Goal: Task Accomplishment & Management: Complete application form

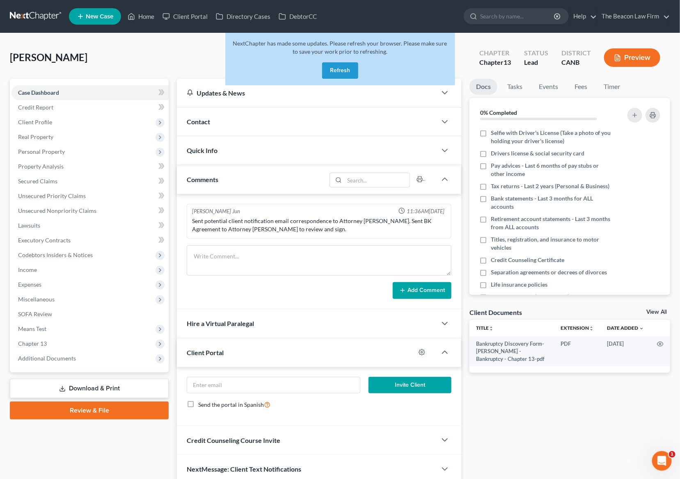
click at [43, 15] on link at bounding box center [36, 16] width 53 height 15
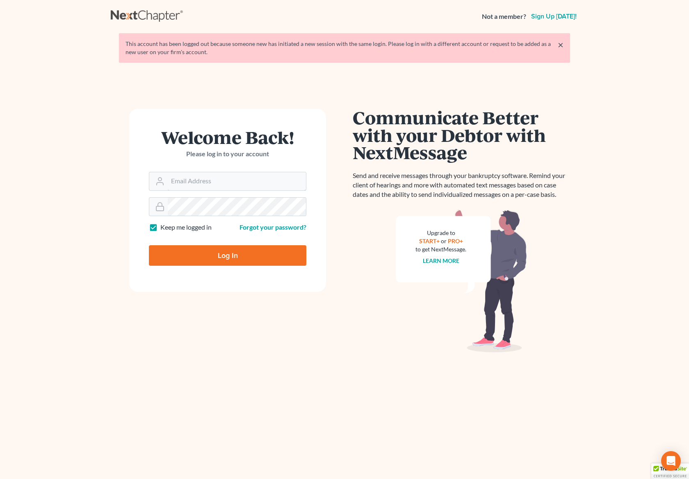
type input "[EMAIL_ADDRESS][DOMAIN_NAME]"
click at [234, 256] on input "Log In" at bounding box center [228, 255] width 158 height 21
type input "Thinking..."
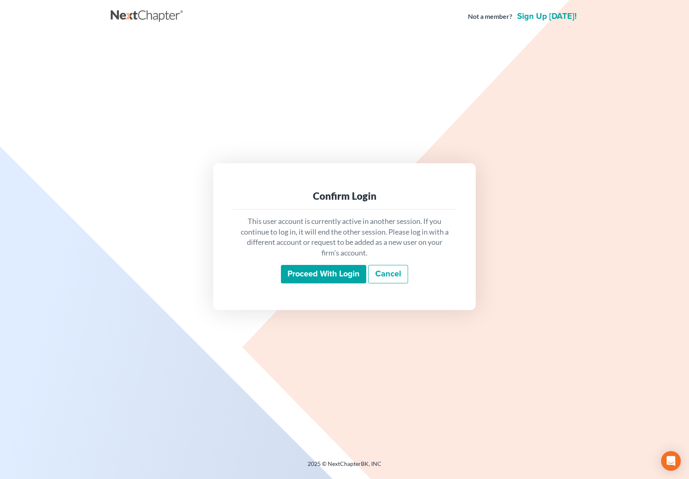
click at [322, 269] on input "Proceed with login" at bounding box center [323, 274] width 85 height 19
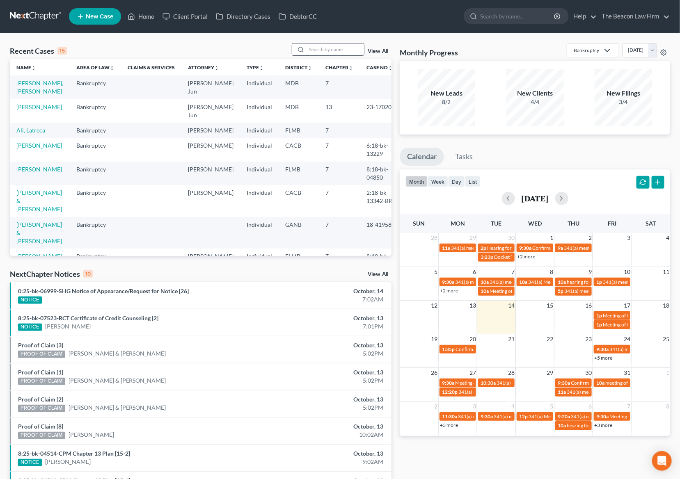
click at [313, 51] on input "search" at bounding box center [334, 49] width 57 height 12
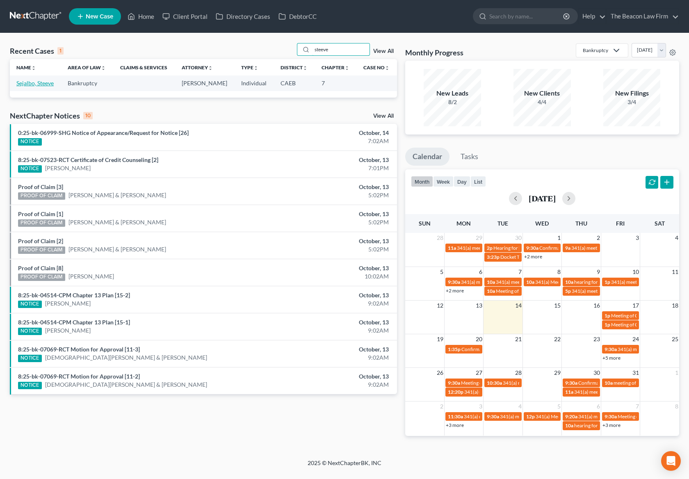
type input "steeve"
click at [43, 82] on link "Sejalbo, Steeve" at bounding box center [34, 83] width 37 height 7
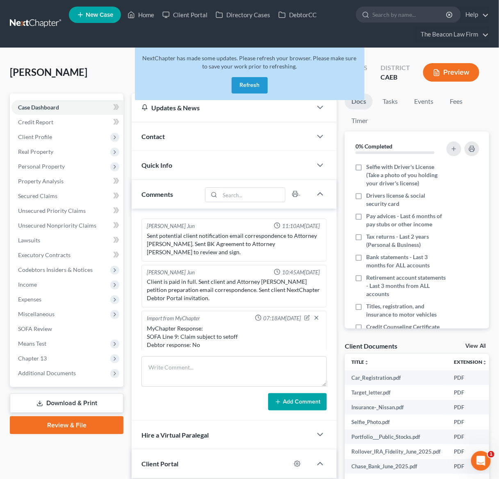
scroll to position [116, 0]
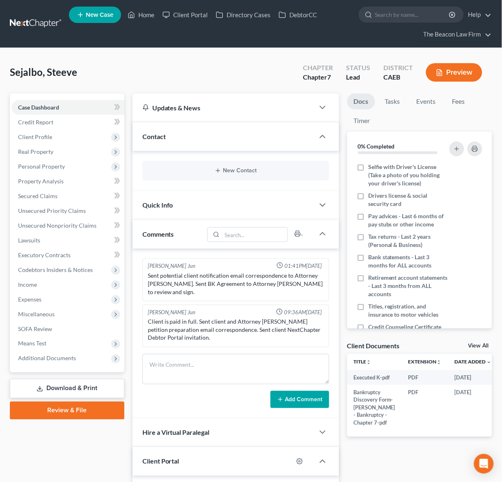
click at [34, 23] on link at bounding box center [36, 23] width 53 height 15
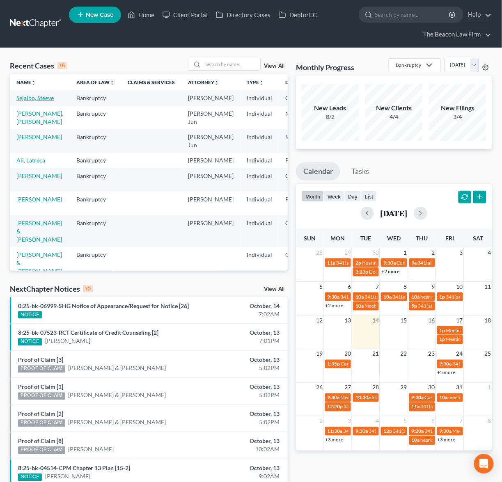
click at [25, 101] on link "Sejalbo, Steeve" at bounding box center [34, 97] width 37 height 7
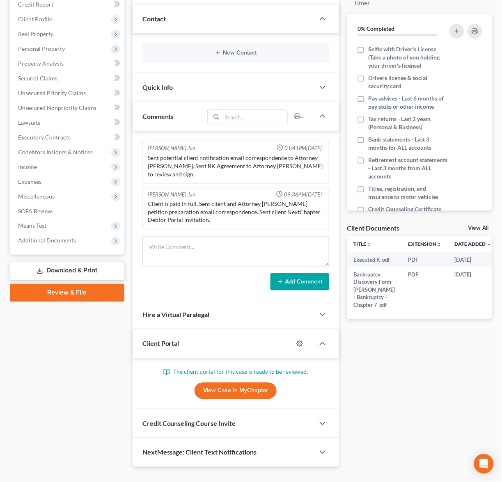
scroll to position [127, 0]
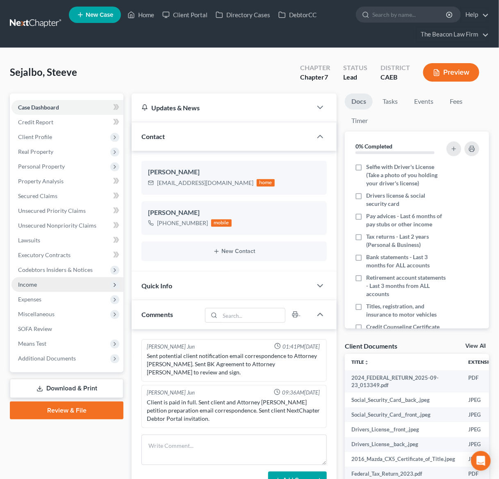
click at [37, 285] on span "Income" at bounding box center [67, 284] width 112 height 15
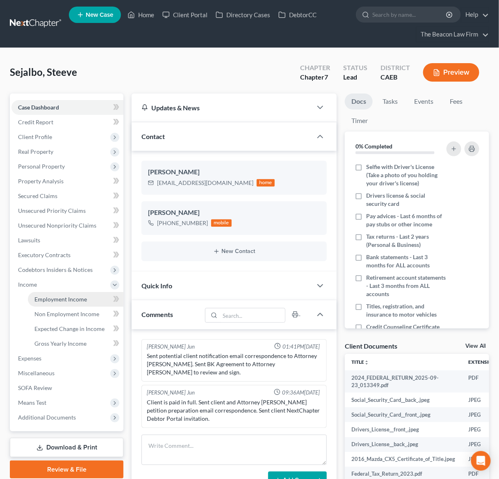
click at [60, 302] on span "Employment Income" at bounding box center [60, 299] width 53 height 7
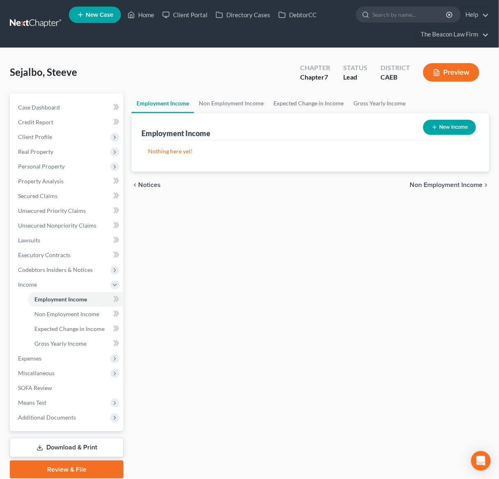
click at [448, 125] on button "New Income" at bounding box center [449, 127] width 53 height 15
select select "0"
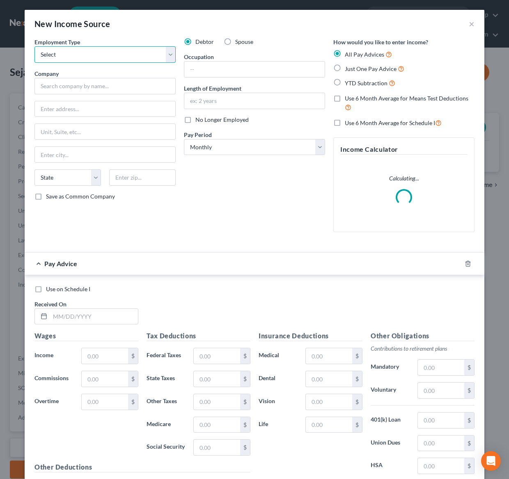
click at [145, 52] on select "Select Full or Part Time Employment Self Employment" at bounding box center [104, 54] width 141 height 16
select select "0"
click at [34, 46] on select "Select Full or Part Time Employment Self Employment" at bounding box center [104, 54] width 141 height 16
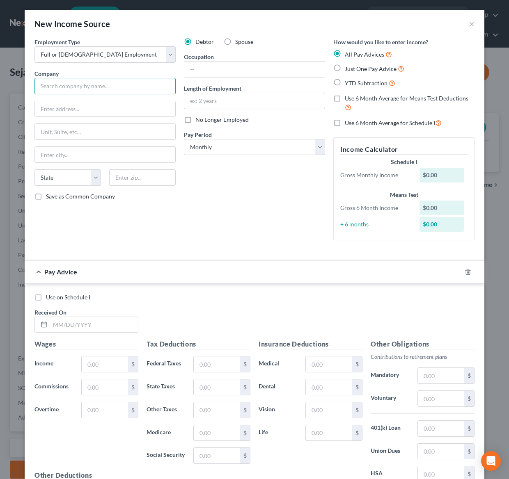
click at [89, 85] on input "text" at bounding box center [104, 86] width 141 height 16
type input "Kaiser Permanente"
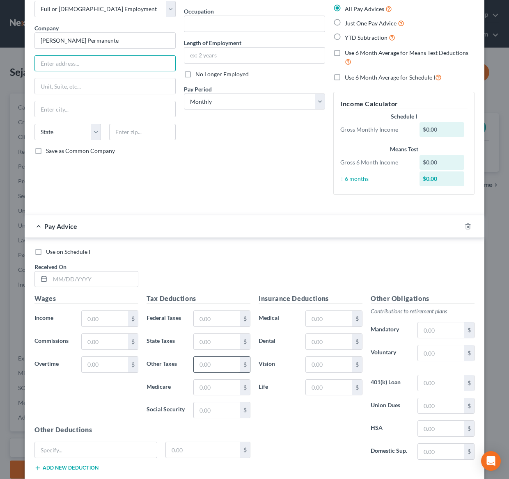
scroll to position [98, 0]
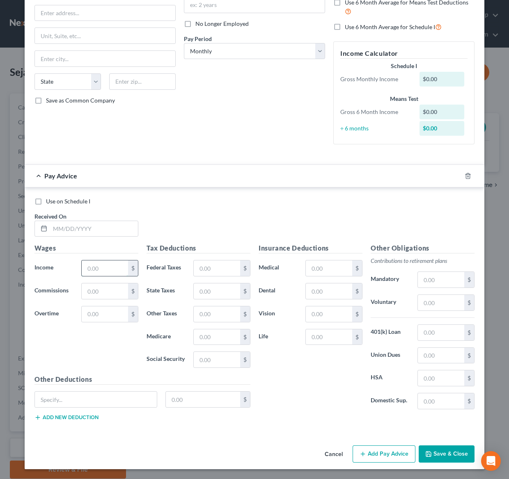
click at [101, 263] on input "text" at bounding box center [105, 268] width 46 height 16
type input "2,706.38"
click at [237, 209] on div "Use on Schedule I Received On *" at bounding box center [254, 220] width 448 height 46
click at [432, 301] on input "text" at bounding box center [441, 303] width 46 height 16
type input "258.89"
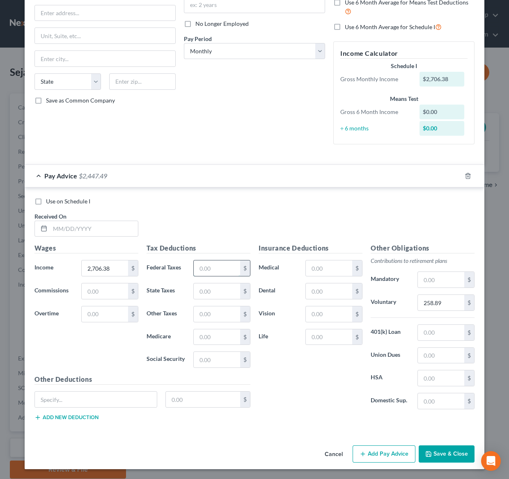
click at [212, 264] on input "text" at bounding box center [217, 268] width 46 height 16
click at [151, 334] on label "Medicare" at bounding box center [165, 337] width 47 height 16
click at [212, 360] on input "text" at bounding box center [217, 360] width 46 height 16
type input "167.80"
click at [210, 337] on input "text" at bounding box center [217, 337] width 46 height 16
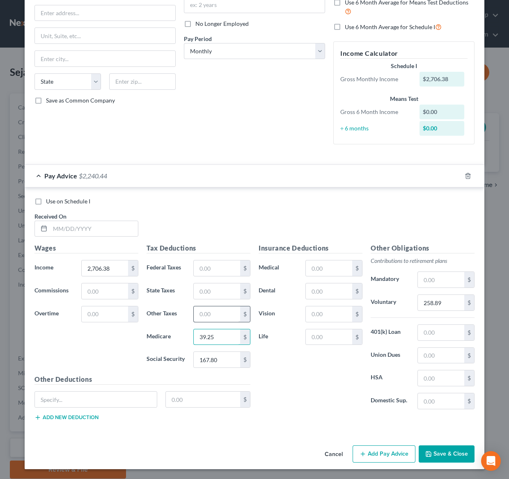
type input "39.25"
click at [216, 313] on input "text" at bounding box center [217, 314] width 46 height 16
type input "25.88"
click at [285, 381] on div "Insurance Deductions Medical $ Dental $ Vision $ Life $" at bounding box center [310, 329] width 112 height 173
click at [321, 267] on input "text" at bounding box center [329, 268] width 46 height 16
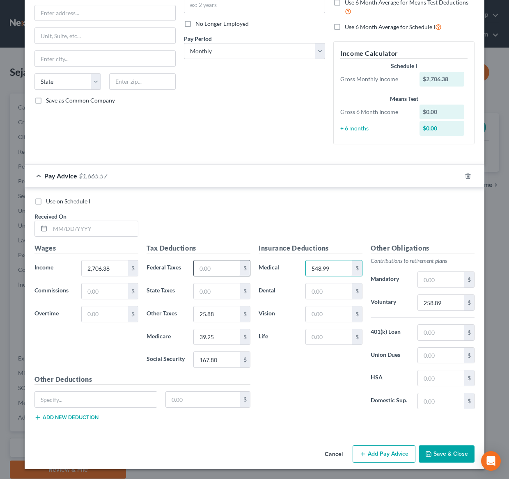
type input "548.99"
click at [208, 270] on input "text" at bounding box center [217, 268] width 46 height 16
click at [321, 215] on div "Use on Schedule I Received On *" at bounding box center [254, 220] width 448 height 46
click at [432, 357] on input "text" at bounding box center [441, 356] width 46 height 16
type input "40.93"
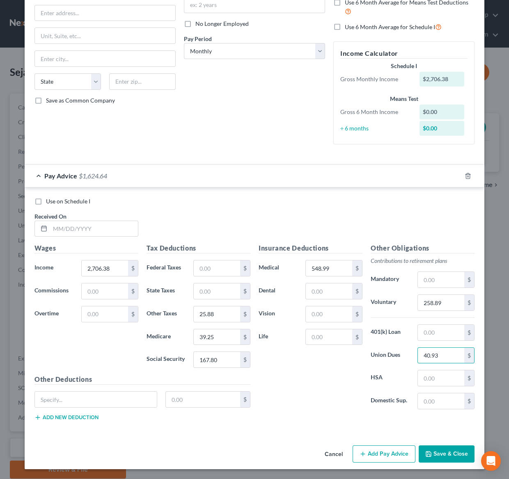
click at [311, 400] on div "Insurance Deductions Medical 548.99 $ Dental $ Vision $ Life $" at bounding box center [310, 329] width 112 height 173
click at [84, 394] on input "text" at bounding box center [96, 400] width 122 height 16
type input "Plan B"
type input "43.15"
click at [247, 225] on div "Use on Schedule I Received On *" at bounding box center [254, 220] width 448 height 46
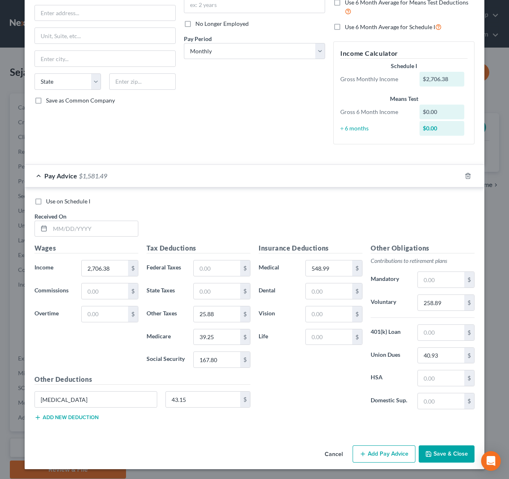
click at [453, 453] on button "Save & Close" at bounding box center [446, 453] width 56 height 17
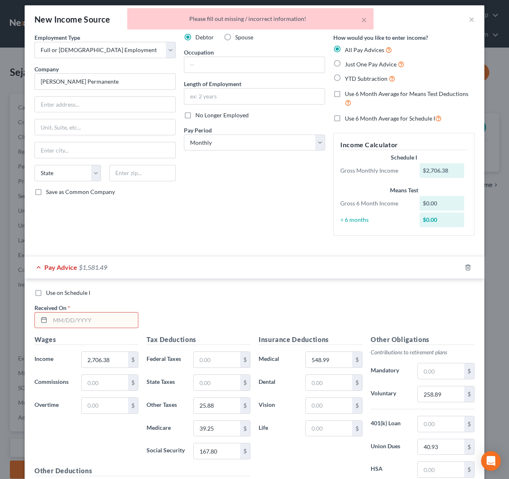
scroll to position [0, 0]
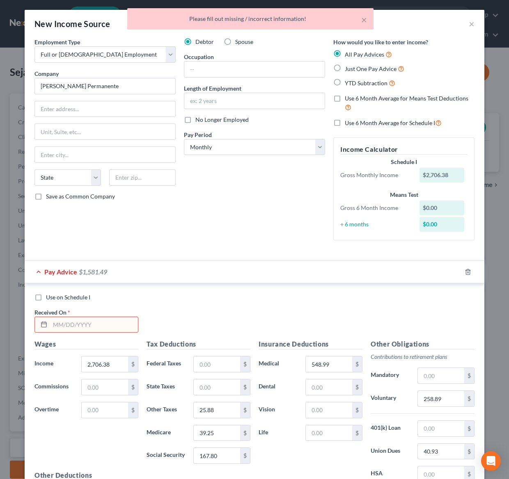
click at [345, 66] on label "Just One Pay Advice" at bounding box center [374, 68] width 59 height 9
click at [348, 66] on input "Just One Pay Advice" at bounding box center [350, 66] width 5 height 5
radio input "true"
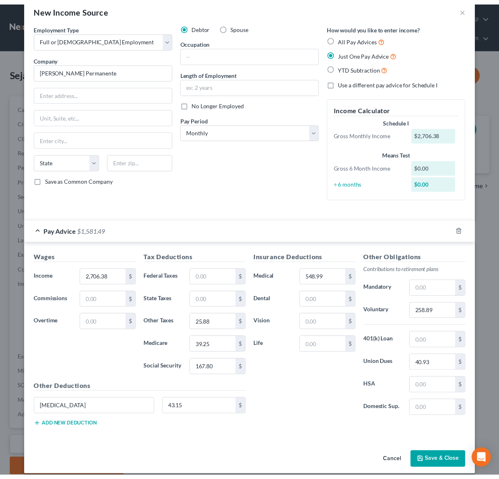
scroll to position [25, 0]
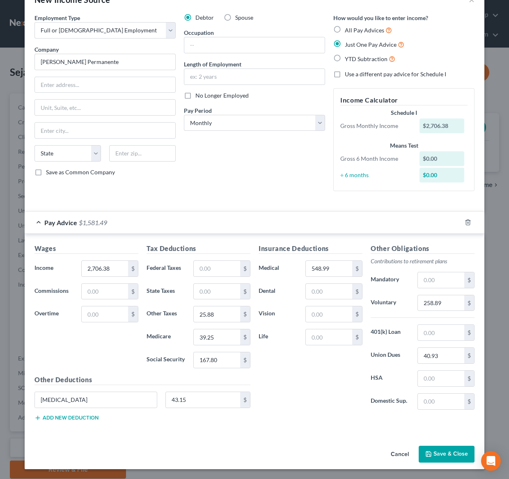
click at [442, 455] on button "Save & Close" at bounding box center [446, 454] width 56 height 17
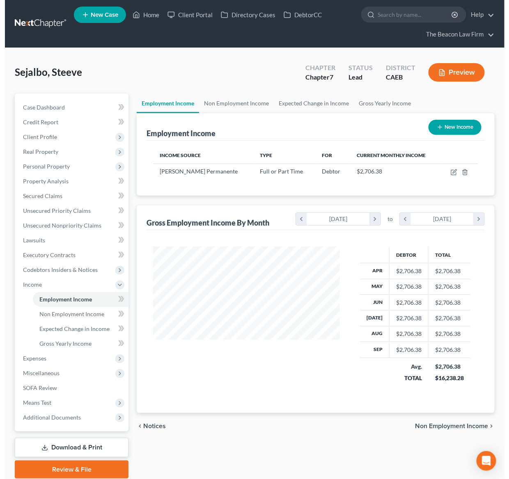
scroll to position [147, 199]
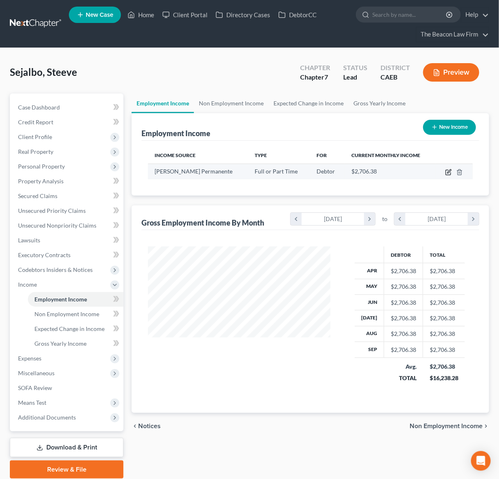
click at [445, 170] on icon "button" at bounding box center [448, 172] width 7 height 7
select select "0"
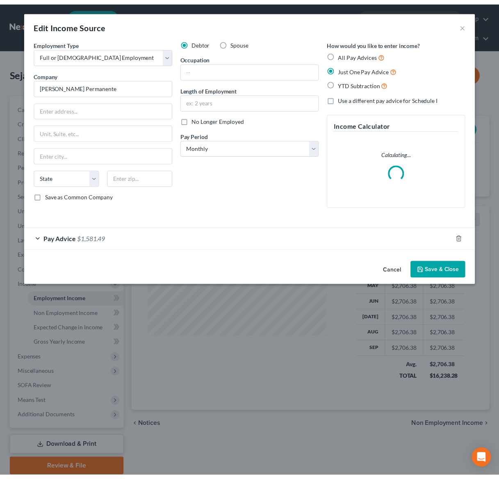
scroll to position [147, 203]
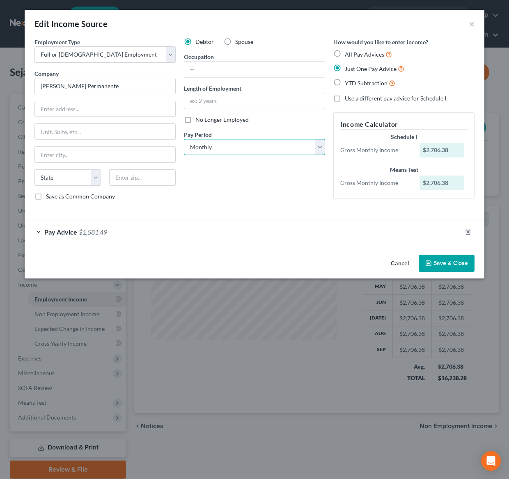
click at [321, 147] on select "Select Monthly Twice Monthly Every Other Week Weekly" at bounding box center [254, 147] width 141 height 16
select select "2"
click at [184, 139] on select "Select Monthly Twice Monthly Every Other Week Weekly" at bounding box center [254, 147] width 141 height 16
click at [444, 265] on button "Save & Close" at bounding box center [446, 263] width 56 height 17
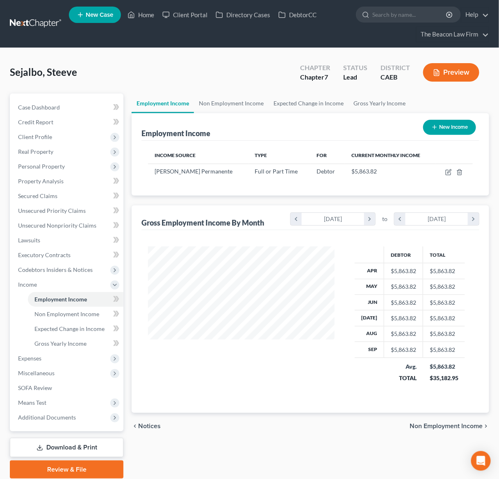
scroll to position [410068, 410017]
click at [51, 108] on span "Case Dashboard" at bounding box center [39, 107] width 42 height 7
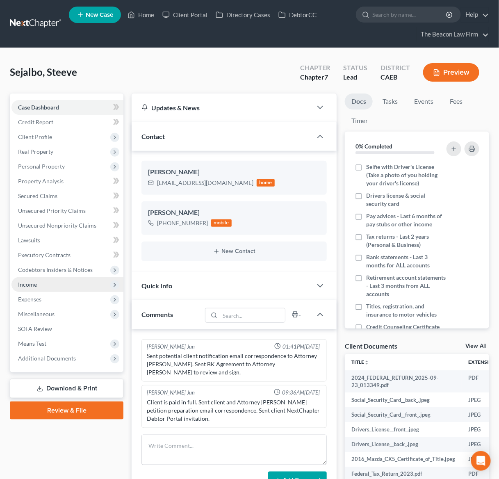
click at [26, 279] on span "Income" at bounding box center [67, 284] width 112 height 15
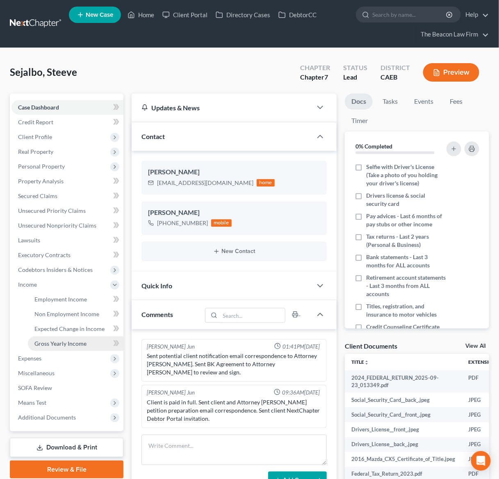
click at [63, 344] on span "Gross Yearly Income" at bounding box center [60, 343] width 52 height 7
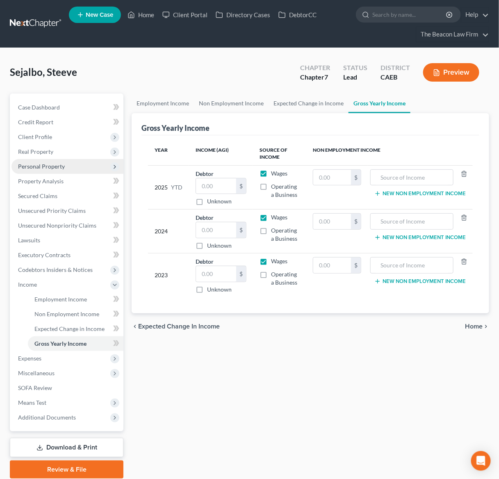
click at [48, 163] on span "Personal Property" at bounding box center [41, 166] width 47 height 7
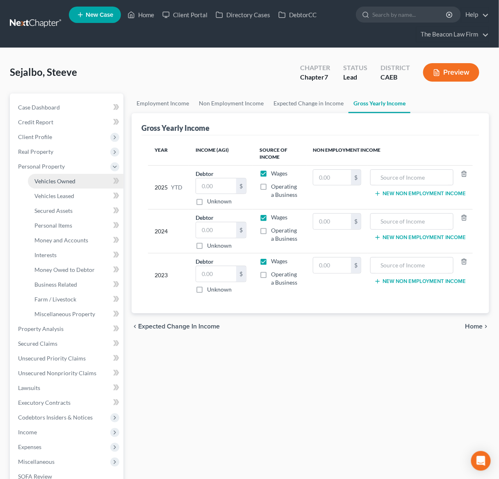
click at [57, 180] on span "Vehicles Owned" at bounding box center [54, 181] width 41 height 7
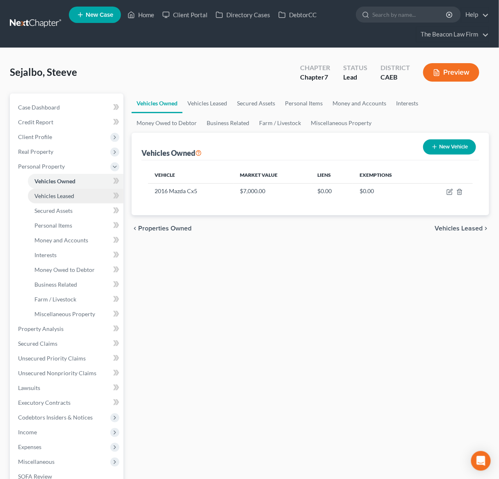
click at [58, 196] on span "Vehicles Leased" at bounding box center [54, 195] width 40 height 7
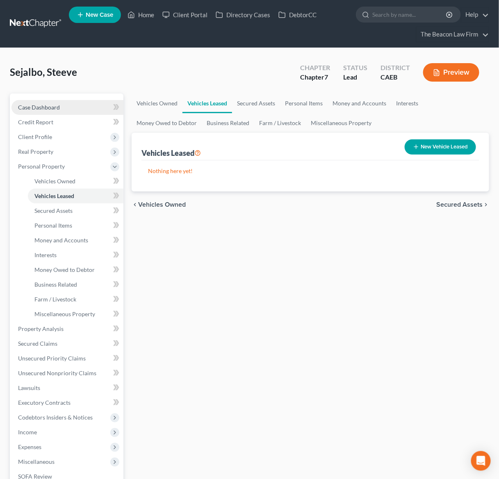
click at [47, 106] on span "Case Dashboard" at bounding box center [39, 107] width 42 height 7
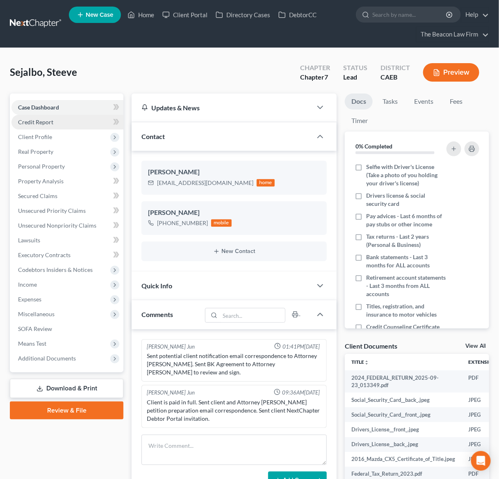
click at [38, 123] on span "Credit Report" at bounding box center [35, 122] width 35 height 7
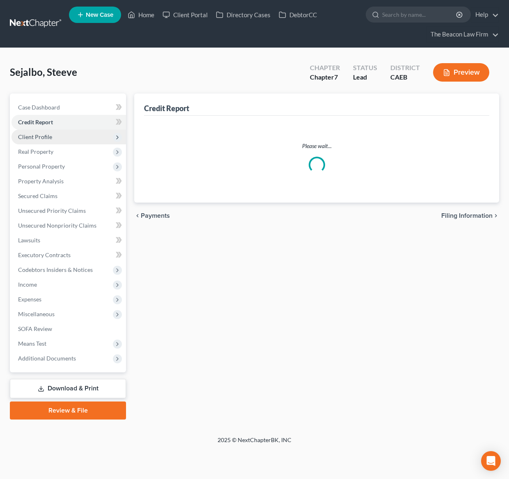
click at [45, 133] on span "Client Profile" at bounding box center [35, 136] width 34 height 7
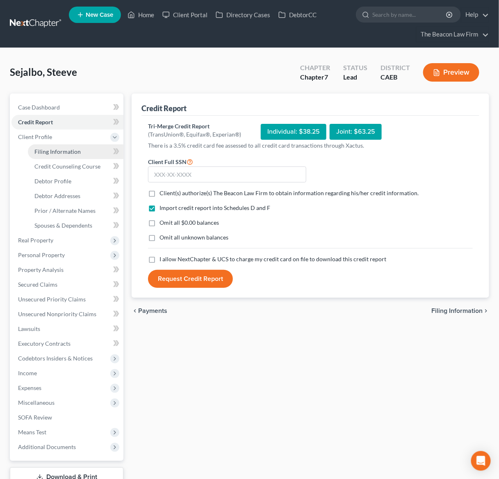
click at [56, 145] on link "Filing Information" at bounding box center [76, 151] width 96 height 15
select select "1"
select select "0"
select select "7"
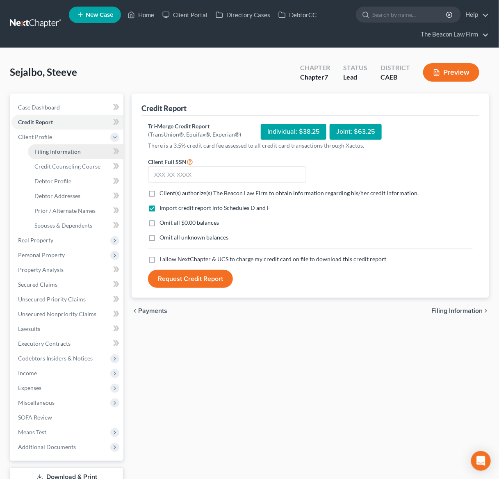
select select "4"
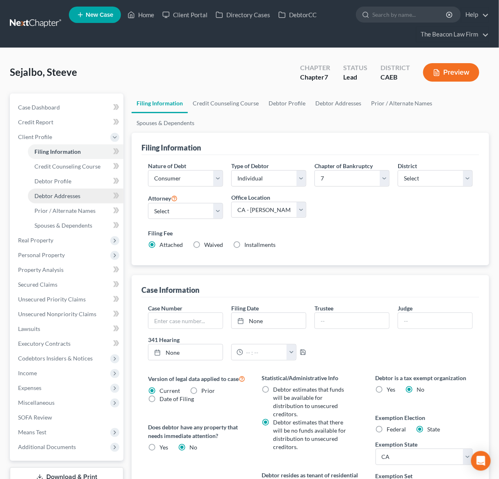
click at [62, 193] on span "Debtor Addresses" at bounding box center [57, 195] width 46 height 7
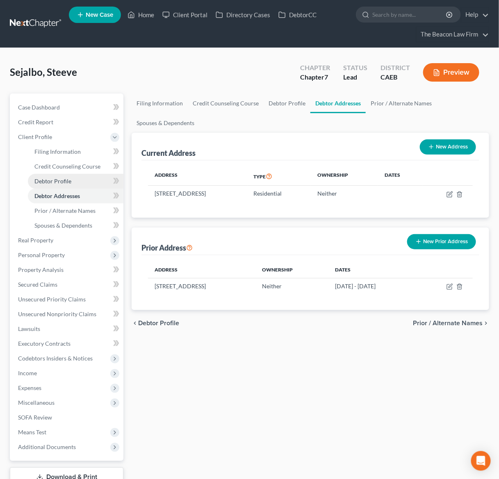
click at [64, 183] on span "Debtor Profile" at bounding box center [52, 181] width 37 height 7
select select "0"
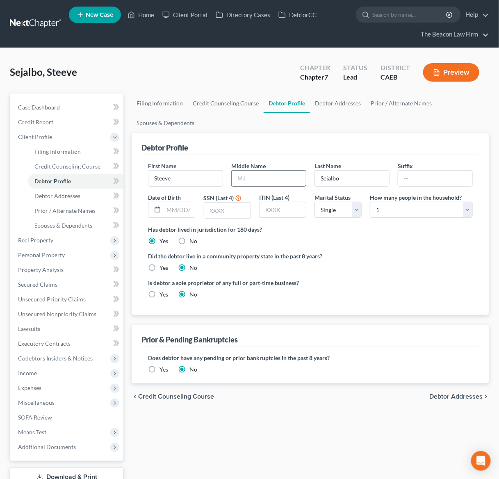
click at [255, 179] on input "text" at bounding box center [269, 179] width 74 height 16
type input "Jake Laureta"
drag, startPoint x: 155, startPoint y: 266, endPoint x: 151, endPoint y: 266, distance: 4.5
click at [160, 265] on label "Yes" at bounding box center [164, 268] width 9 height 8
click at [163, 265] on input "Yes" at bounding box center [165, 266] width 5 height 5
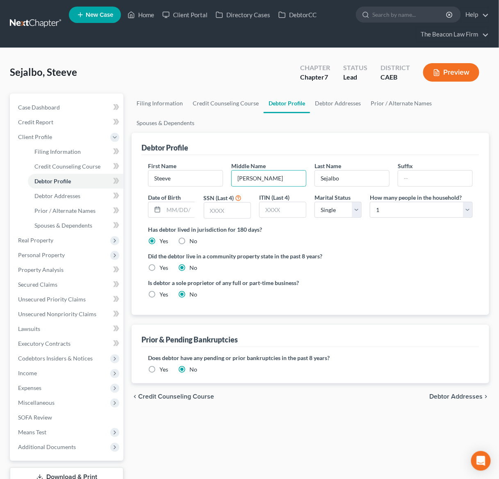
radio input "true"
radio input "false"
click at [160, 268] on label "Yes" at bounding box center [164, 268] width 9 height 8
click at [163, 268] on input "Yes" at bounding box center [165, 266] width 5 height 5
click at [64, 196] on span "Debtor Addresses" at bounding box center [57, 195] width 46 height 7
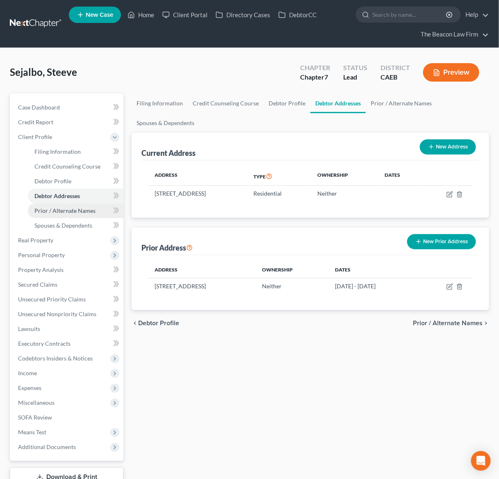
click at [64, 209] on span "Prior / Alternate Names" at bounding box center [64, 210] width 61 height 7
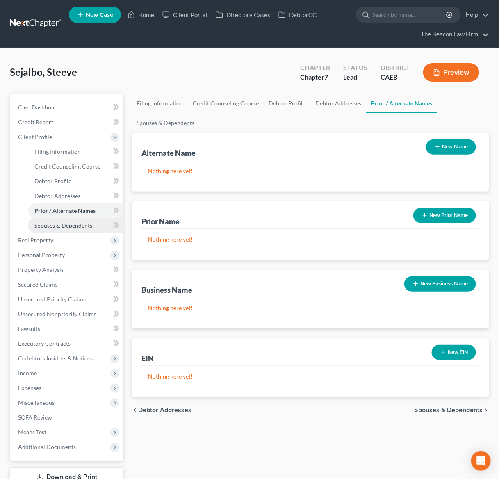
click at [71, 226] on span "Spouses & Dependents" at bounding box center [63, 225] width 58 height 7
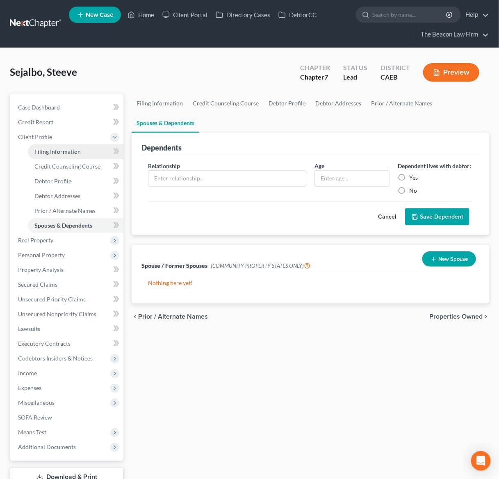
click at [48, 150] on span "Filing Information" at bounding box center [57, 151] width 46 height 7
select select "1"
select select "0"
select select "8"
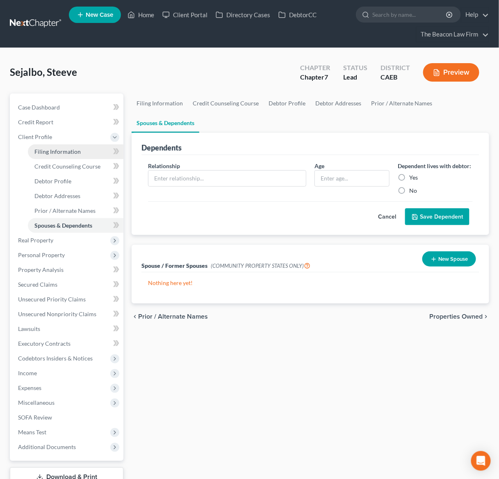
select select "20"
select select "7"
select select "4"
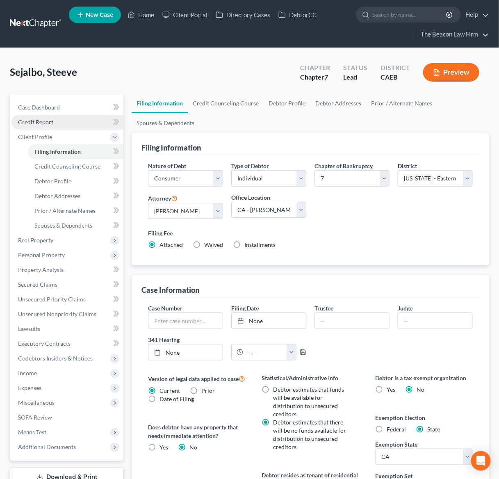
click at [46, 117] on link "Credit Report" at bounding box center [67, 122] width 112 height 15
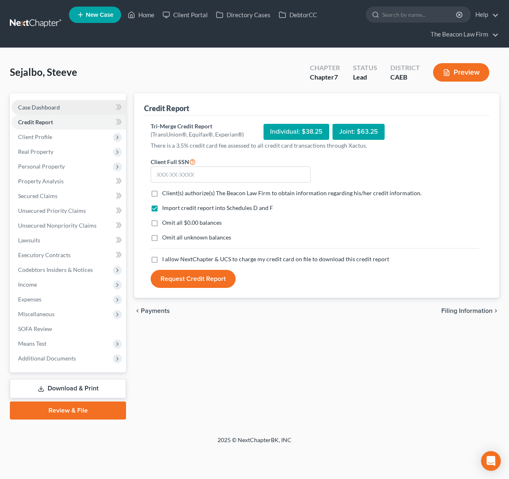
click at [46, 104] on span "Case Dashboard" at bounding box center [39, 107] width 42 height 7
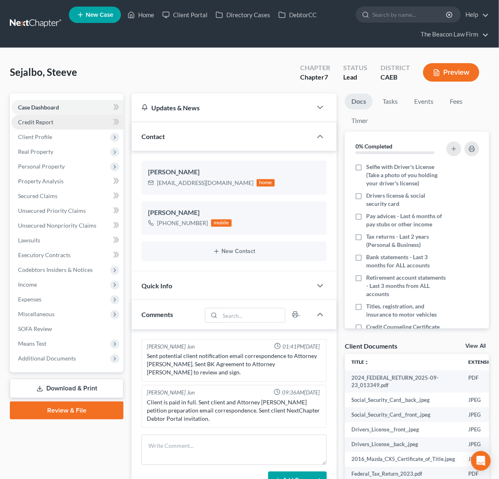
click at [37, 121] on span "Credit Report" at bounding box center [35, 122] width 35 height 7
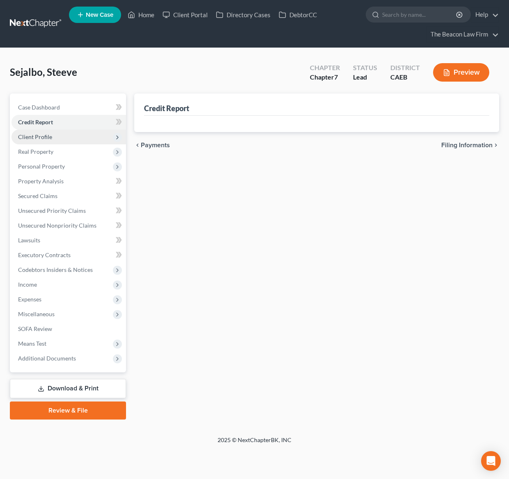
click at [48, 137] on span "Client Profile" at bounding box center [35, 136] width 34 height 7
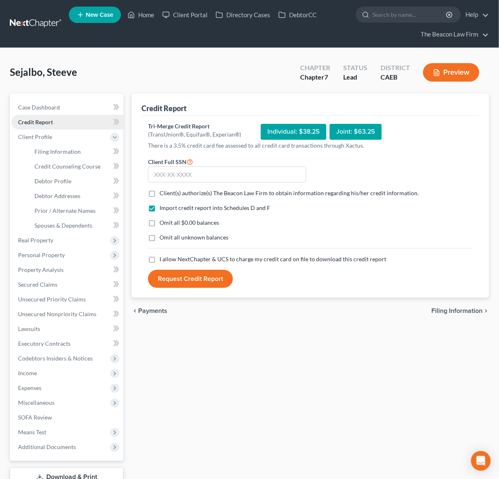
click at [51, 123] on span "Credit Report" at bounding box center [35, 122] width 35 height 7
drag, startPoint x: 194, startPoint y: 170, endPoint x: 239, endPoint y: 158, distance: 46.7
click at [194, 170] on input "text" at bounding box center [227, 175] width 158 height 16
click at [168, 177] on input "text" at bounding box center [227, 175] width 158 height 16
type input "625-23-4456"
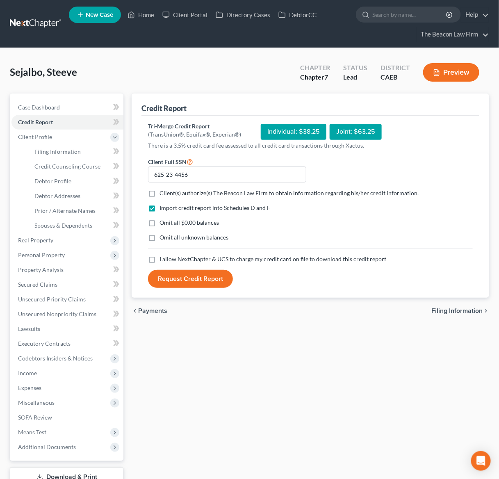
click at [160, 193] on label "Client(s) authorize(s) The Beacon Law Firm to obtain information regarding his/…" at bounding box center [289, 193] width 259 height 8
click at [163, 193] on input "Client(s) authorize(s) The Beacon Law Firm to obtain information regarding his/…" at bounding box center [165, 191] width 5 height 5
checkbox input "true"
drag, startPoint x: 151, startPoint y: 223, endPoint x: 157, endPoint y: 232, distance: 10.5
click at [160, 223] on label "Omit all $0.00 balances" at bounding box center [189, 223] width 59 height 8
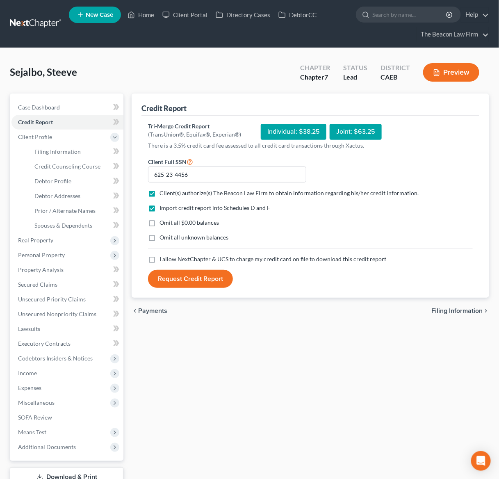
click at [163, 223] on input "Omit all $0.00 balances" at bounding box center [165, 221] width 5 height 5
checkbox input "true"
click at [160, 237] on label "Omit all unknown balances" at bounding box center [194, 237] width 69 height 8
click at [163, 237] on input "Omit all unknown balances" at bounding box center [165, 235] width 5 height 5
checkbox input "true"
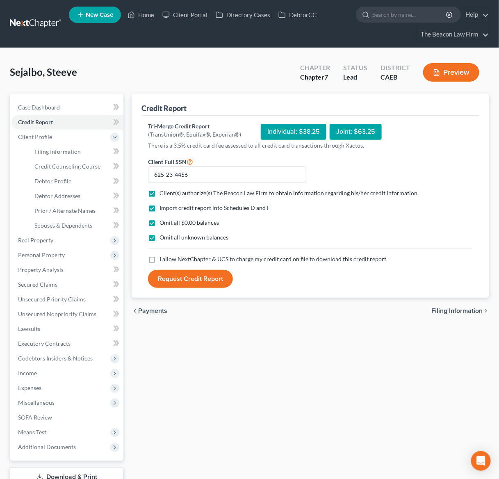
click at [160, 259] on label "I allow NextChapter & UCS to charge my credit card on file to download this cre…" at bounding box center [273, 259] width 227 height 8
click at [163, 259] on input "I allow NextChapter & UCS to charge my credit card on file to download this cre…" at bounding box center [165, 257] width 5 height 5
checkbox input "true"
click at [190, 279] on button "Request Credit Report" at bounding box center [190, 279] width 85 height 18
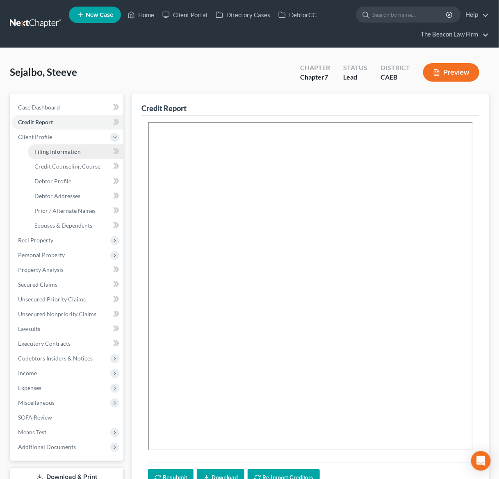
click at [66, 154] on span "Filing Information" at bounding box center [57, 151] width 46 height 7
select select "1"
select select "0"
select select "8"
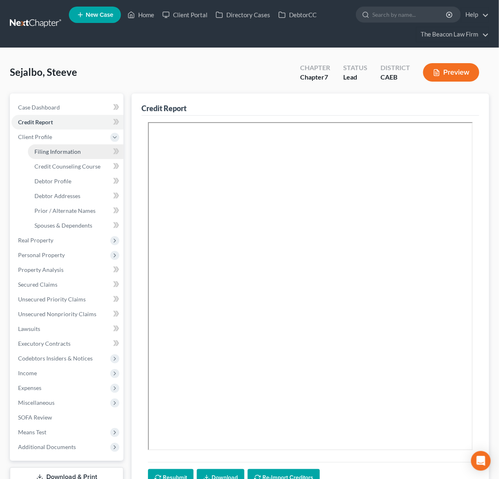
select select "20"
select select "7"
select select "4"
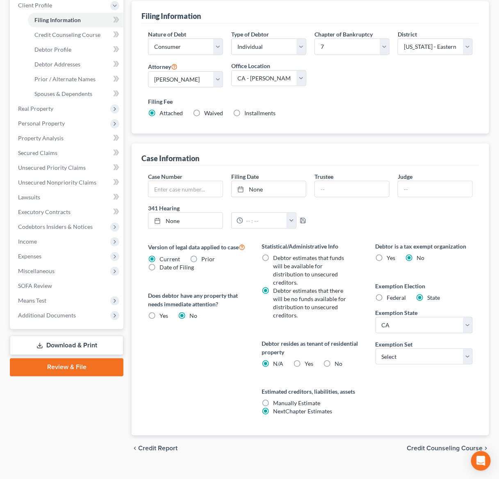
scroll to position [146, 0]
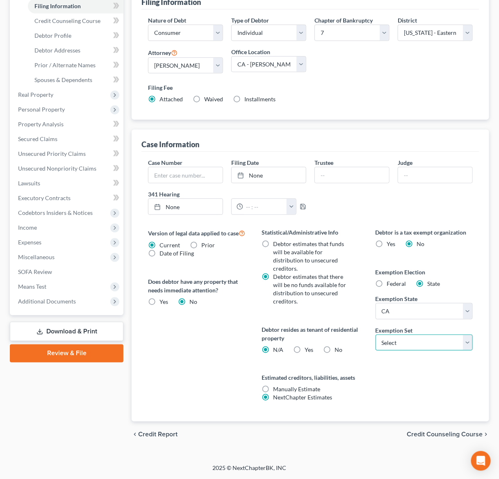
click at [468, 341] on select "Select 703 704" at bounding box center [424, 343] width 97 height 16
select select "0"
click at [376, 335] on select "Select 703 704" at bounding box center [424, 343] width 97 height 16
click at [305, 347] on label "Yes Yes" at bounding box center [309, 350] width 9 height 8
click at [308, 347] on input "Yes Yes" at bounding box center [310, 348] width 5 height 5
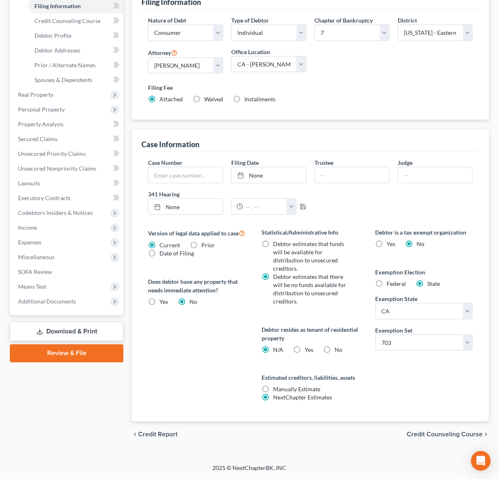
radio input "true"
radio input "false"
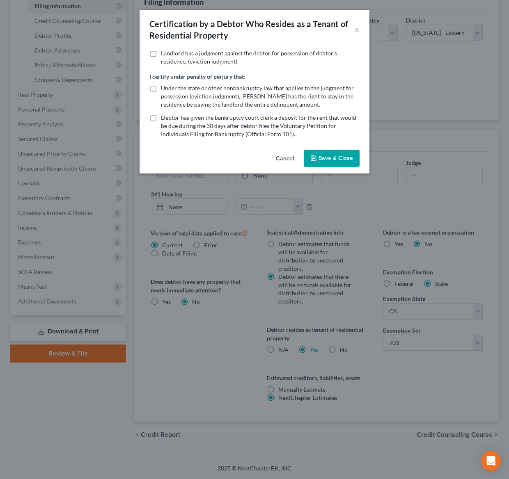
click at [329, 162] on button "Save & Close" at bounding box center [332, 158] width 56 height 17
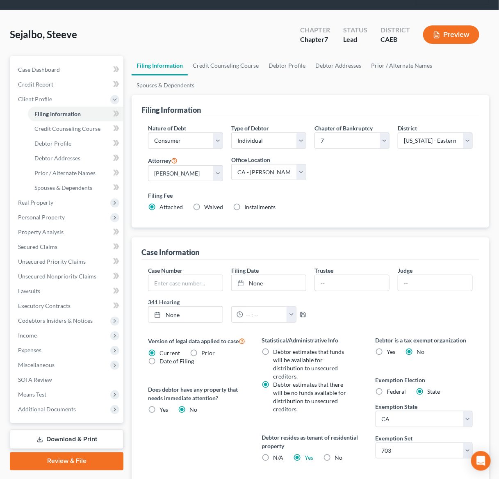
scroll to position [23, 0]
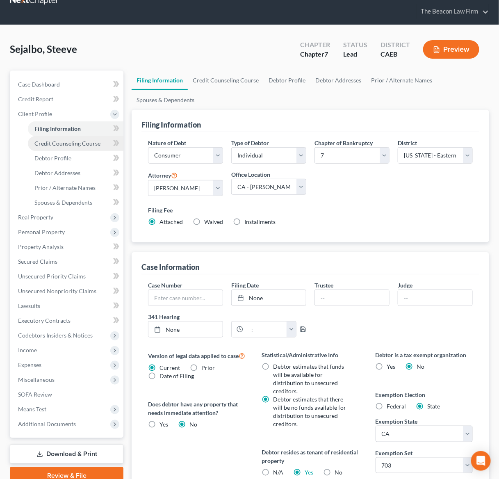
click at [87, 145] on span "Credit Counseling Course" at bounding box center [67, 143] width 66 height 7
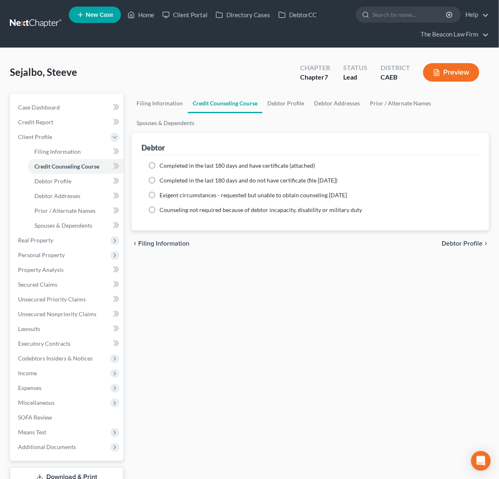
drag, startPoint x: 151, startPoint y: 178, endPoint x: 267, endPoint y: 194, distance: 117.1
click at [160, 178] on label "Completed in the last 180 days and do not have certificate (file within 14 days)" at bounding box center [249, 180] width 178 height 8
click at [163, 178] on input "Completed in the last 180 days and do not have certificate (file within 14 days)" at bounding box center [165, 178] width 5 height 5
radio input "true"
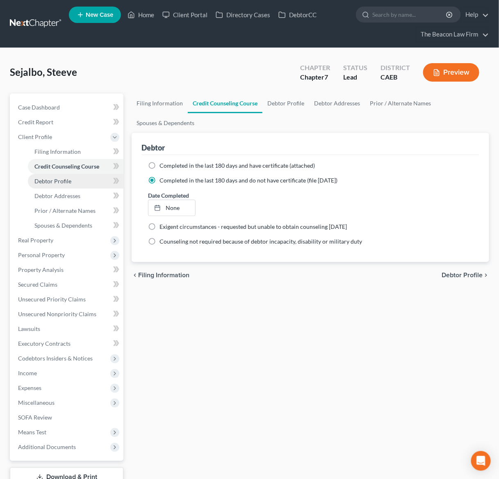
click at [67, 180] on span "Debtor Profile" at bounding box center [52, 181] width 37 height 7
select select "0"
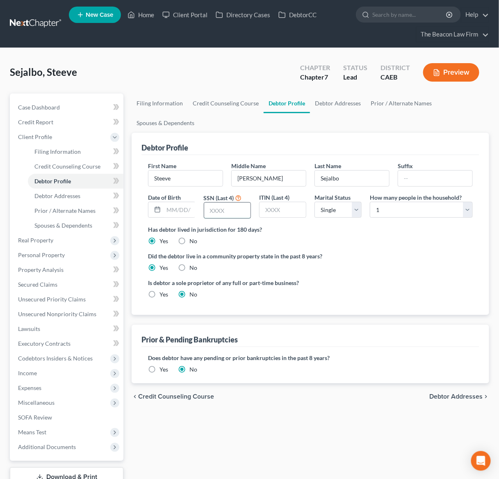
click at [231, 211] on input "text" at bounding box center [227, 211] width 46 height 16
type input "4456"
click at [173, 207] on input "text" at bounding box center [180, 210] width 33 height 16
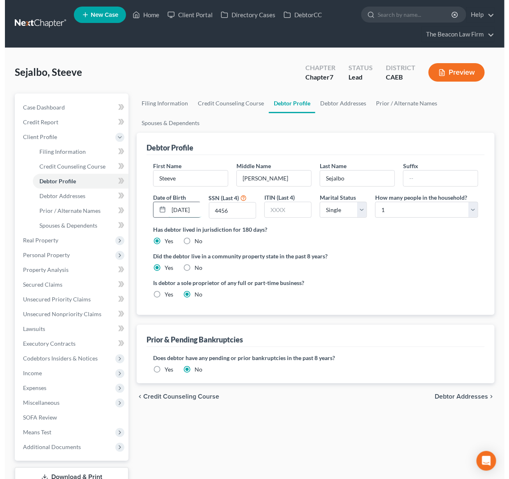
scroll to position [0, 7]
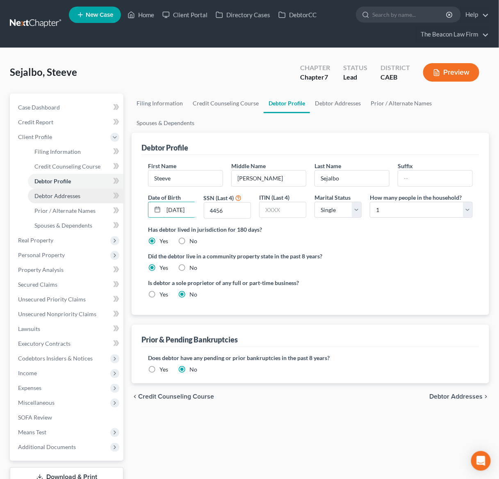
type input "01/06/1989"
click at [63, 195] on span "Debtor Addresses" at bounding box center [57, 195] width 46 height 7
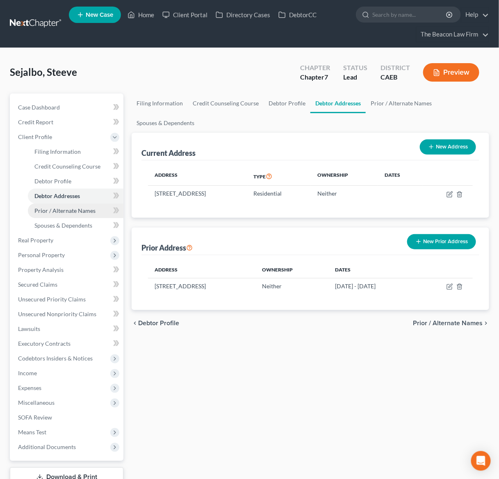
click at [87, 209] on span "Prior / Alternate Names" at bounding box center [64, 210] width 61 height 7
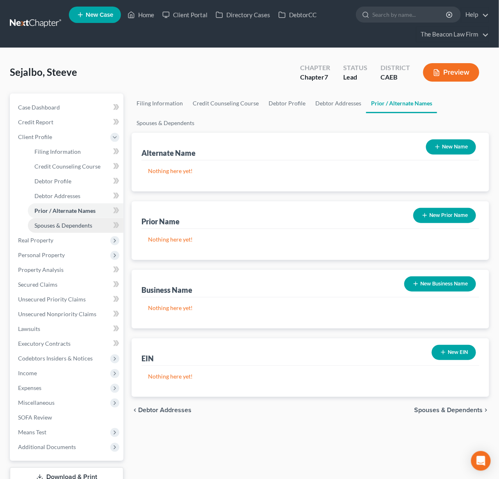
click at [79, 224] on span "Spouses & Dependents" at bounding box center [63, 225] width 58 height 7
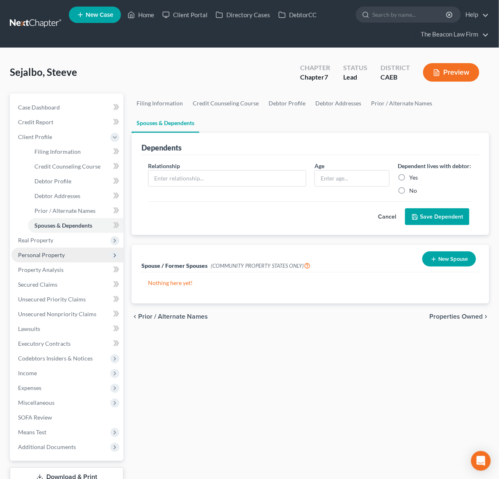
click at [38, 252] on span "Personal Property" at bounding box center [41, 254] width 47 height 7
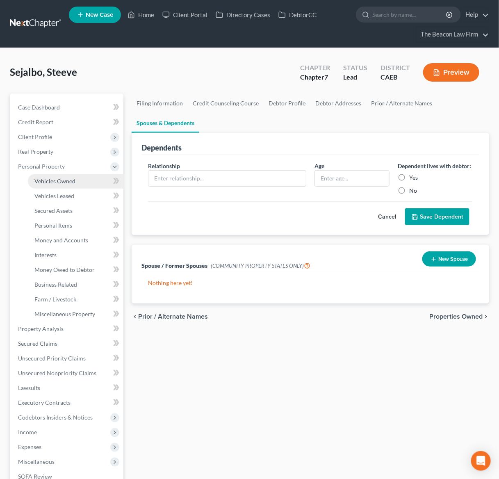
click at [62, 180] on span "Vehicles Owned" at bounding box center [54, 181] width 41 height 7
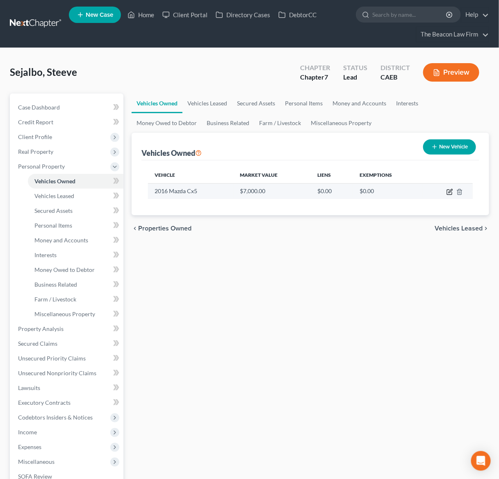
click at [450, 192] on icon "button" at bounding box center [450, 192] width 7 height 7
select select "0"
select select "10"
select select "2"
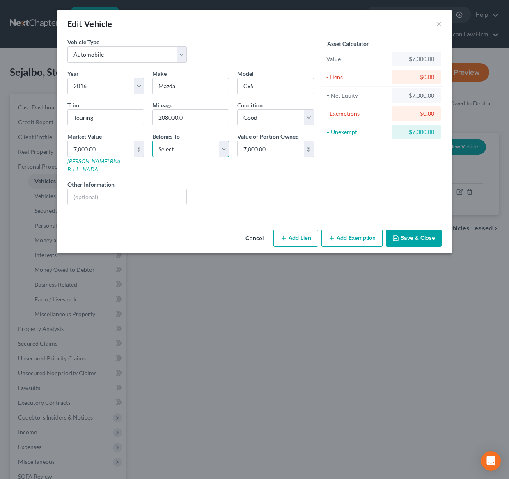
click at [223, 149] on select "Select Debtor 1 Only Debtor 2 Only Debtor 1 And Debtor 2 Only At Least One Of T…" at bounding box center [190, 149] width 77 height 16
select select "0"
click at [152, 141] on select "Select Debtor 1 Only Debtor 2 Only Debtor 1 And Debtor 2 Only At Least One Of T…" at bounding box center [190, 149] width 77 height 16
click at [408, 230] on button "Save & Close" at bounding box center [414, 238] width 56 height 17
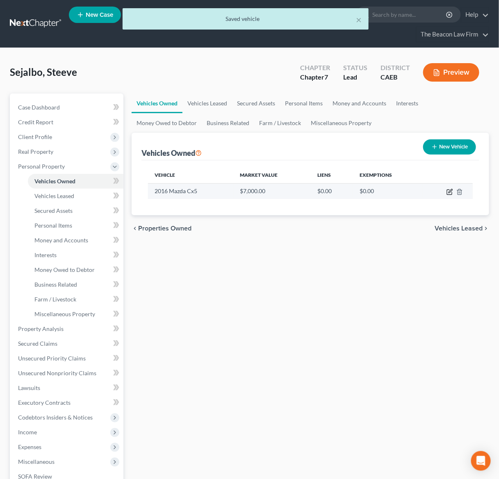
click at [447, 192] on icon "button" at bounding box center [450, 192] width 7 height 7
select select "0"
select select "10"
select select "2"
select select "0"
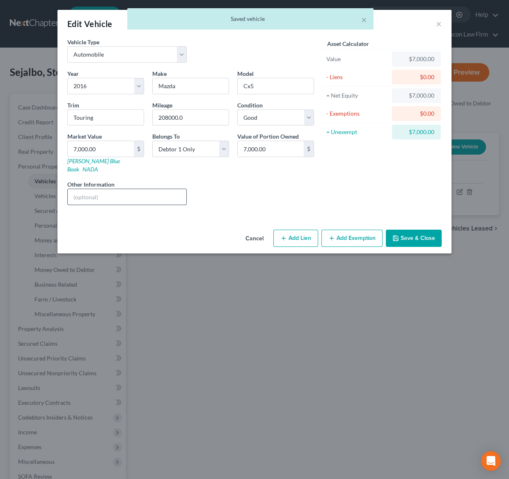
click at [126, 192] on input "text" at bounding box center [127, 197] width 119 height 16
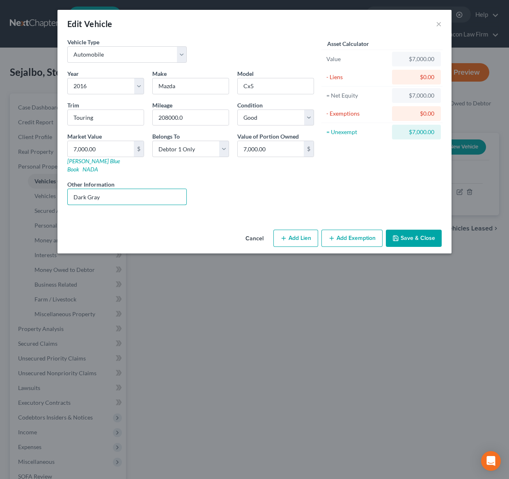
type input "Dark Gray"
click at [411, 235] on button "Save & Close" at bounding box center [414, 238] width 56 height 17
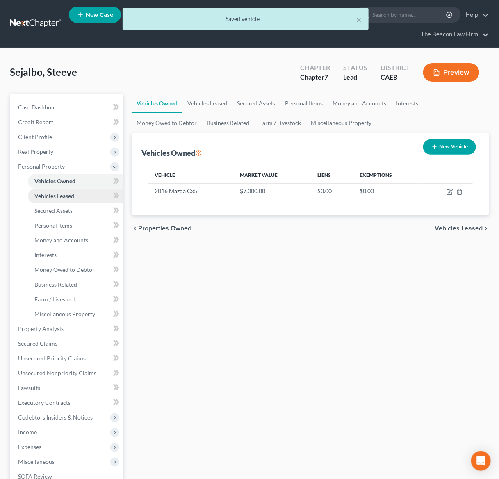
click at [59, 193] on span "Vehicles Leased" at bounding box center [54, 195] width 40 height 7
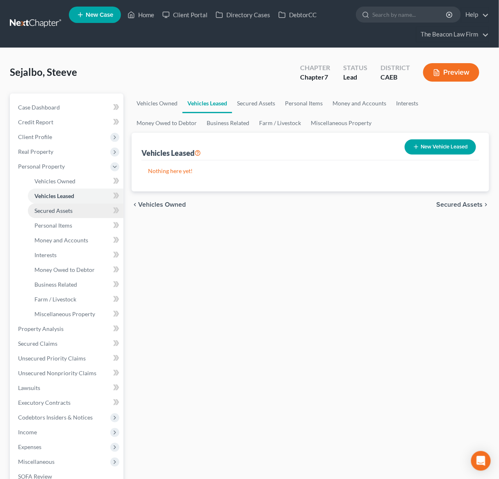
click at [66, 208] on span "Secured Assets" at bounding box center [53, 210] width 38 height 7
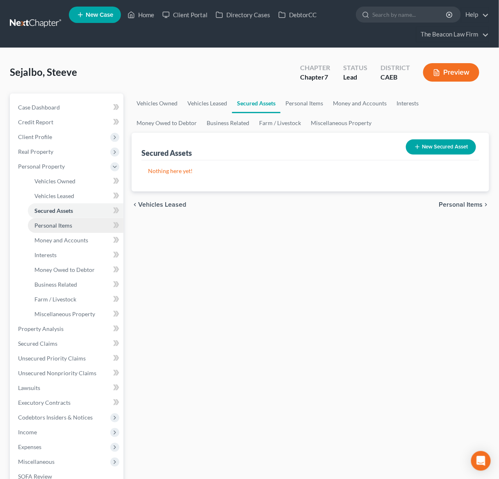
click at [57, 219] on link "Personal Items" at bounding box center [76, 225] width 96 height 15
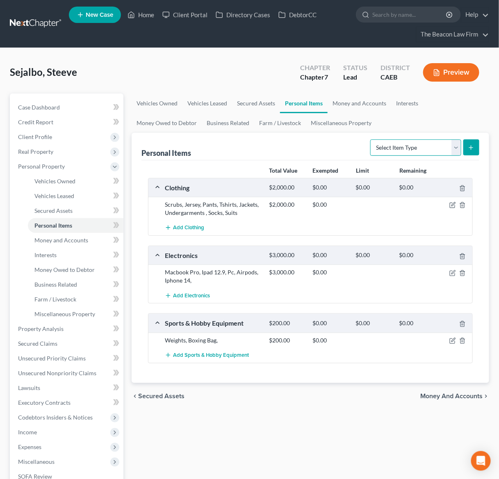
click at [452, 148] on select "Select Item Type Clothing Collectibles Of Value Electronics Firearms Household …" at bounding box center [415, 147] width 91 height 16
click at [298, 147] on div "Personal Items Select Item Type Clothing Collectibles Of Value Electronics Fire…" at bounding box center [311, 146] width 338 height 27
click at [450, 208] on icon "button" at bounding box center [453, 205] width 7 height 7
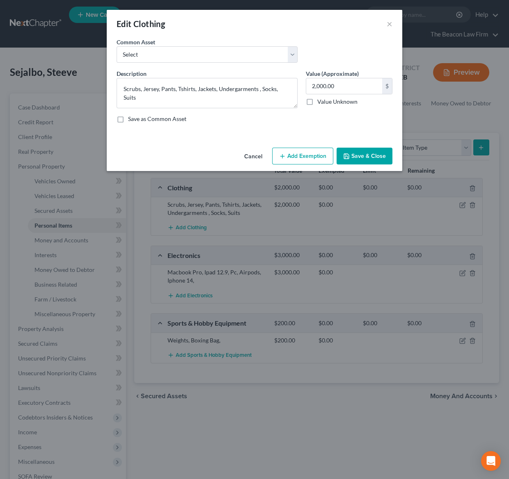
click at [302, 156] on button "Add Exemption" at bounding box center [302, 156] width 61 height 17
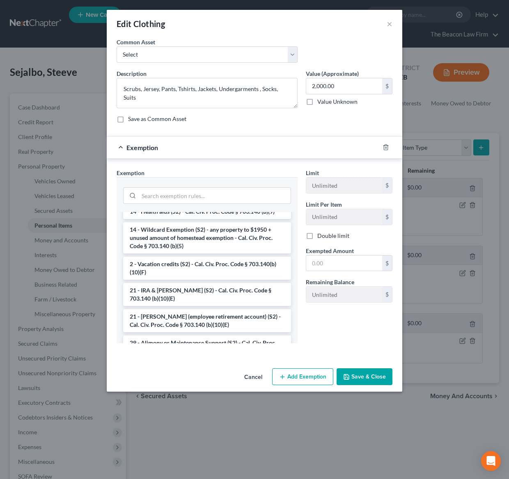
scroll to position [43, 0]
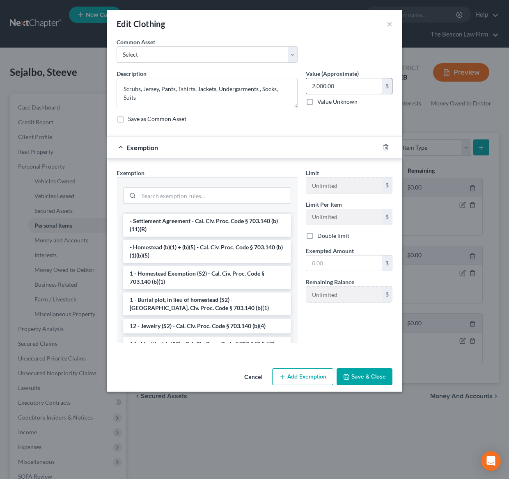
click at [328, 88] on input "2,000.00" at bounding box center [344, 86] width 76 height 16
click at [338, 89] on input "2,000.00" at bounding box center [344, 86] width 76 height 16
click at [343, 85] on input "2,000.00" at bounding box center [344, 86] width 76 height 16
click at [333, 85] on input "2,000.00" at bounding box center [344, 86] width 76 height 16
drag, startPoint x: 317, startPoint y: 82, endPoint x: 325, endPoint y: 82, distance: 8.2
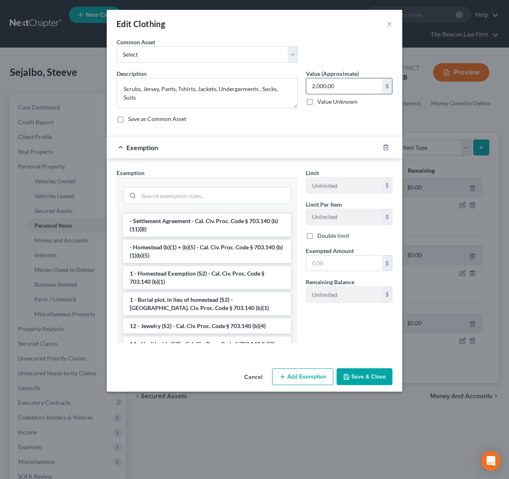
click at [317, 81] on input "2,000.00" at bounding box center [344, 86] width 76 height 16
drag, startPoint x: 338, startPoint y: 85, endPoint x: 294, endPoint y: 85, distance: 43.9
click at [294, 85] on div "Description * Scrubs, Jersey, Pants, Tshirts, Jackets, Undergarments , Socks, S…" at bounding box center [254, 99] width 284 height 60
type input "1,000"
click at [297, 129] on div "Description * Scrubs, Jersey, Pants, Tshirts, Jackets, Undergarments , Socks, S…" at bounding box center [254, 99] width 284 height 60
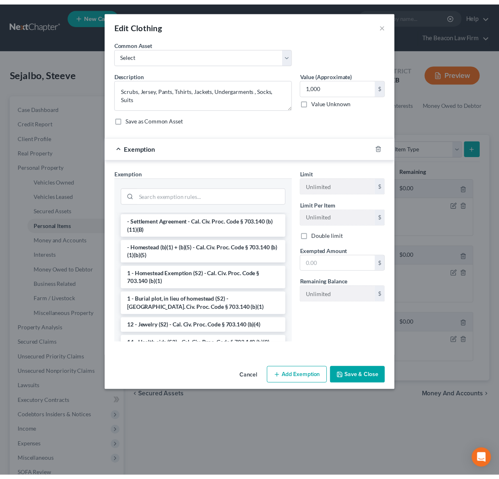
scroll to position [0, 0]
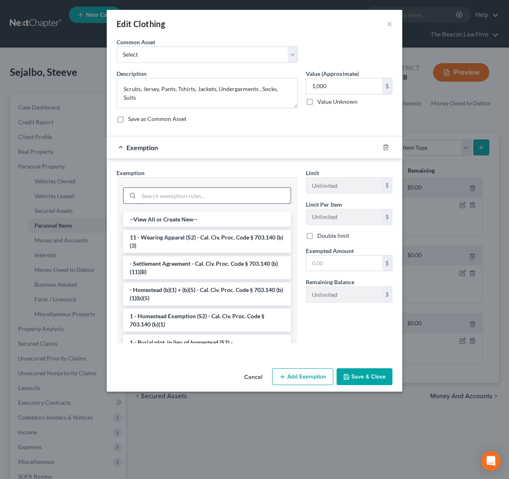
click at [234, 194] on input "search" at bounding box center [215, 196] width 152 height 16
click at [201, 235] on li "11 - Wearing Apparel (S2) - Cal. Civ. Proc. Code § 703.140 (b)(3)" at bounding box center [207, 241] width 168 height 23
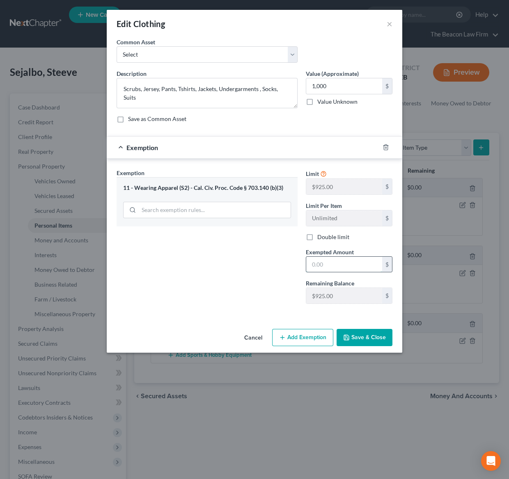
click at [337, 263] on input "text" at bounding box center [344, 265] width 76 height 16
type input "1,000"
click at [389, 341] on button "Save & Close" at bounding box center [364, 337] width 56 height 17
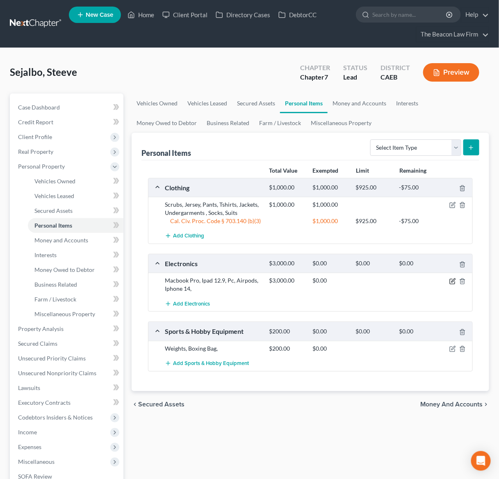
click at [452, 281] on icon "button" at bounding box center [453, 281] width 7 height 7
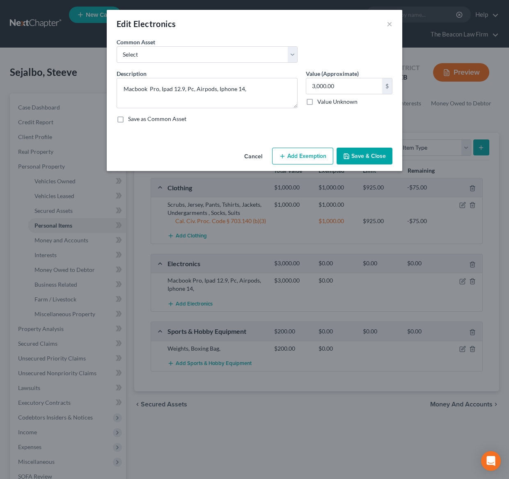
click at [304, 154] on button "Add Exemption" at bounding box center [302, 156] width 61 height 17
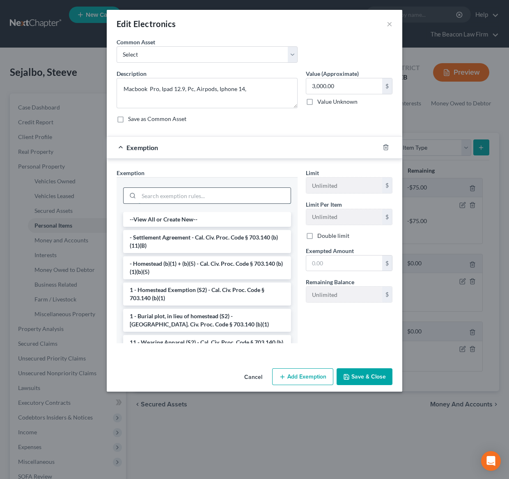
click at [214, 196] on input "search" at bounding box center [215, 196] width 152 height 16
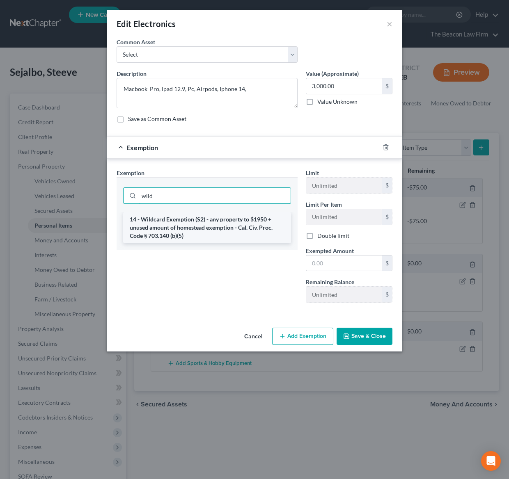
type input "wild"
click at [188, 228] on li "14 - Wildcard Exemption (S2) - any property to $1950 + unused amount of homeste…" at bounding box center [207, 227] width 168 height 31
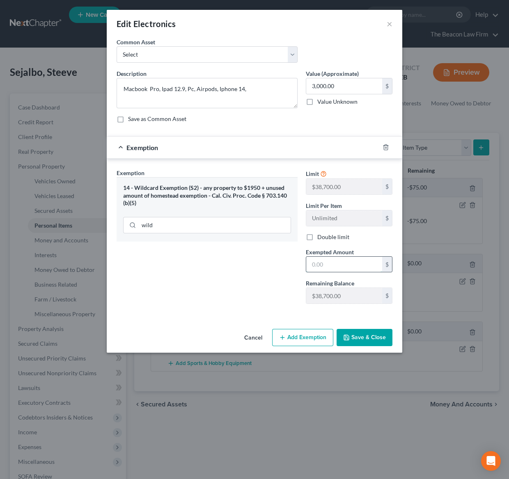
click at [337, 266] on input "text" at bounding box center [344, 265] width 76 height 16
type input "3,000"
click at [367, 338] on button "Save & Close" at bounding box center [364, 337] width 56 height 17
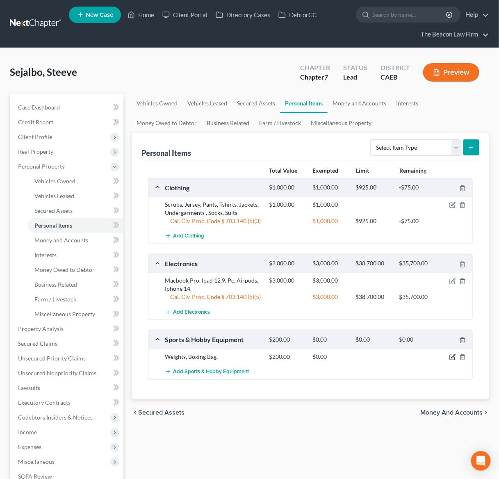
click at [454, 356] on icon "button" at bounding box center [454, 356] width 4 height 4
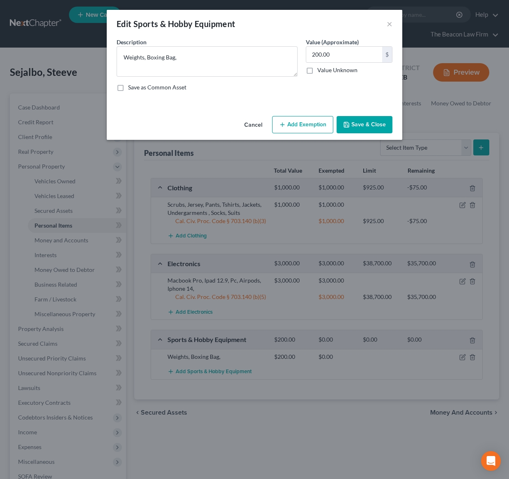
click at [309, 121] on button "Add Exemption" at bounding box center [302, 124] width 61 height 17
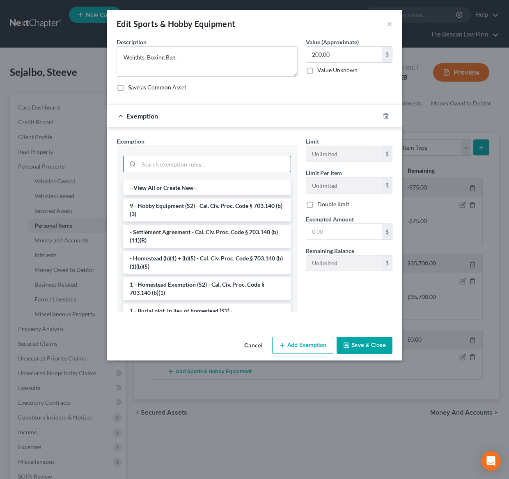
click at [184, 163] on input "search" at bounding box center [215, 164] width 152 height 16
click at [176, 211] on li "9 - Hobby Equipment (S2) - Cal. Civ. Proc. Code § 703.140 (b)(3)" at bounding box center [207, 210] width 168 height 23
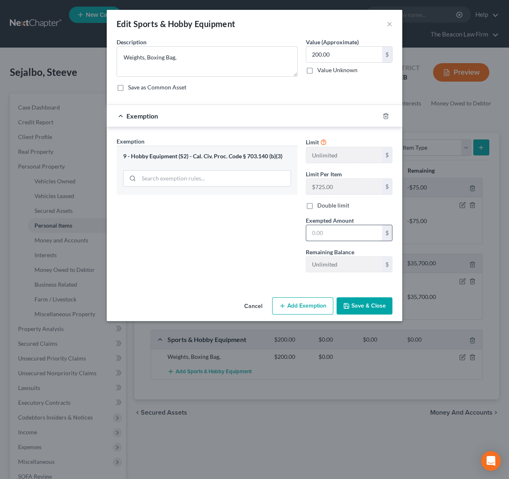
click at [331, 237] on input "text" at bounding box center [344, 233] width 76 height 16
type input "200"
click at [238, 240] on div "Exemption Set must be selected for CA. Exemption * 9 - Hobby Equipment (S2) - C…" at bounding box center [206, 208] width 189 height 142
click at [366, 306] on button "Save & Close" at bounding box center [364, 305] width 56 height 17
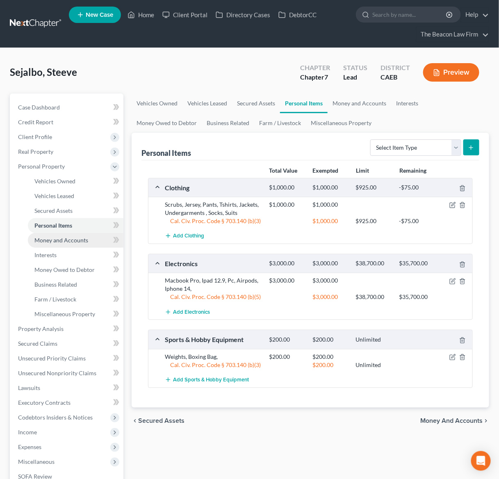
click at [36, 241] on span "Money and Accounts" at bounding box center [61, 240] width 54 height 7
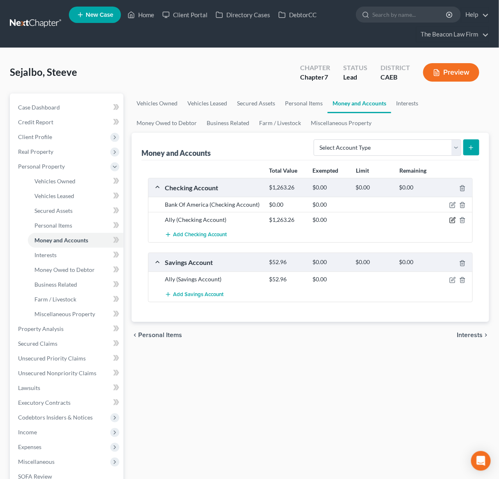
click at [452, 221] on icon "button" at bounding box center [454, 220] width 4 height 4
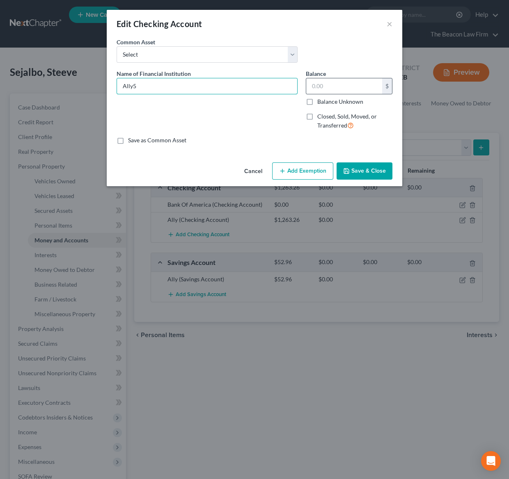
type input "Ally"
drag, startPoint x: 339, startPoint y: 87, endPoint x: 339, endPoint y: 82, distance: 4.9
click at [339, 87] on input "text" at bounding box center [344, 86] width 76 height 16
type input "5,000"
click at [311, 170] on button "Add Exemption" at bounding box center [302, 170] width 61 height 17
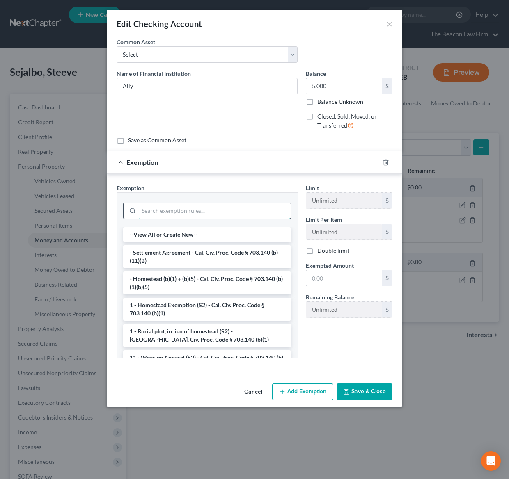
click at [185, 206] on input "search" at bounding box center [215, 211] width 152 height 16
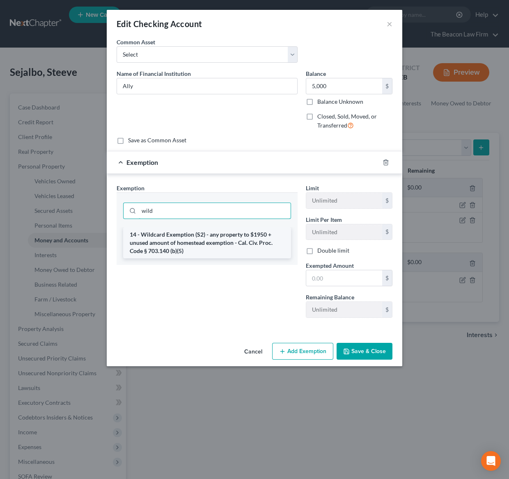
type input "wild"
drag, startPoint x: 202, startPoint y: 240, endPoint x: 207, endPoint y: 242, distance: 5.3
click at [206, 240] on li "14 - Wildcard Exemption (S2) - any property to $1950 + unused amount of homeste…" at bounding box center [207, 242] width 168 height 31
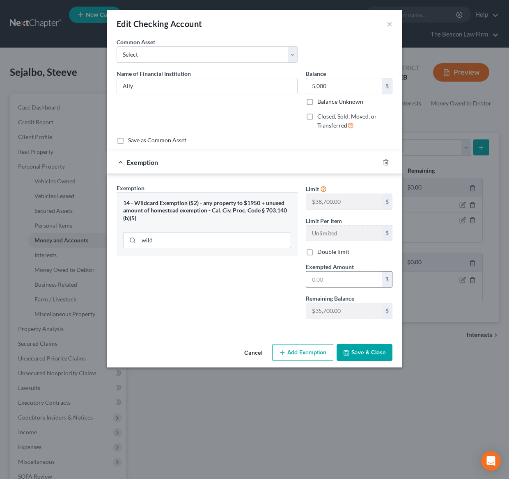
click at [342, 283] on input "text" at bounding box center [344, 280] width 76 height 16
type input "5,000"
click at [378, 355] on button "Save & Close" at bounding box center [364, 352] width 56 height 17
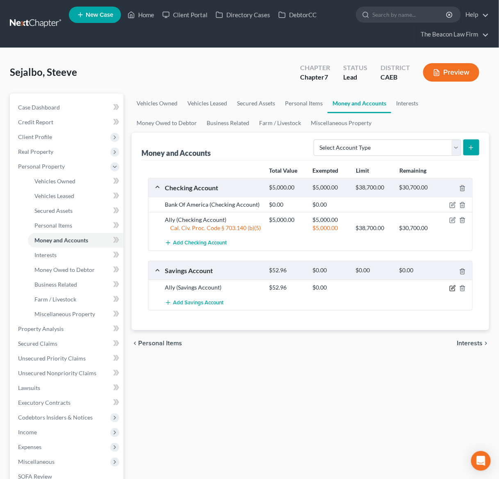
click at [452, 288] on icon "button" at bounding box center [454, 288] width 4 height 4
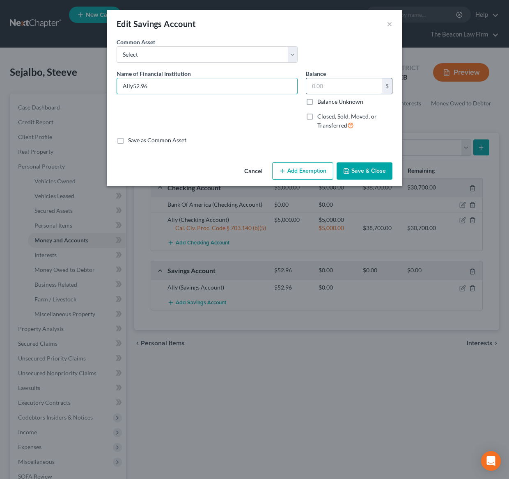
type input "Ally52.96"
click at [327, 82] on input "text" at bounding box center [344, 86] width 76 height 16
type input "5,000"
click at [155, 87] on input "Ally52.96" at bounding box center [207, 86] width 180 height 16
type input "Ally Savings"
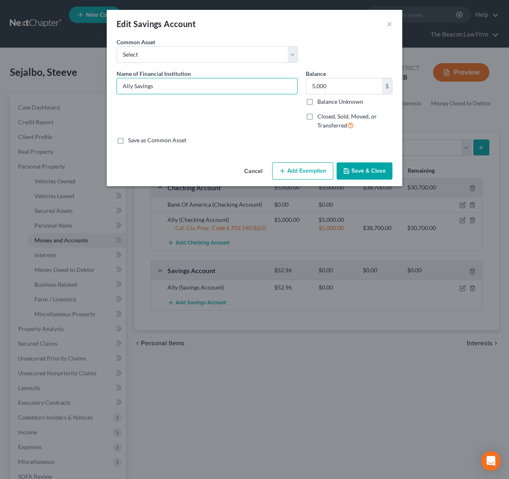
click at [308, 174] on button "Add Exemption" at bounding box center [302, 170] width 61 height 17
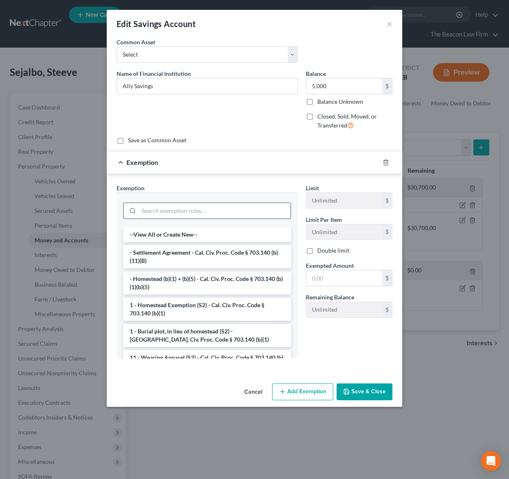
click at [235, 213] on input "search" at bounding box center [215, 211] width 152 height 16
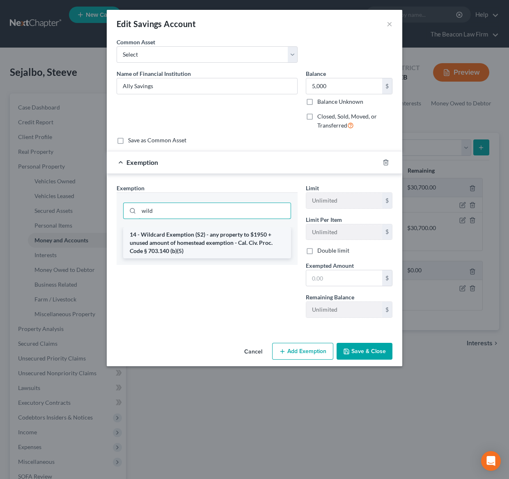
type input "wild"
drag, startPoint x: 220, startPoint y: 244, endPoint x: 229, endPoint y: 244, distance: 9.4
click at [219, 244] on li "14 - Wildcard Exemption (S2) - any property to $1950 + unused amount of homeste…" at bounding box center [207, 242] width 168 height 31
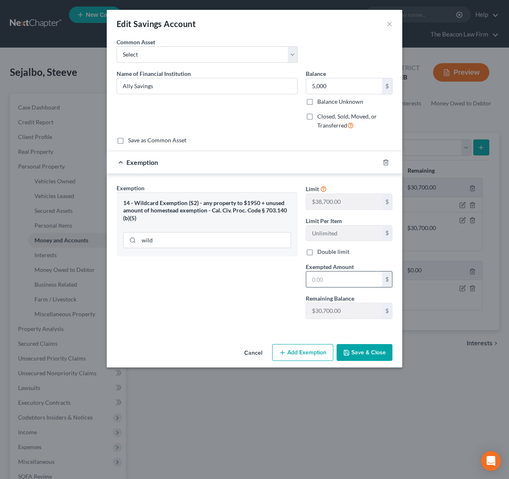
click at [335, 277] on input "text" at bounding box center [344, 280] width 76 height 16
type input "5,000"
click at [364, 353] on button "Save & Close" at bounding box center [364, 352] width 56 height 17
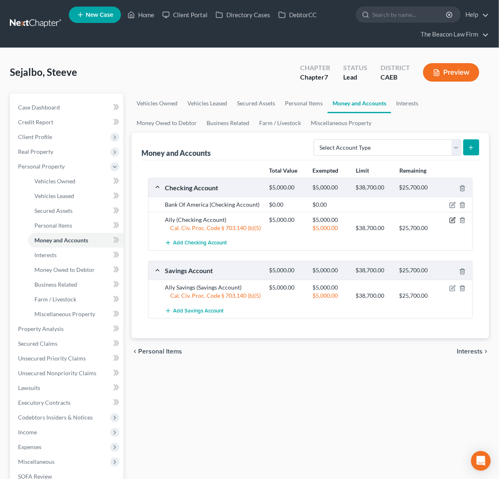
click at [450, 219] on icon "button" at bounding box center [452, 220] width 5 height 5
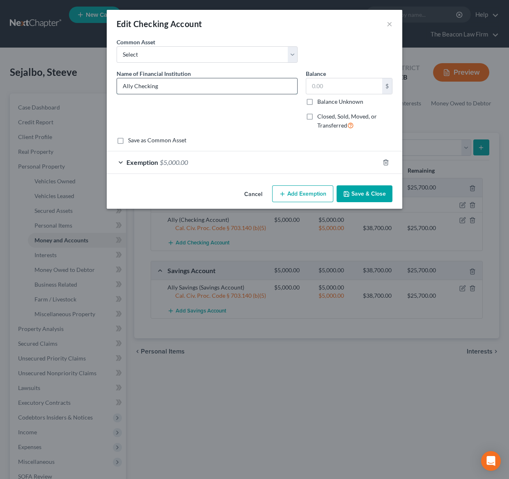
type input "Ally Checking"
type input "1,000"
click at [187, 164] on div "Exemption $5,000.00" at bounding box center [243, 162] width 272 height 22
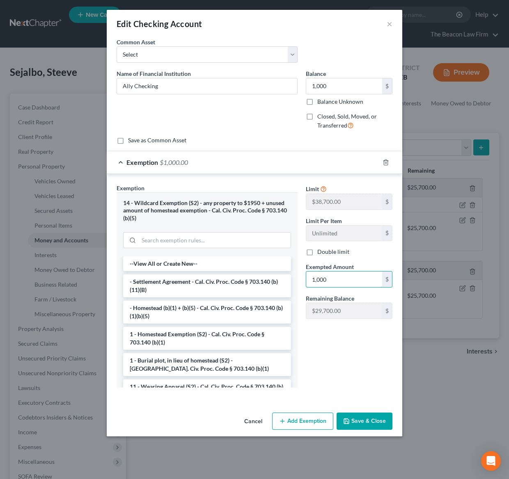
type input "1,000"
click at [376, 420] on button "Save & Close" at bounding box center [364, 421] width 56 height 17
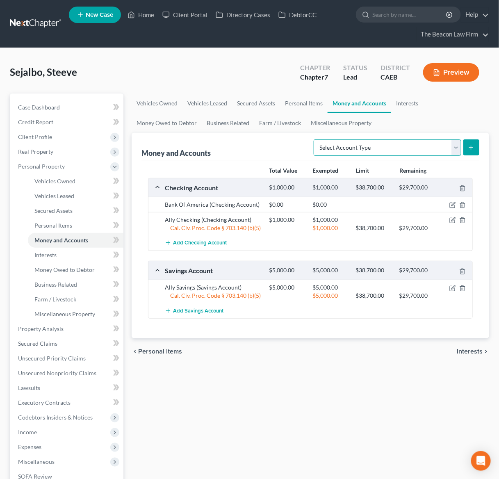
click at [452, 147] on select "Select Account Type Brokerage Cash on Hand Certificates of Deposit Checking Acc…" at bounding box center [388, 147] width 148 height 16
click at [55, 252] on span "Interests" at bounding box center [45, 254] width 22 height 7
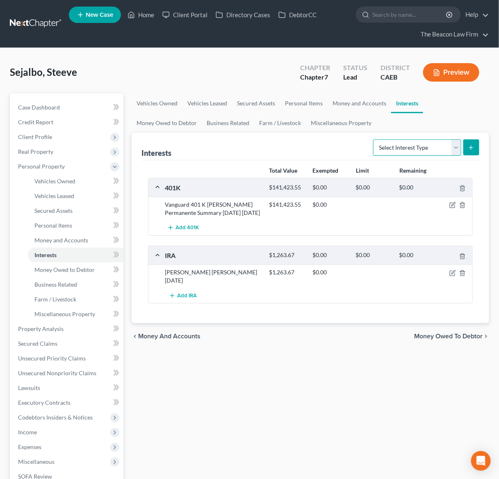
click at [457, 144] on select "Select Interest Type 401K Annuity Bond Education IRA Government Bond Government…" at bounding box center [417, 147] width 88 height 16
click at [69, 270] on span "Money Owed to Debtor" at bounding box center [64, 269] width 60 height 7
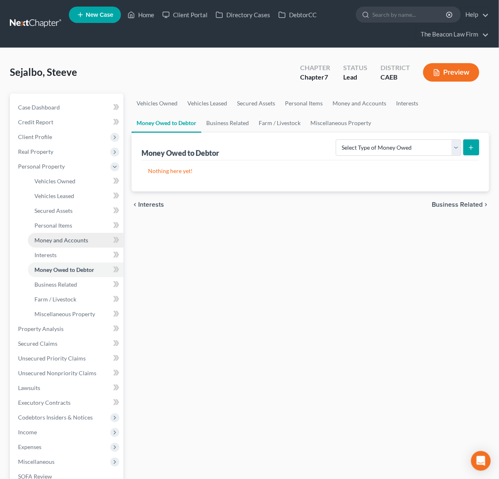
click at [69, 239] on span "Money and Accounts" at bounding box center [61, 240] width 54 height 7
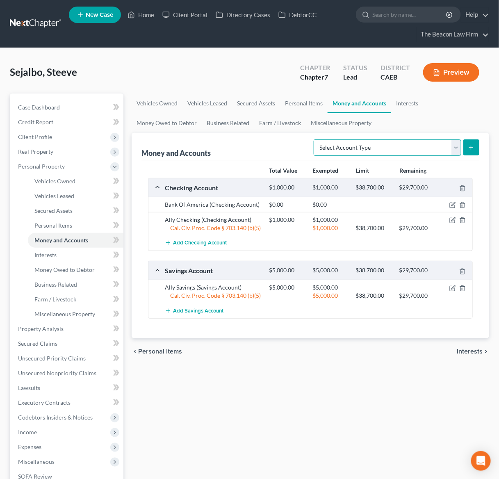
click at [458, 146] on select "Select Account Type Brokerage Cash on Hand Certificates of Deposit Checking Acc…" at bounding box center [388, 147] width 148 height 16
select select "other"
click at [315, 139] on select "Select Account Type Brokerage Cash on Hand Certificates of Deposit Checking Acc…" at bounding box center [388, 147] width 148 height 16
click at [475, 150] on button "submit" at bounding box center [472, 147] width 16 height 16
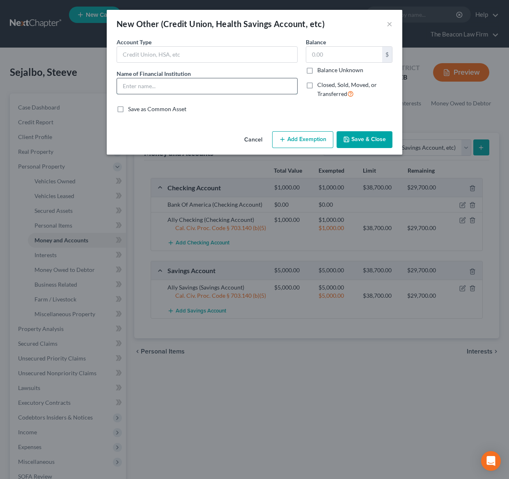
click at [268, 89] on input "text" at bounding box center [207, 86] width 180 height 16
type input "Coinbase Crypto Account"
type input "1"
type input "1,500"
click at [208, 114] on div "An exemption set must first be selected from the Filing Information section. Co…" at bounding box center [254, 83] width 295 height 90
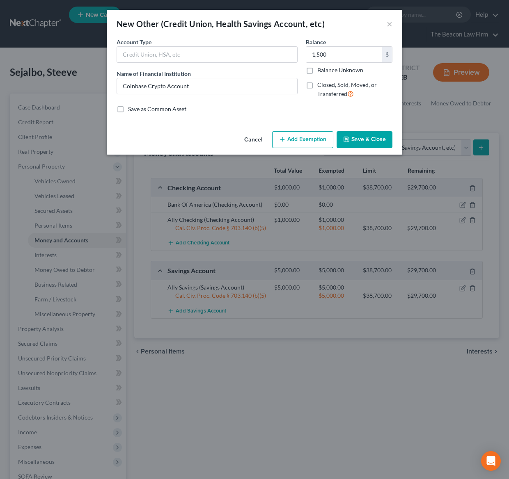
click at [296, 140] on button "Add Exemption" at bounding box center [302, 139] width 61 height 17
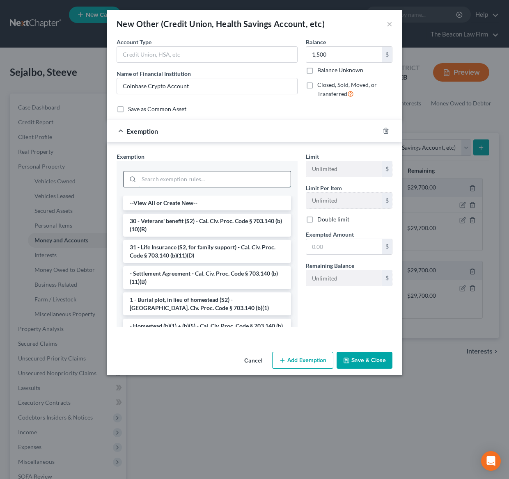
click at [214, 178] on input "search" at bounding box center [215, 179] width 152 height 16
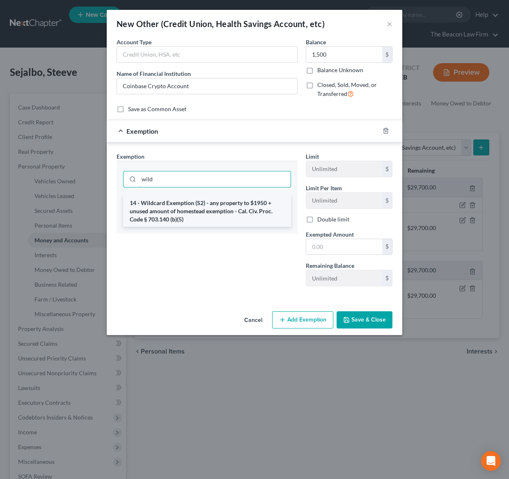
type input "wild"
click at [214, 207] on li "14 - Wildcard Exemption (S2) - any property to $1950 + unused amount of homeste…" at bounding box center [207, 211] width 168 height 31
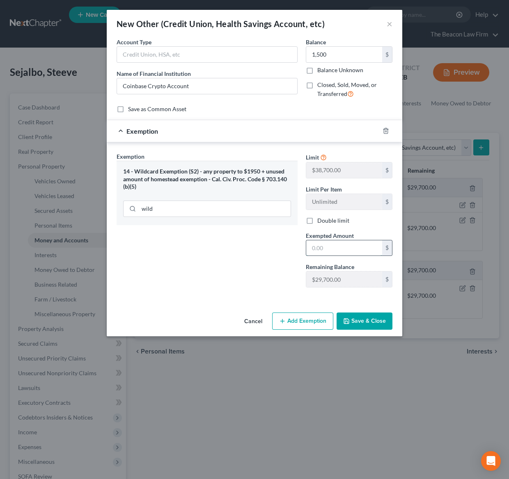
click at [322, 246] on input "text" at bounding box center [344, 248] width 76 height 16
type input "1,500"
click at [382, 327] on button "Save & Close" at bounding box center [364, 321] width 56 height 17
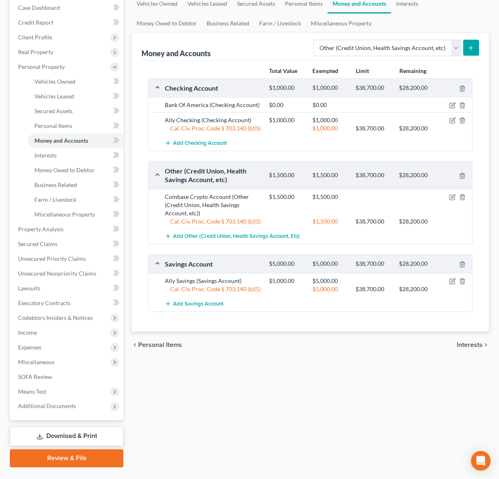
scroll to position [118, 0]
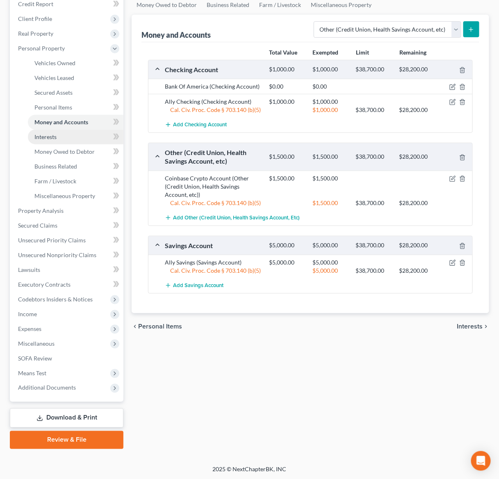
click at [53, 139] on link "Interests" at bounding box center [76, 137] width 96 height 15
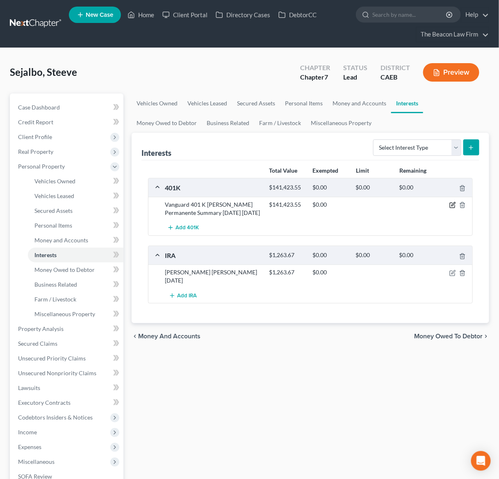
click at [452, 206] on icon "button" at bounding box center [453, 205] width 7 height 7
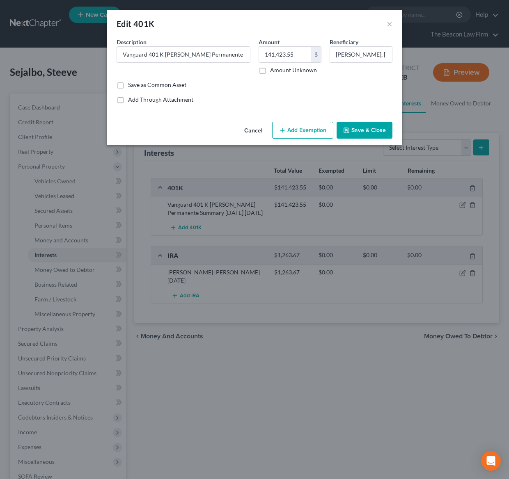
drag, startPoint x: 290, startPoint y: 130, endPoint x: 270, endPoint y: 135, distance: 20.3
click at [291, 129] on button "Add Exemption" at bounding box center [302, 130] width 61 height 17
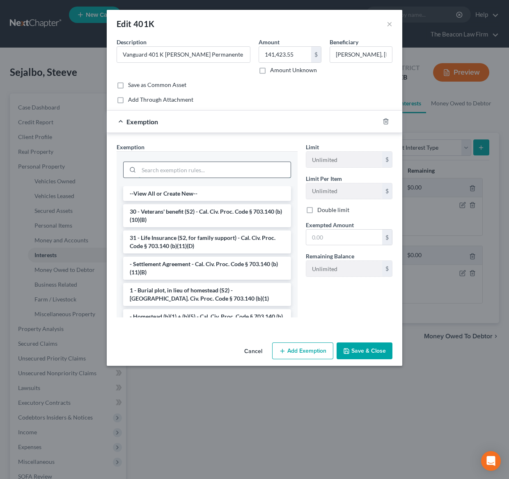
click at [163, 168] on input "search" at bounding box center [215, 170] width 152 height 16
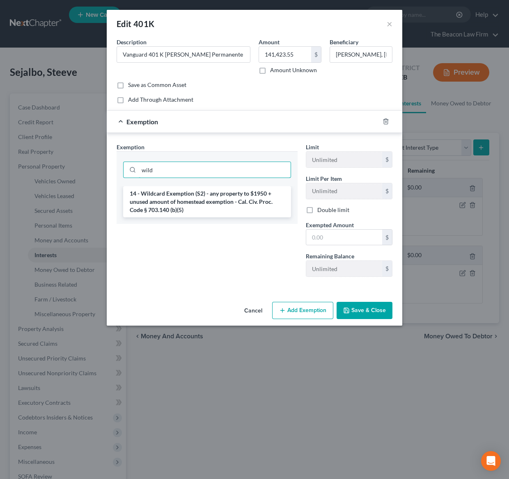
drag, startPoint x: 155, startPoint y: 171, endPoint x: 112, endPoint y: 170, distance: 42.3
click at [113, 170] on div "Exemption Set must be selected for CA. Exemption * wild 14 - Wildcard Exemption…" at bounding box center [206, 213] width 189 height 141
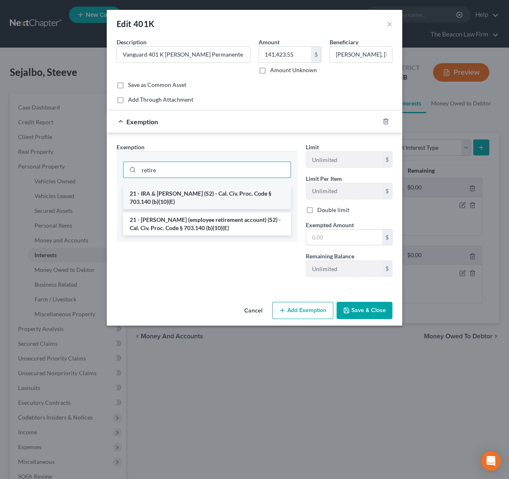
type input "retire"
drag, startPoint x: 203, startPoint y: 193, endPoint x: 212, endPoint y: 193, distance: 9.0
click at [204, 193] on li "21 - IRA & Roth IRA (S2) - Cal. Civ. Proc. Code § 703.140 (b)(10)(E)" at bounding box center [207, 197] width 168 height 23
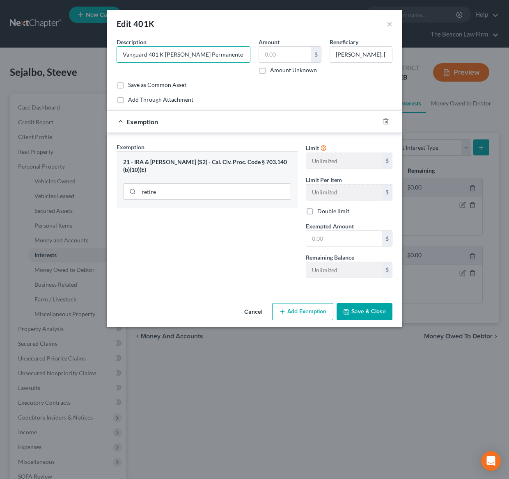
type input "Vanguard 401 K Kaiser Permanente Summary 04/0141,423.551/2025 06/30/2025"
click at [255, 313] on button "Cancel" at bounding box center [253, 312] width 31 height 16
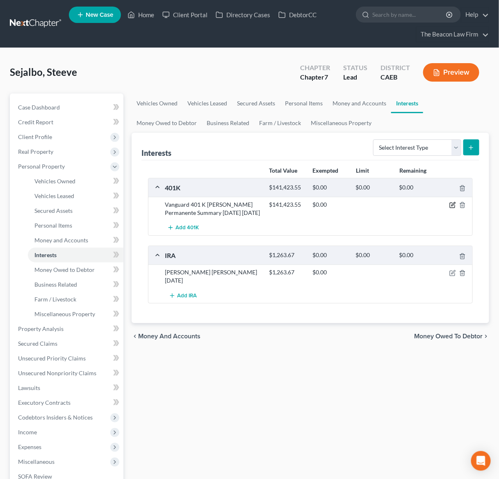
click at [451, 205] on icon "button" at bounding box center [453, 205] width 7 height 7
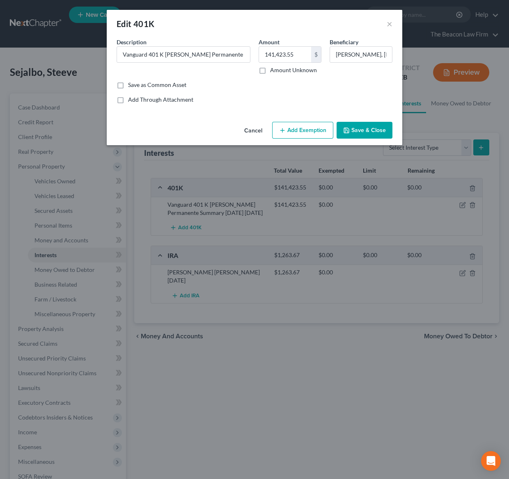
click at [305, 130] on button "Add Exemption" at bounding box center [302, 130] width 61 height 17
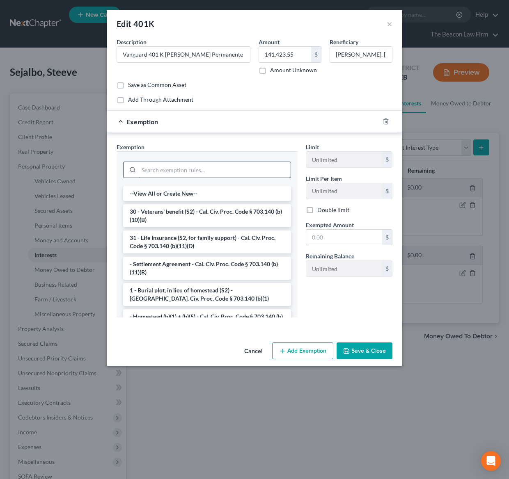
click at [199, 169] on input "search" at bounding box center [215, 170] width 152 height 16
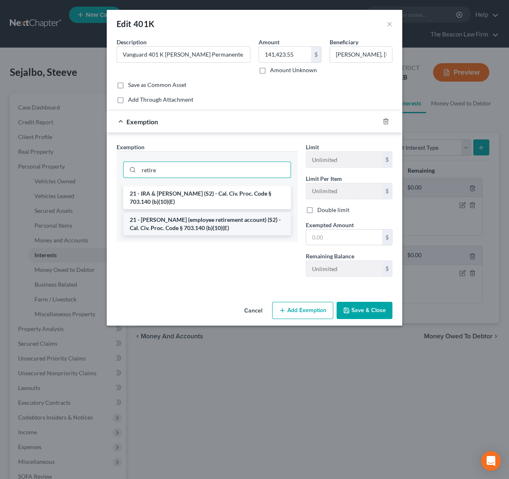
type input "retire"
click at [176, 229] on li "21 - ERISA (employee retirement account) (S2) - Cal. Civ. Proc. Code § 703.140 …" at bounding box center [207, 223] width 168 height 23
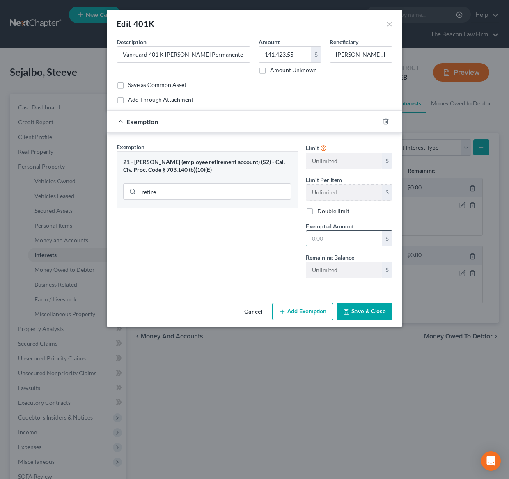
click at [319, 237] on input "text" at bounding box center [344, 239] width 76 height 16
type input "141,423.55"
click at [374, 313] on button "Save & Close" at bounding box center [364, 311] width 56 height 17
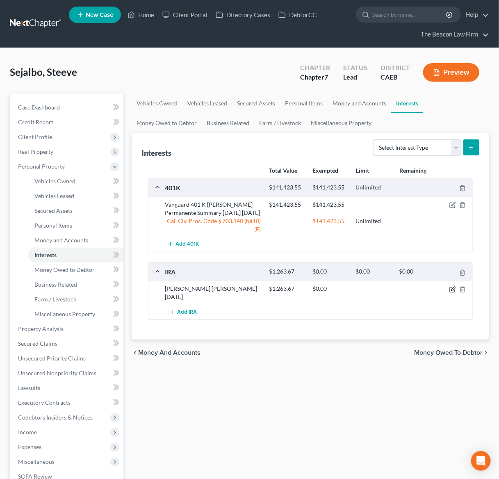
click at [452, 292] on icon "button" at bounding box center [453, 289] width 7 height 7
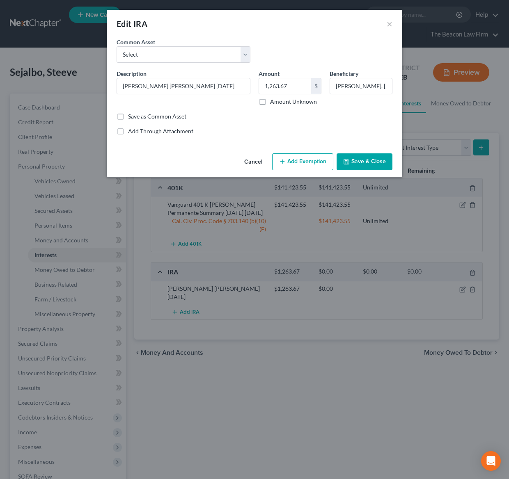
click at [297, 162] on button "Add Exemption" at bounding box center [302, 161] width 61 height 17
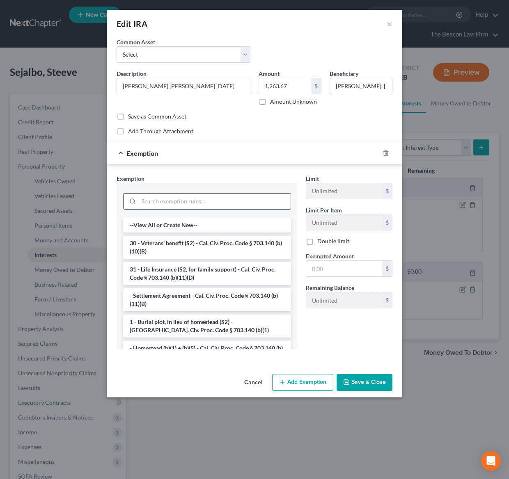
click at [186, 200] on input "search" at bounding box center [215, 202] width 152 height 16
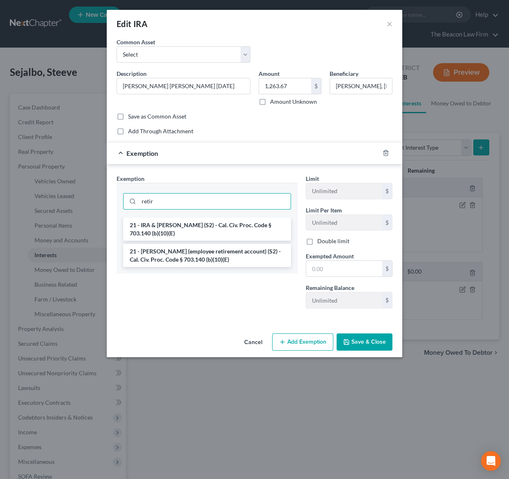
type input "retir"
click at [174, 226] on li "21 - IRA & Roth IRA (S2) - Cal. Civ. Proc. Code § 703.140 (b)(10)(E)" at bounding box center [207, 229] width 168 height 23
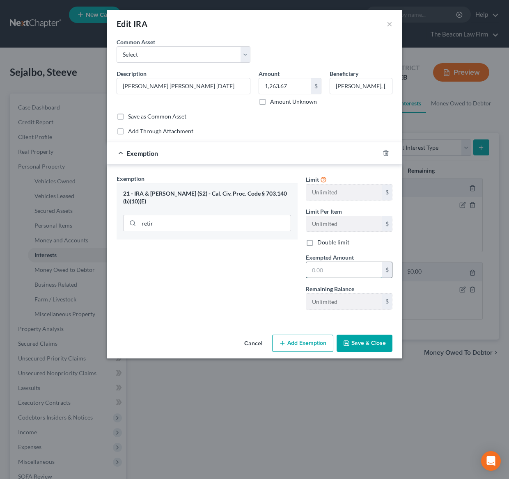
click at [320, 271] on input "text" at bounding box center [344, 270] width 76 height 16
type input "1,263.67"
click at [350, 348] on button "Save & Close" at bounding box center [364, 343] width 56 height 17
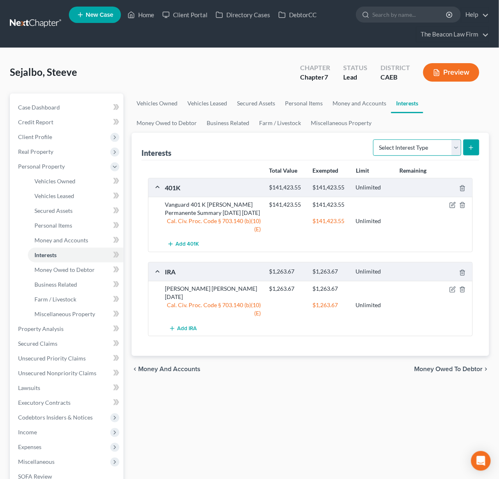
click at [457, 149] on select "Select Interest Type 401K Annuity Bond Education IRA Government Bond Government…" at bounding box center [417, 147] width 88 height 16
click at [249, 340] on div "Total Value Exempted Limit Remaining 401K $141,423.55 $141,423.55 Unlimited Van…" at bounding box center [311, 258] width 338 height 196
click at [80, 266] on span "Money Owed to Debtor" at bounding box center [64, 269] width 60 height 7
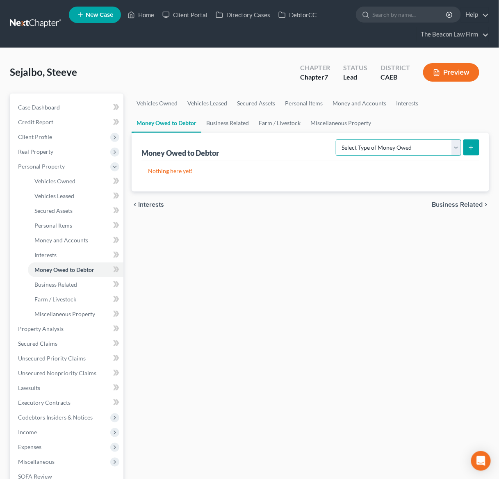
click at [453, 148] on select "Select Type of Money Owed Accounts Receivable Alimony Child Support Claims Agai…" at bounding box center [399, 147] width 126 height 16
click at [58, 286] on span "Business Related" at bounding box center [55, 284] width 43 height 7
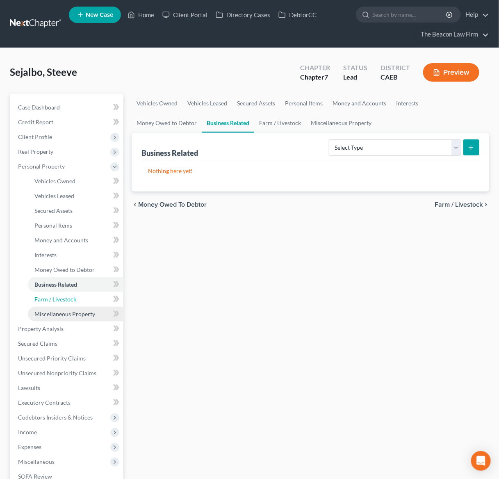
drag, startPoint x: 63, startPoint y: 299, endPoint x: 70, endPoint y: 312, distance: 14.5
click at [63, 299] on span "Farm / Livestock" at bounding box center [55, 299] width 42 height 7
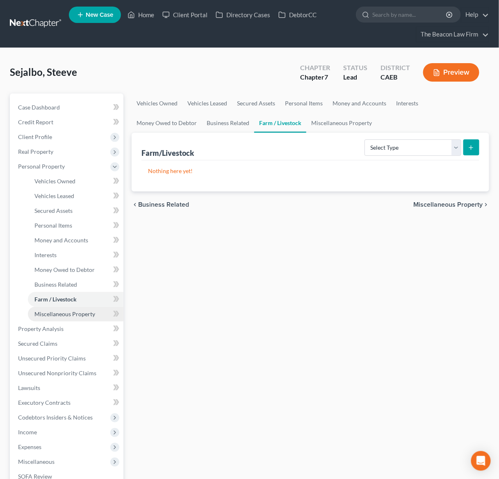
click at [70, 312] on span "Miscellaneous Property" at bounding box center [64, 314] width 61 height 7
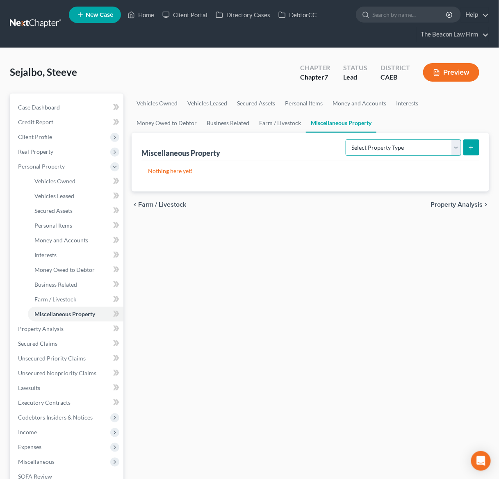
click at [456, 147] on select "Select Property Type Assigned for Creditor Benefit Within 1 Year Holding for An…" at bounding box center [404, 147] width 116 height 16
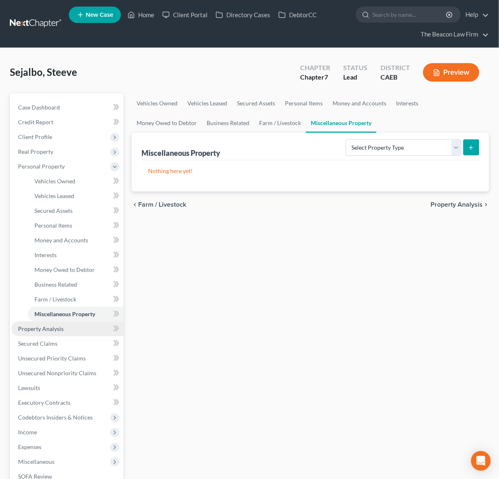
click at [34, 326] on span "Property Analysis" at bounding box center [41, 328] width 46 height 7
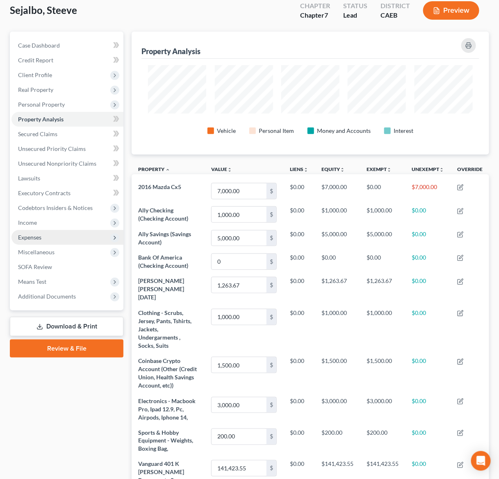
scroll to position [61, 0]
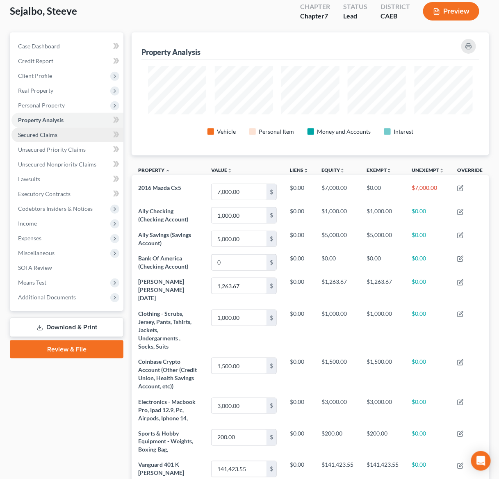
click at [50, 134] on span "Secured Claims" at bounding box center [37, 134] width 39 height 7
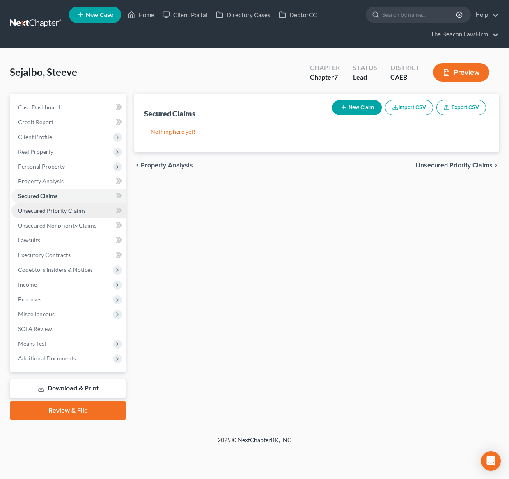
click at [67, 213] on link "Unsecured Priority Claims" at bounding box center [68, 210] width 114 height 15
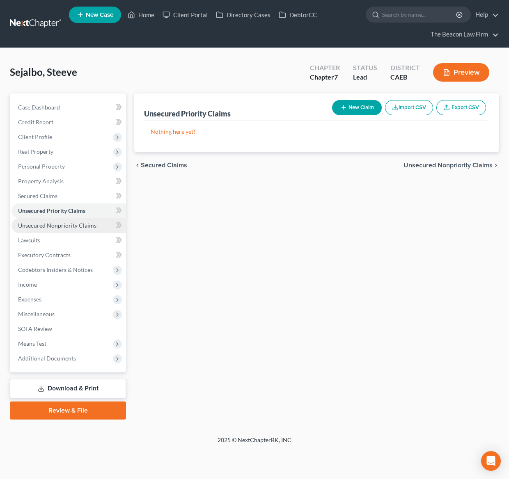
click at [71, 226] on span "Unsecured Nonpriority Claims" at bounding box center [57, 225] width 78 height 7
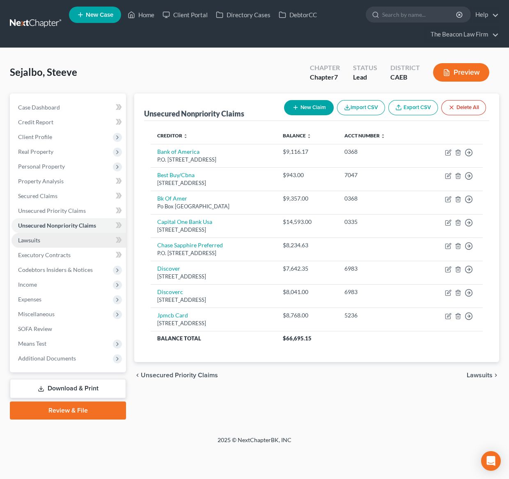
click at [33, 240] on span "Lawsuits" at bounding box center [29, 240] width 22 height 7
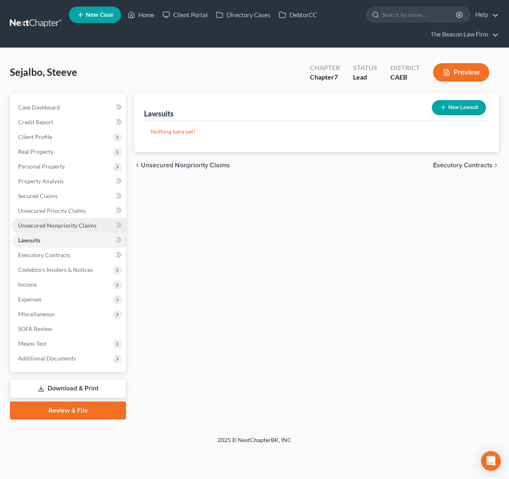
click at [57, 226] on span "Unsecured Nonpriority Claims" at bounding box center [57, 225] width 78 height 7
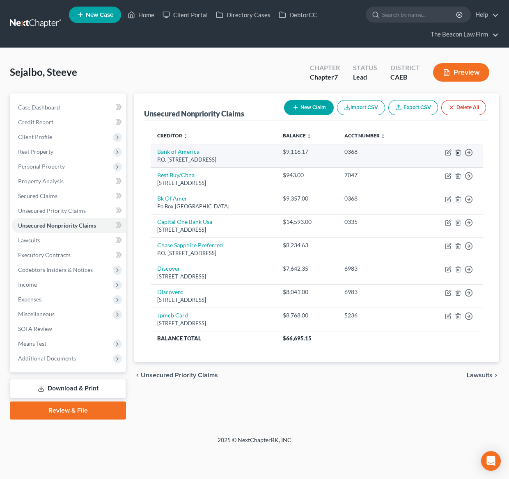
click at [457, 152] on icon "button" at bounding box center [458, 152] width 7 height 7
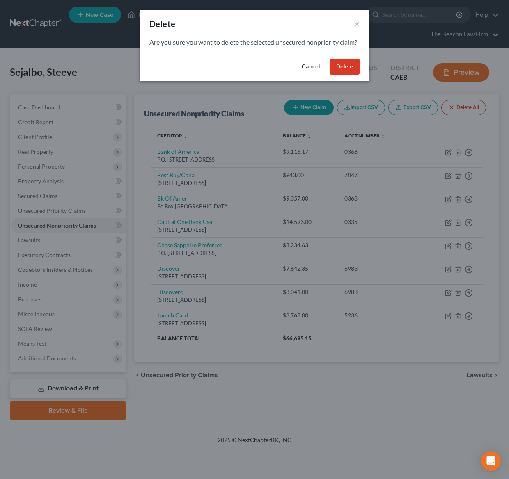
click at [345, 75] on button "Delete" at bounding box center [344, 67] width 30 height 16
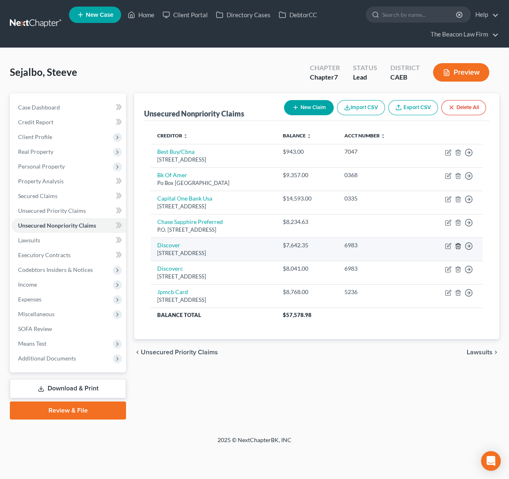
click at [457, 247] on line "button" at bounding box center [457, 247] width 0 height 2
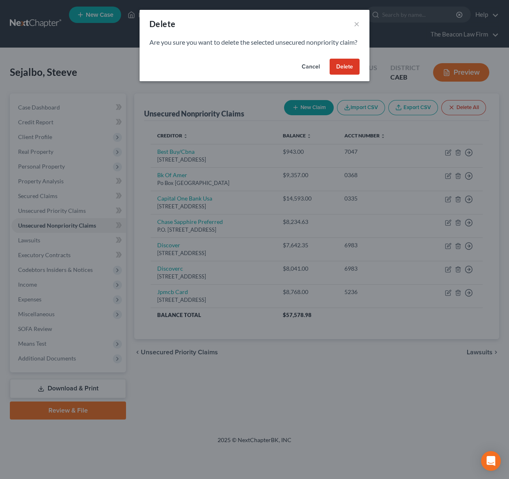
click at [344, 75] on button "Delete" at bounding box center [344, 67] width 30 height 16
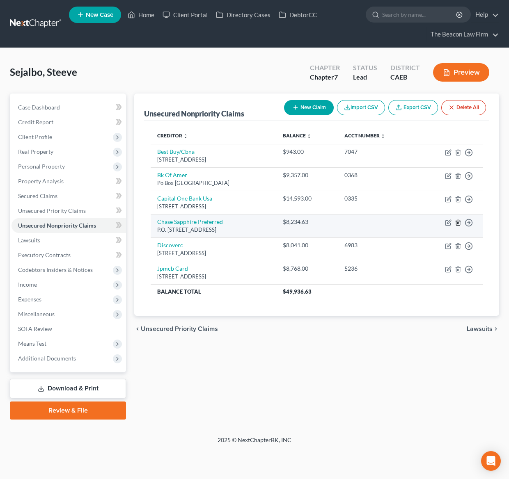
click at [457, 223] on icon "button" at bounding box center [458, 222] width 7 height 7
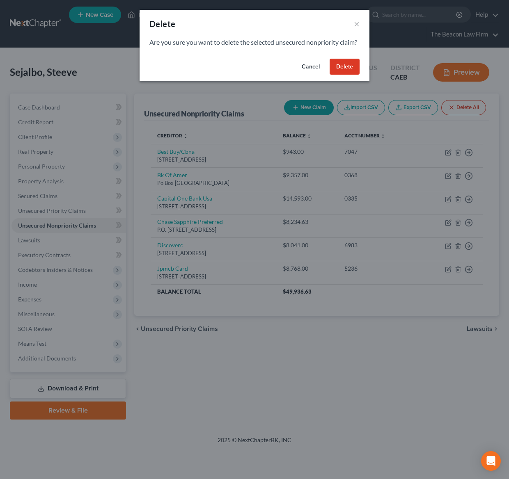
click at [342, 75] on button "Delete" at bounding box center [344, 67] width 30 height 16
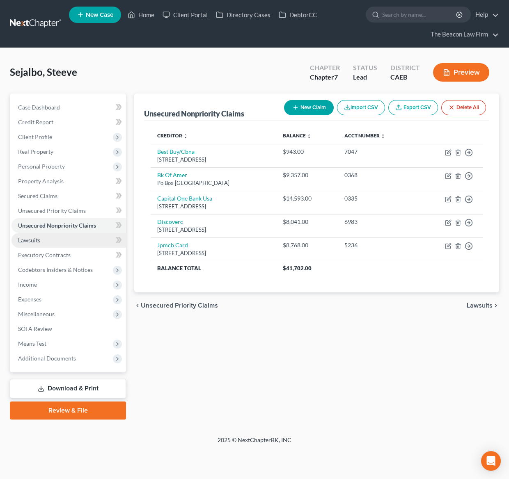
click at [44, 240] on link "Lawsuits" at bounding box center [68, 240] width 114 height 15
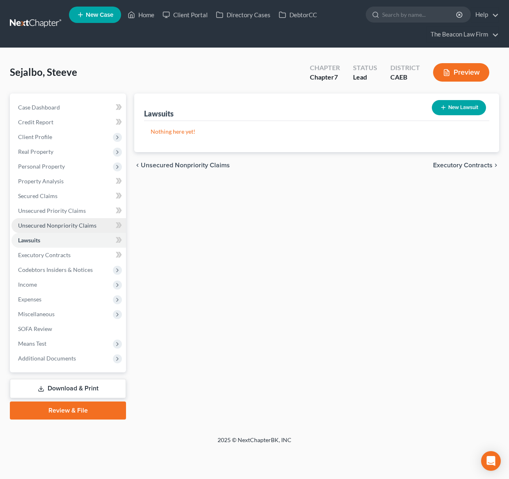
click at [43, 227] on span "Unsecured Nonpriority Claims" at bounding box center [57, 225] width 78 height 7
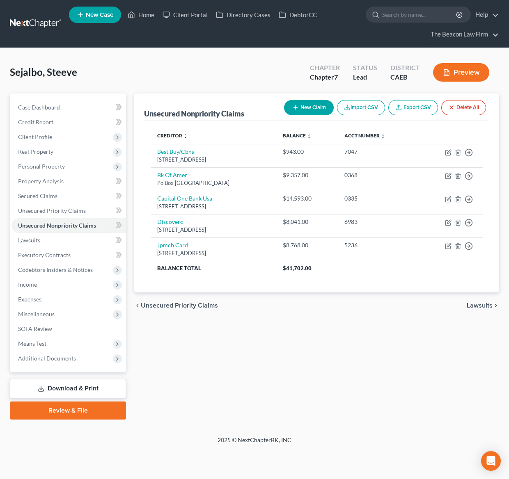
drag, startPoint x: 279, startPoint y: 394, endPoint x: 168, endPoint y: 334, distance: 126.6
click at [280, 391] on div "Unsecured Nonpriority Claims New Claim Import CSV Export CSV Delete All Credito…" at bounding box center [316, 257] width 373 height 326
click at [299, 107] on button "New Claim" at bounding box center [309, 107] width 50 height 15
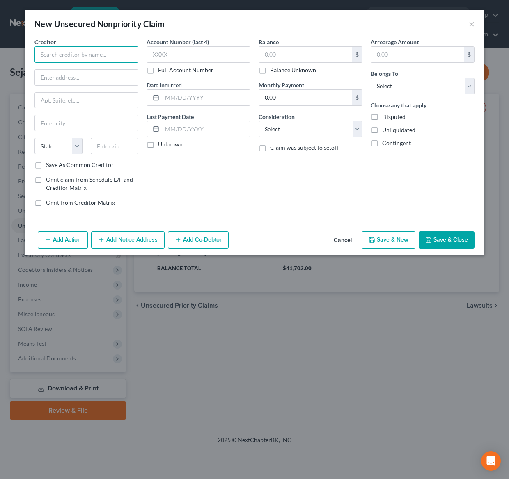
click at [91, 59] on input "text" at bounding box center [86, 54] width 104 height 16
type input "Fastrak"
type input "PO Box 26923"
type input "94126"
type input "San Francisco"
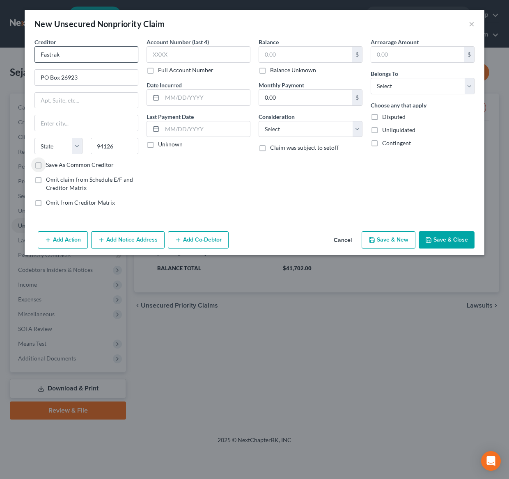
select select "4"
click at [283, 55] on input "text" at bounding box center [305, 55] width 93 height 16
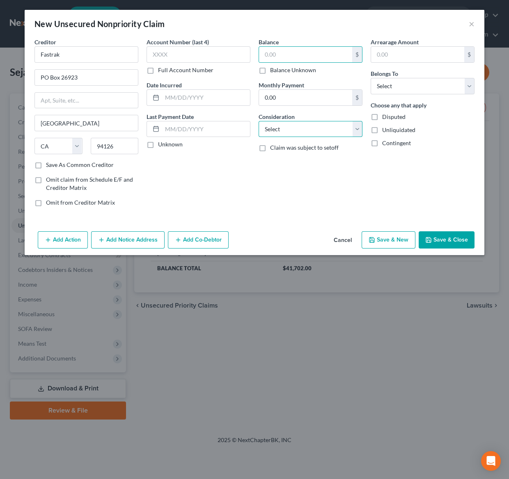
click at [361, 132] on select "Select Cable / Satellite Services Collection Agency Credit Card Debt Debt Couns…" at bounding box center [310, 129] width 104 height 16
select select "14"
click at [258, 121] on select "Select Cable / Satellite Services Collection Agency Credit Card Debt Debt Couns…" at bounding box center [310, 129] width 104 height 16
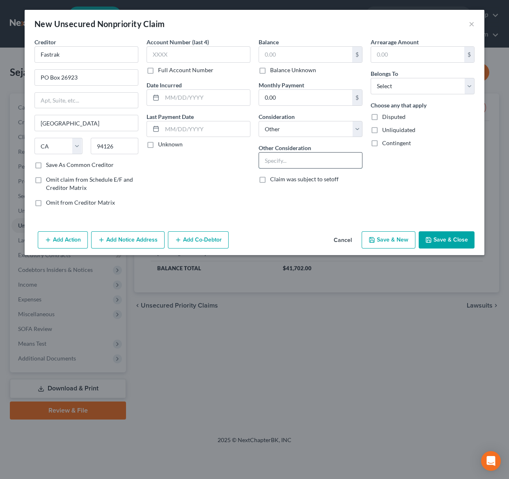
drag, startPoint x: 300, startPoint y: 163, endPoint x: 296, endPoint y: 160, distance: 5.6
click at [300, 163] on input "text" at bounding box center [310, 161] width 103 height 16
type input "toll"
drag, startPoint x: 398, startPoint y: 84, endPoint x: 401, endPoint y: 94, distance: 9.8
click at [398, 84] on select "Select Debtor 1 Only Debtor 2 Only Debtor 1 And Debtor 2 Only At Least One Of T…" at bounding box center [422, 86] width 104 height 16
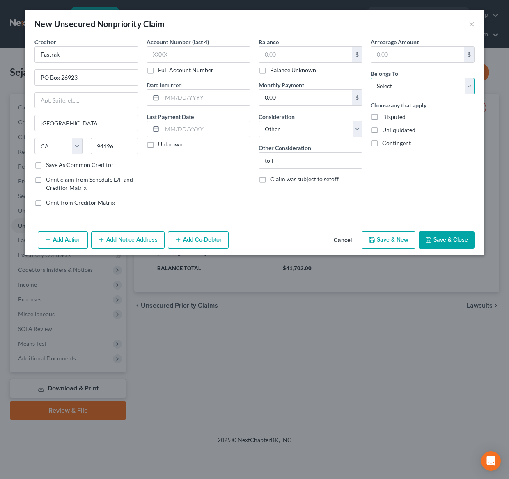
select select "0"
click at [370, 78] on select "Select Debtor 1 Only Debtor 2 Only Debtor 1 And Debtor 2 Only At Least One Of T…" at bounding box center [422, 86] width 104 height 16
click at [283, 48] on input "text" at bounding box center [305, 55] width 93 height 16
click at [46, 167] on label "Save As Common Creditor" at bounding box center [80, 165] width 68 height 8
click at [49, 166] on input "Save As Common Creditor" at bounding box center [51, 163] width 5 height 5
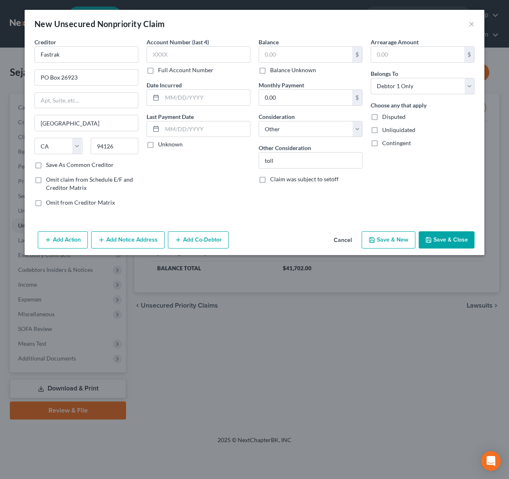
checkbox input "true"
click at [274, 51] on input "text" at bounding box center [305, 55] width 93 height 16
click at [307, 215] on div "Creditor * Fastrak PO Box 26923 San Francisco State AL AK AR AZ CA CO CT DE DC …" at bounding box center [254, 133] width 459 height 190
click at [278, 50] on input "text" at bounding box center [305, 55] width 93 height 16
type input "3,000"
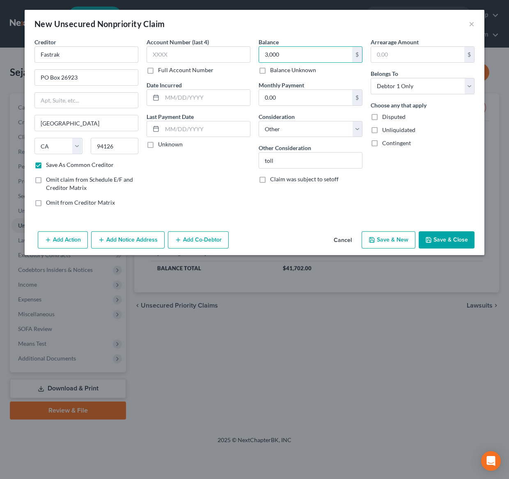
drag, startPoint x: 448, startPoint y: 181, endPoint x: 450, endPoint y: 185, distance: 4.8
click at [452, 185] on div "Arrearage Amount $ Belongs To * Select Debtor 1 Only Debtor 2 Only Debtor 1 And…" at bounding box center [422, 126] width 112 height 176
click at [216, 185] on div "Account Number (last 4) Full Account Number Date Incurred Last Payment Date Unk…" at bounding box center [198, 126] width 112 height 176
click at [455, 241] on button "Save & Close" at bounding box center [446, 239] width 56 height 17
checkbox input "false"
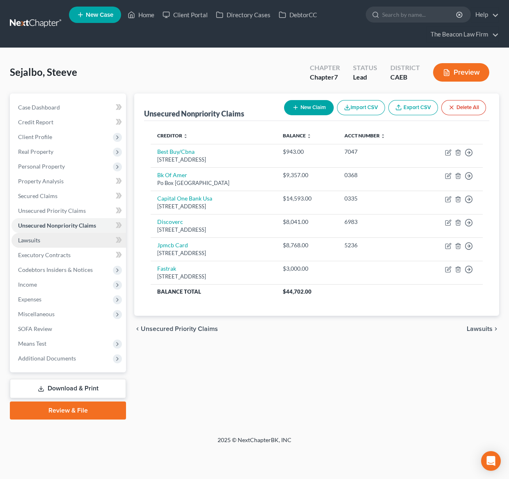
click at [36, 241] on span "Lawsuits" at bounding box center [29, 240] width 22 height 7
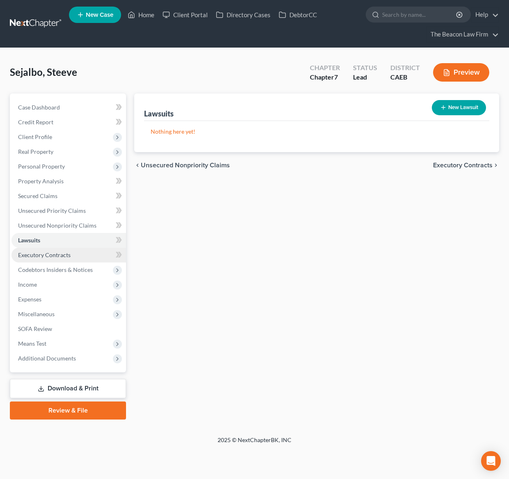
click at [55, 254] on span "Executory Contracts" at bounding box center [44, 254] width 53 height 7
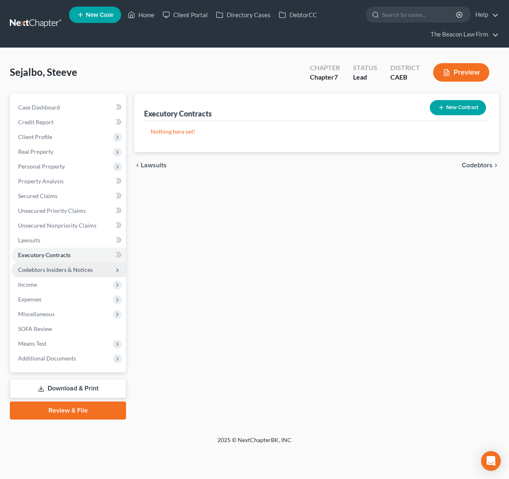
click at [62, 267] on span "Codebtors Insiders & Notices" at bounding box center [55, 269] width 75 height 7
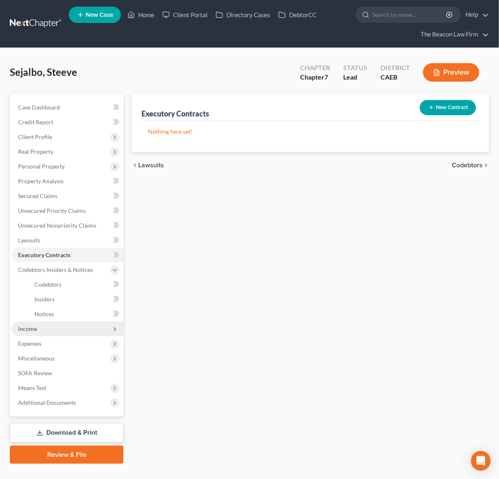
click at [31, 326] on span "Income" at bounding box center [27, 328] width 19 height 7
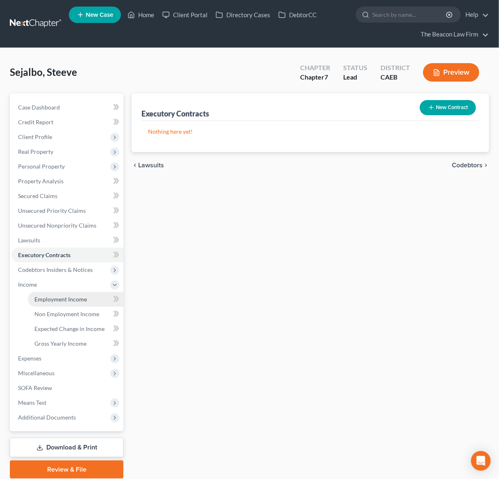
click at [76, 298] on span "Employment Income" at bounding box center [60, 299] width 53 height 7
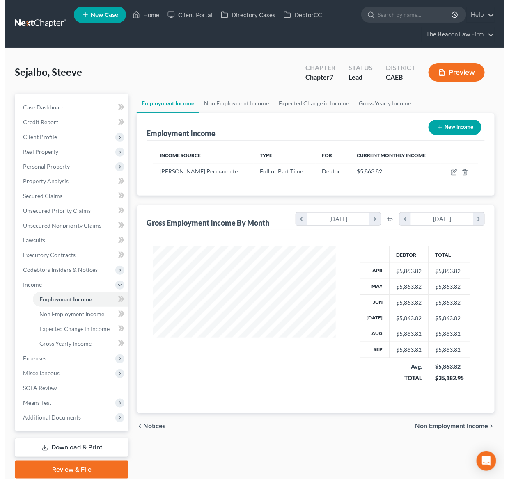
scroll to position [147, 199]
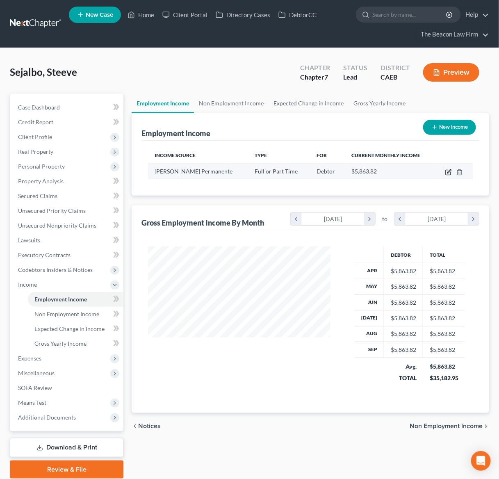
click at [446, 172] on icon "button" at bounding box center [448, 172] width 5 height 5
select select "0"
select select "2"
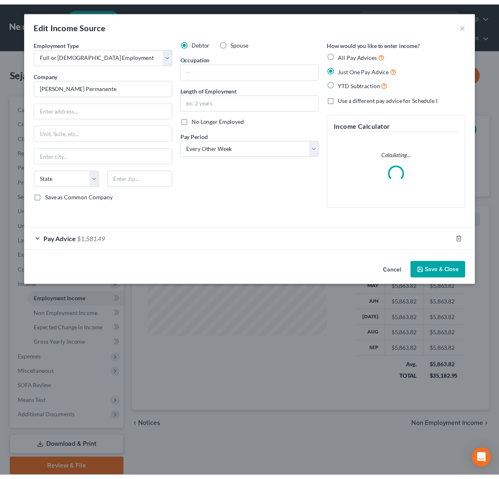
scroll to position [147, 203]
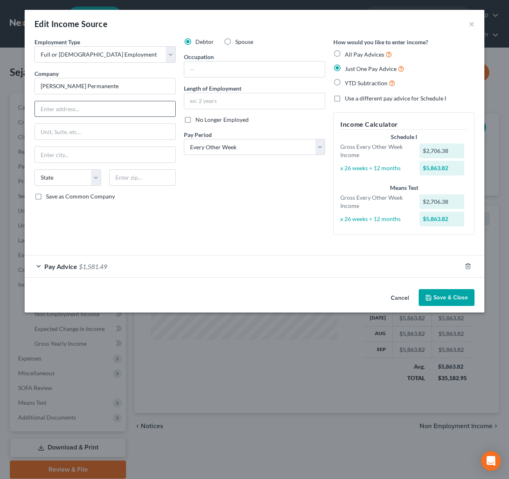
click at [51, 109] on input "text" at bounding box center [105, 109] width 140 height 16
type input "39400 Paseo Padre Parkway"
type input "94538"
type input "Fremont"
select select "4"
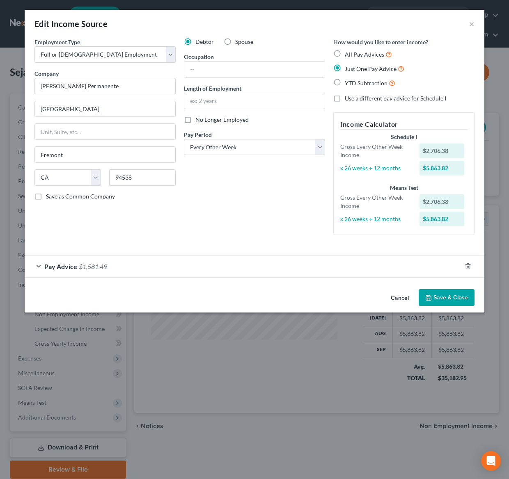
click at [236, 205] on div "Debtor Spouse Occupation Length of Employment No Longer Employed Pay Period * S…" at bounding box center [254, 140] width 149 height 204
click at [215, 69] on input "text" at bounding box center [254, 70] width 140 height 16
click at [289, 47] on div "Debtor Spouse Occupation Length of Employment No Longer Employed Pay Period * S…" at bounding box center [254, 140] width 149 height 204
click at [194, 70] on input "text" at bounding box center [254, 70] width 140 height 16
click at [200, 67] on input "Labatomist" at bounding box center [254, 70] width 140 height 16
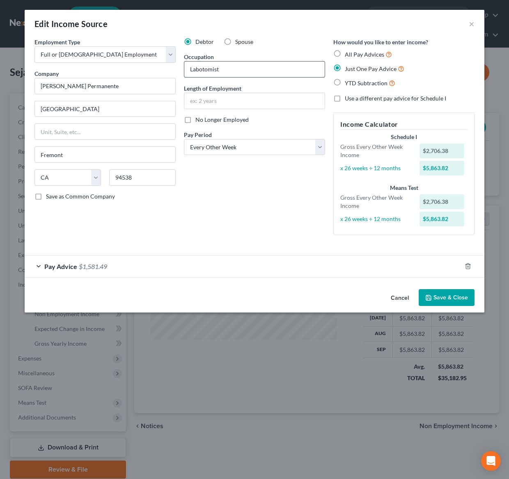
click at [204, 68] on input "Labotomist" at bounding box center [254, 70] width 140 height 16
type input "Labotamist"
click at [223, 190] on div "Debtor Spouse Occupation Labotamist Length of Employment No Longer Employed Pay…" at bounding box center [254, 140] width 149 height 204
click at [225, 102] on input "text" at bounding box center [254, 101] width 140 height 16
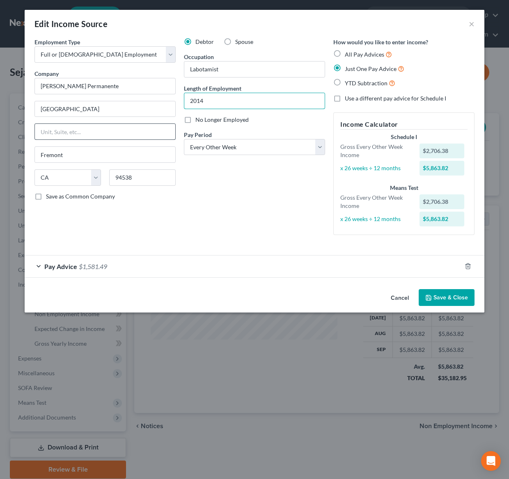
drag, startPoint x: 216, startPoint y: 100, endPoint x: 160, endPoint y: 126, distance: 62.2
click at [173, 104] on div "Employment Type * Select Full or Part Time Employment Self Employment Company *…" at bounding box center [254, 143] width 448 height 211
type input "7 yrs"
click at [247, 241] on div "Debtor Spouse Occupation Labotamist Length of Employment 7 yrs No Longer Employ…" at bounding box center [254, 140] width 149 height 204
click at [448, 297] on button "Save & Close" at bounding box center [446, 297] width 56 height 17
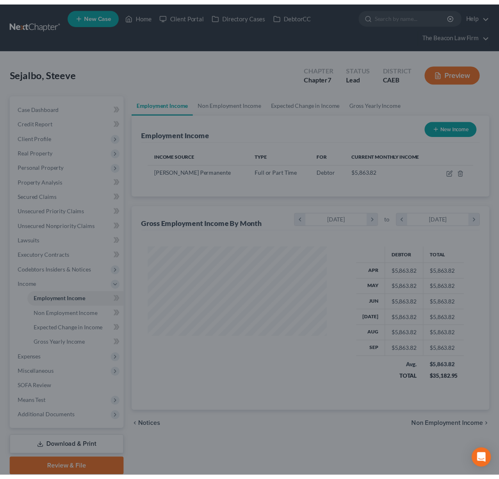
scroll to position [410068, 410017]
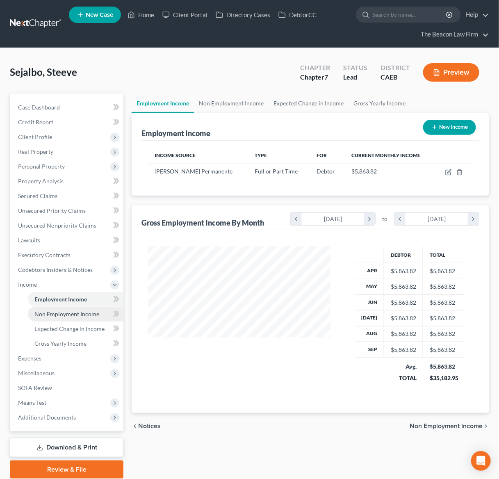
click at [69, 311] on span "Non Employment Income" at bounding box center [66, 314] width 65 height 7
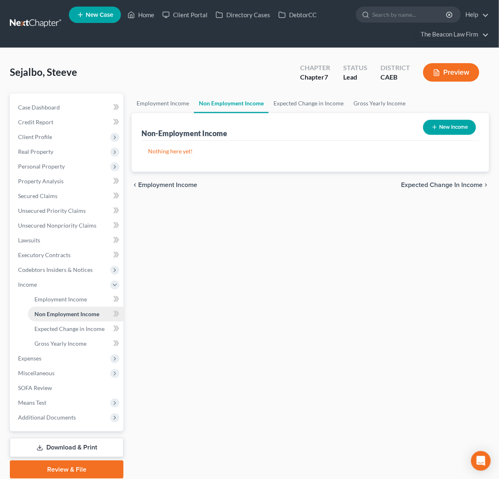
scroll to position [30, 0]
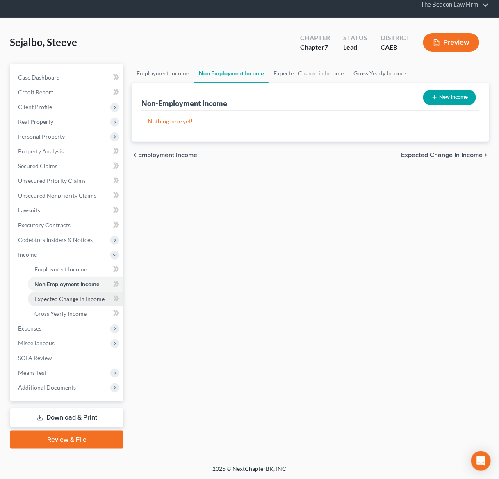
click at [86, 297] on span "Expected Change in Income" at bounding box center [69, 298] width 70 height 7
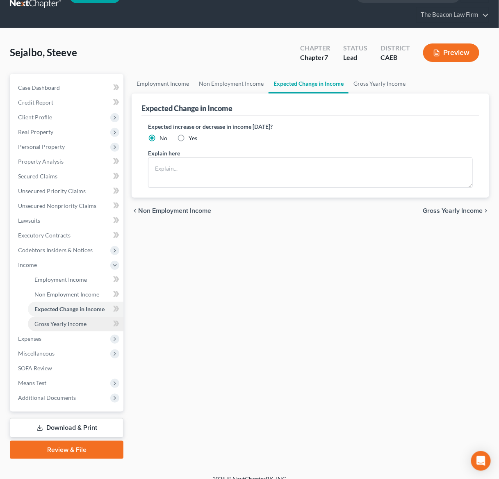
scroll to position [30, 0]
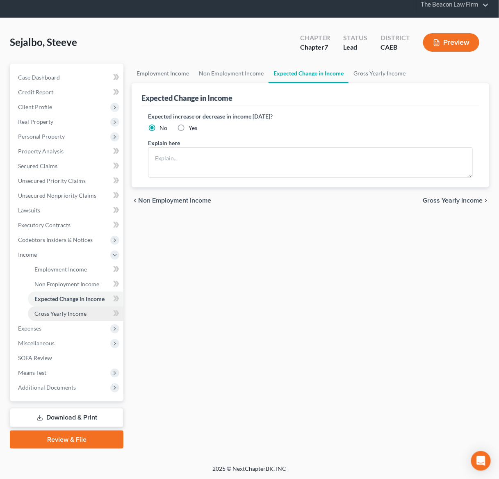
click at [62, 311] on span "Gross Yearly Income" at bounding box center [60, 313] width 52 height 7
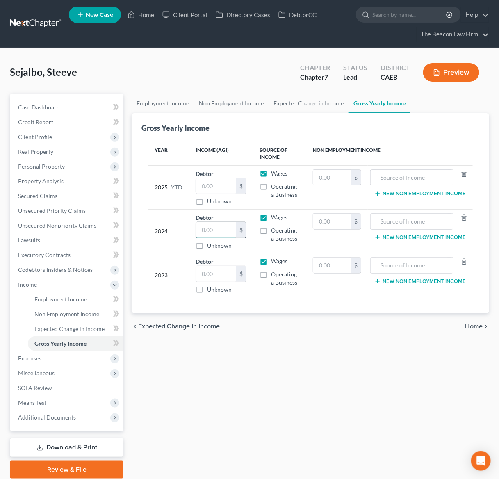
click at [225, 234] on input "text" at bounding box center [216, 230] width 40 height 16
type input "104,459"
click at [348, 348] on div "Employment Income Non Employment Income Expected Change in Income Gross Yearly …" at bounding box center [311, 286] width 366 height 385
click at [218, 277] on input "text" at bounding box center [216, 274] width 40 height 16
type input "112,388"
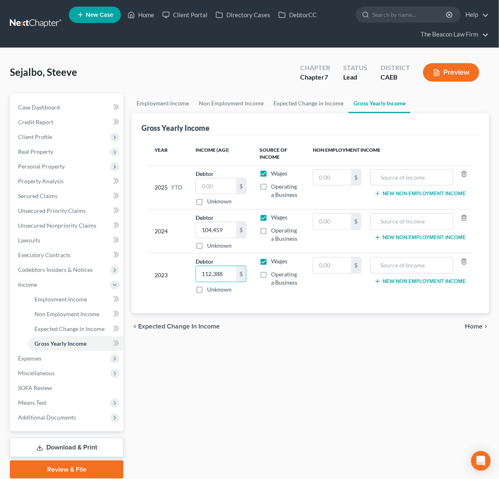
click at [320, 316] on div "chevron_left Expected Change in Income Home chevron_right" at bounding box center [311, 326] width 358 height 26
click at [209, 185] on input "text" at bounding box center [216, 186] width 40 height 16
type input "54,985"
drag, startPoint x: 317, startPoint y: 374, endPoint x: 315, endPoint y: 369, distance: 5.3
click at [317, 374] on div "Employment Income Non Employment Income Expected Change in Income Gross Yearly …" at bounding box center [311, 286] width 366 height 385
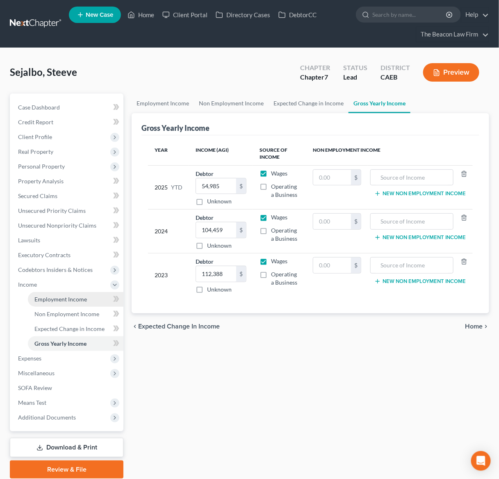
click at [70, 298] on span "Employment Income" at bounding box center [60, 299] width 53 height 7
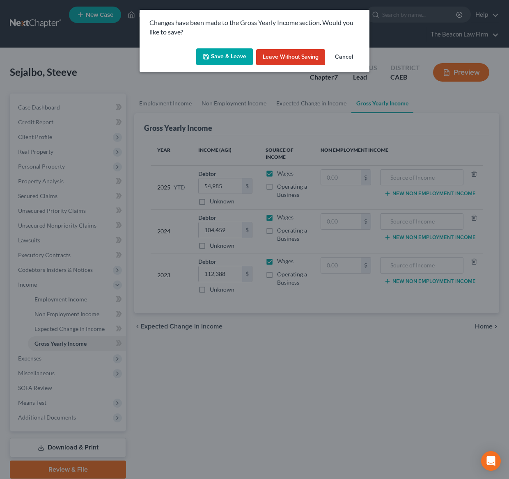
click at [234, 52] on button "Save & Leave" at bounding box center [224, 56] width 57 height 17
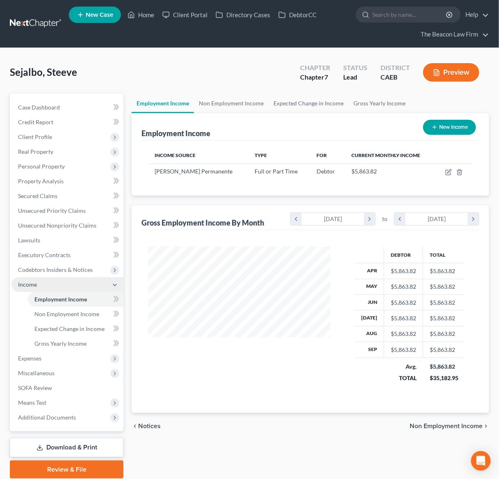
scroll to position [147, 199]
click at [28, 358] on span "Expenses" at bounding box center [29, 358] width 23 height 7
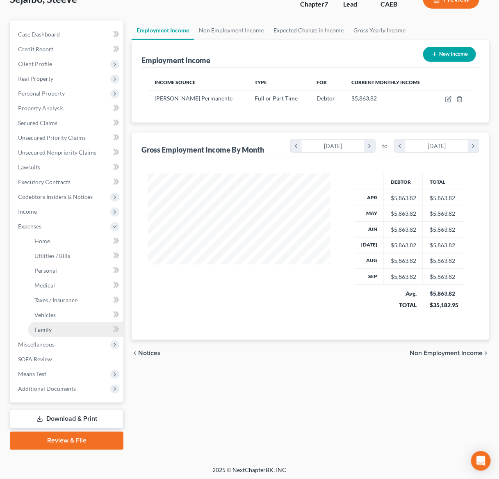
scroll to position [74, 0]
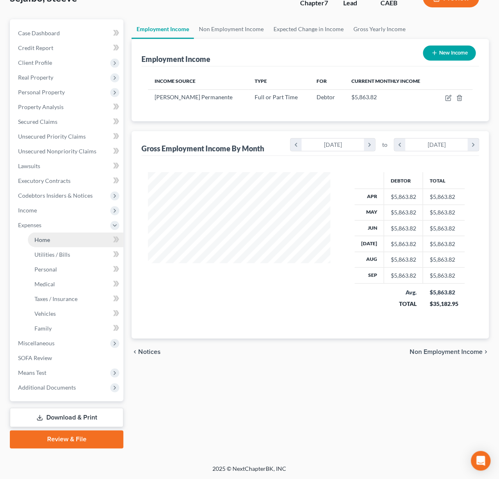
click at [49, 242] on span "Home" at bounding box center [42, 239] width 16 height 7
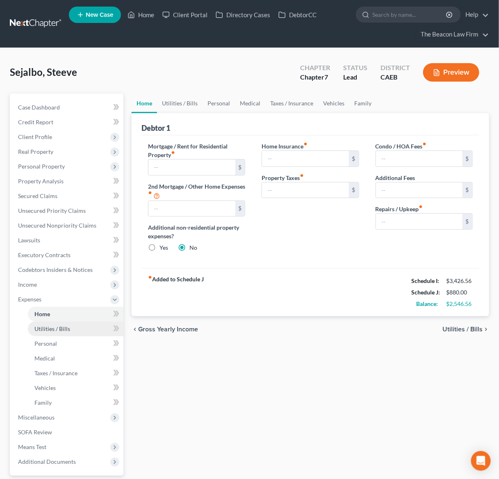
click at [64, 328] on span "Utilities / Bills" at bounding box center [52, 328] width 36 height 7
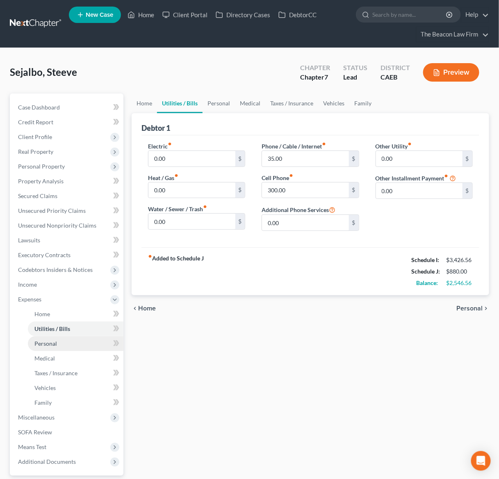
click at [56, 342] on span "Personal" at bounding box center [45, 343] width 23 height 7
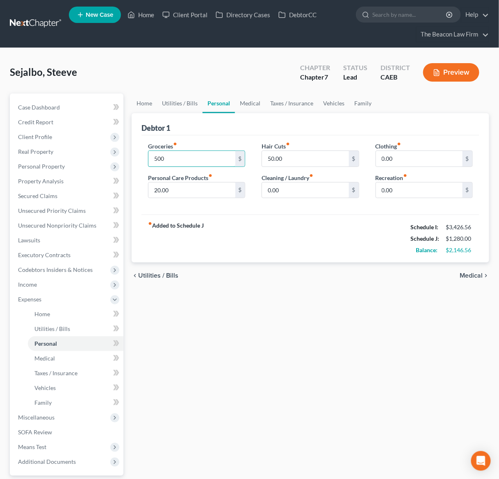
type input "500"
click at [295, 275] on div "chevron_left Utilities / Bills Medical chevron_right" at bounding box center [311, 276] width 358 height 26
type input "0.00"
click at [405, 162] on input "text" at bounding box center [419, 159] width 87 height 16
type input "100"
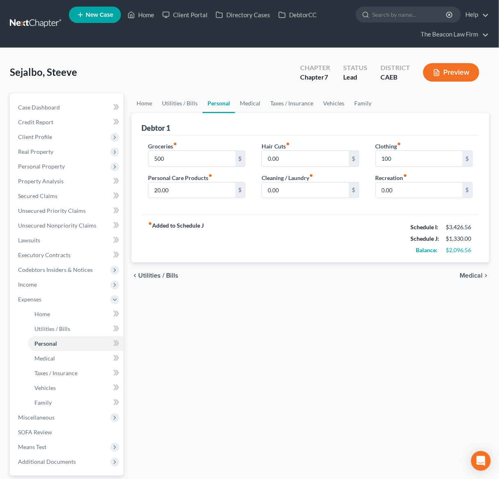
click at [338, 233] on div "fiber_manual_record Added to Schedule J Schedule I: $3,426.56 Schedule J: $1,33…" at bounding box center [311, 239] width 338 height 48
type input "50"
click at [247, 210] on div "Groceries fiber_manual_record 500 $ Personal Care Products fiber_manual_record …" at bounding box center [311, 175] width 338 height 80
type input "50"
drag, startPoint x: 256, startPoint y: 217, endPoint x: 217, endPoint y: 190, distance: 47.2
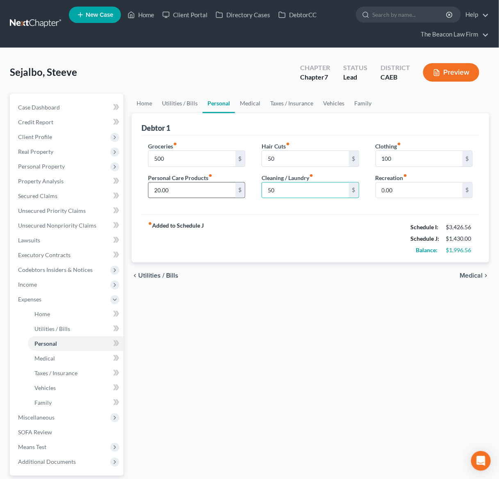
click at [256, 216] on div "fiber_manual_record Added to Schedule J Schedule I: $3,426.56 Schedule J: $1,43…" at bounding box center [311, 239] width 338 height 48
type input "50"
click at [425, 223] on div "Schedule I:" at bounding box center [424, 227] width 35 height 8
type input "100"
click at [294, 246] on div "fiber_manual_record Added to Schedule J Schedule I: $3,426.56 Schedule J: $1,56…" at bounding box center [311, 239] width 338 height 48
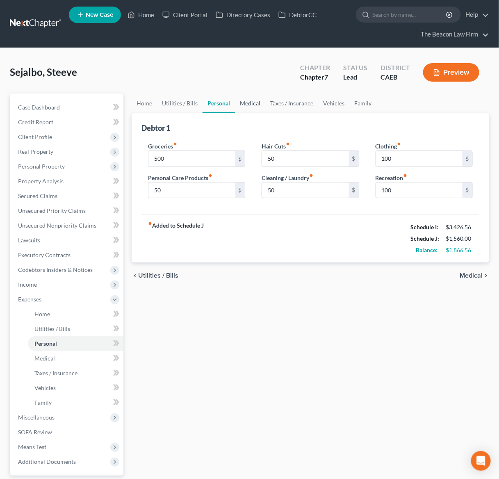
click at [245, 96] on link "Medical" at bounding box center [250, 104] width 30 height 20
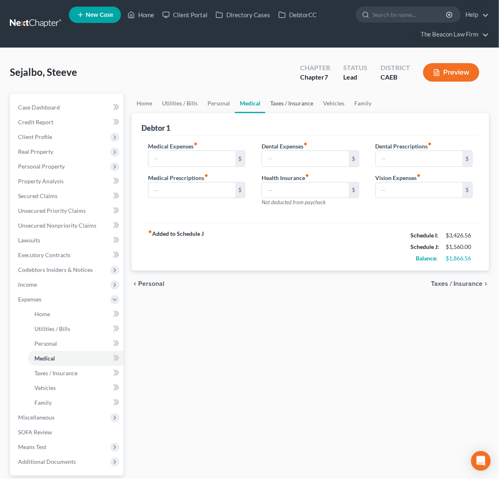
click at [286, 104] on link "Taxes / Insurance" at bounding box center [291, 104] width 53 height 20
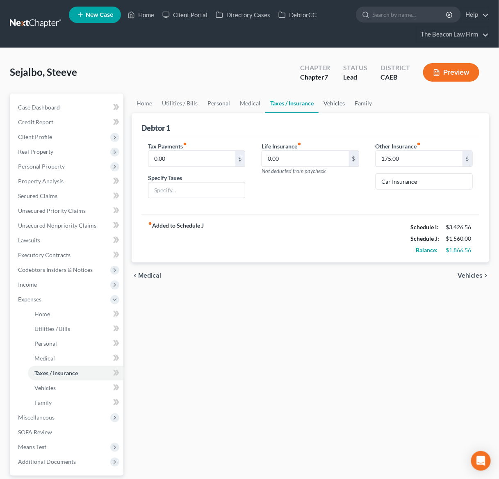
click at [334, 103] on link "Vehicles" at bounding box center [334, 104] width 31 height 20
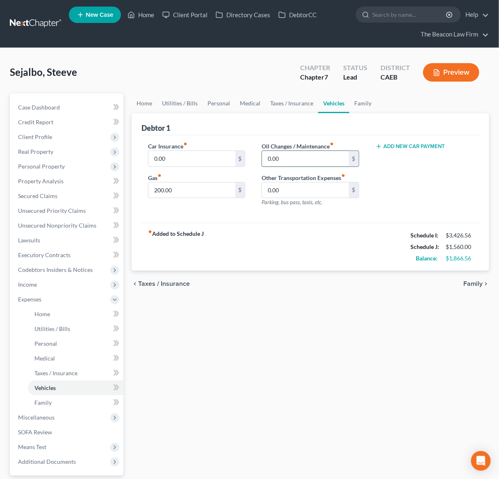
click at [313, 158] on input "0.00" at bounding box center [305, 159] width 87 height 16
type input "75"
click at [249, 219] on div "Car Insurance fiber_manual_record 0.00 $ Gas fiber_manual_record 200.00 $ Oil C…" at bounding box center [311, 179] width 338 height 88
type input "300"
click at [324, 259] on div "fiber_manual_record Added to Schedule J Schedule I: $3,426.56 Schedule J: $1,73…" at bounding box center [311, 247] width 338 height 48
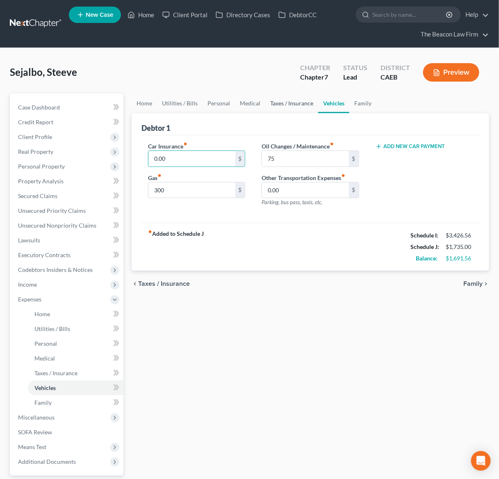
click at [298, 102] on link "Taxes / Insurance" at bounding box center [291, 104] width 53 height 20
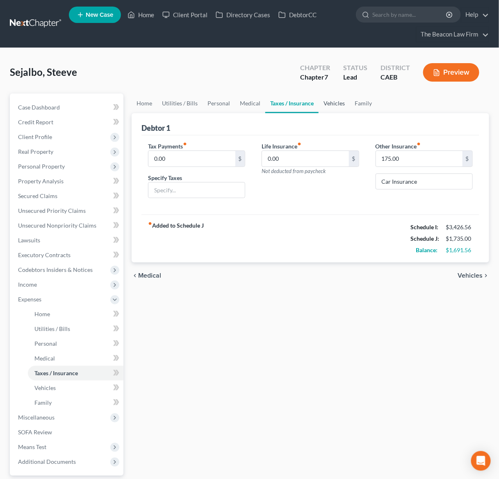
drag, startPoint x: 338, startPoint y: 101, endPoint x: 195, endPoint y: 139, distance: 147.3
click at [338, 101] on link "Vehicles" at bounding box center [334, 104] width 31 height 20
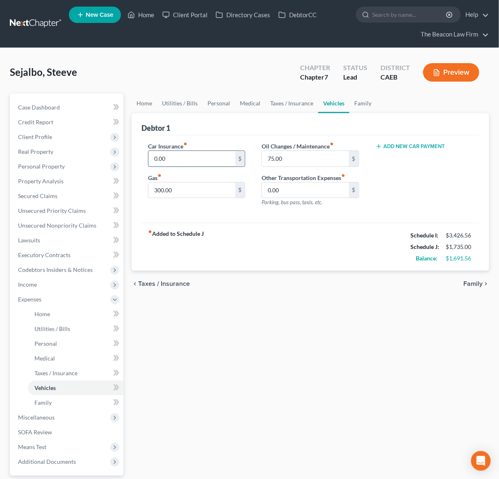
click at [171, 156] on input "0.00" at bounding box center [191, 159] width 87 height 16
type input "175"
drag, startPoint x: 297, startPoint y: 102, endPoint x: 303, endPoint y: 108, distance: 8.4
click at [297, 102] on link "Taxes / Insurance" at bounding box center [291, 104] width 53 height 20
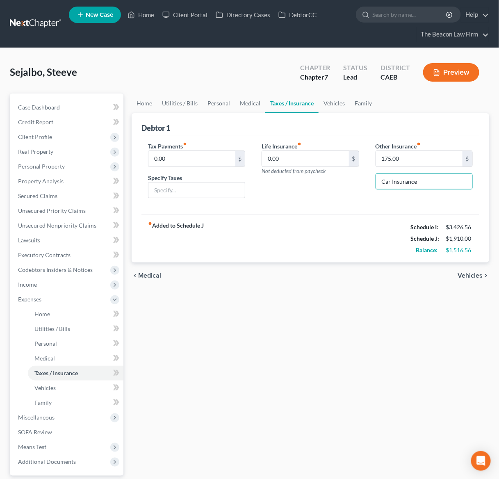
drag, startPoint x: 401, startPoint y: 179, endPoint x: 359, endPoint y: 180, distance: 41.4
click at [359, 180] on div "Tax Payments fiber_manual_record 0.00 $ Specify Taxes Life Insurance fiber_manu…" at bounding box center [310, 173] width 341 height 63
click at [334, 105] on link "Vehicles" at bounding box center [334, 104] width 31 height 20
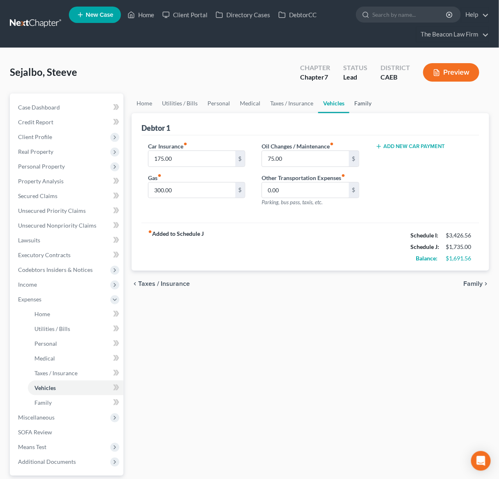
click at [362, 100] on link "Family" at bounding box center [363, 104] width 27 height 20
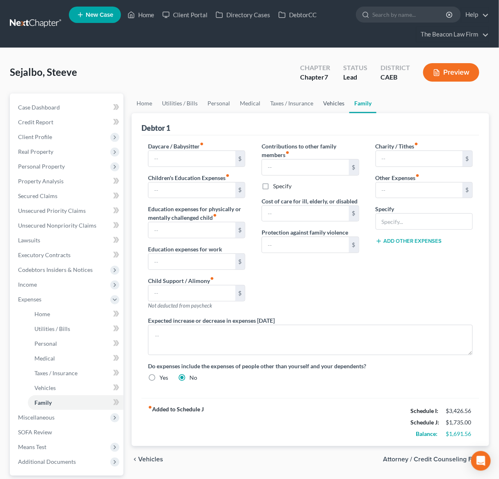
click at [329, 101] on link "Vehicles" at bounding box center [333, 104] width 31 height 20
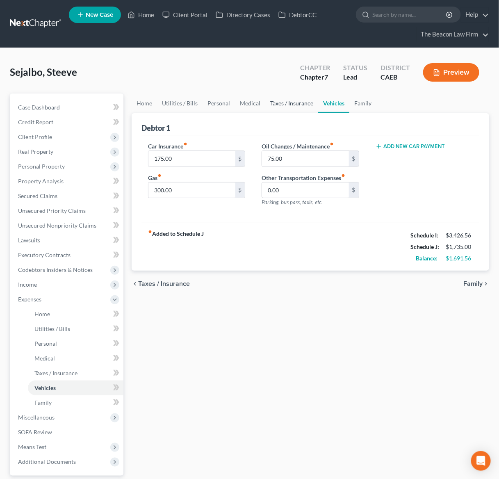
click at [274, 97] on link "Taxes / Insurance" at bounding box center [291, 104] width 53 height 20
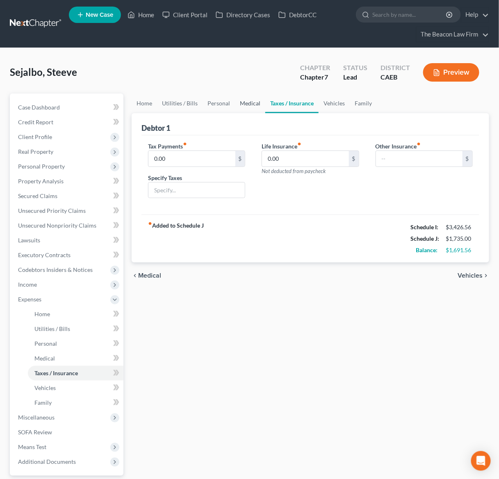
click at [247, 102] on link "Medical" at bounding box center [250, 104] width 30 height 20
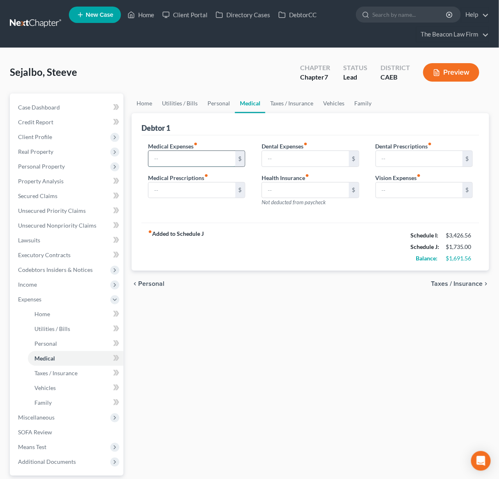
drag, startPoint x: 173, startPoint y: 158, endPoint x: 169, endPoint y: 157, distance: 4.3
click at [173, 158] on input "text" at bounding box center [191, 159] width 87 height 16
type input "20"
click at [333, 233] on div "fiber_manual_record Added to Schedule J Schedule I: $3,426.56 Schedule J: $1,75…" at bounding box center [311, 247] width 338 height 48
click at [289, 162] on input "text" at bounding box center [305, 159] width 87 height 16
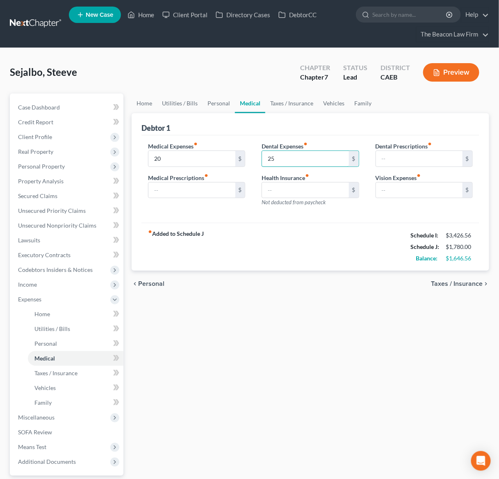
type input "25"
click at [263, 226] on div "fiber_manual_record Added to Schedule J Schedule I: $3,426.56 Schedule J: $1,78…" at bounding box center [311, 247] width 338 height 48
click at [216, 104] on link "Personal" at bounding box center [219, 104] width 32 height 20
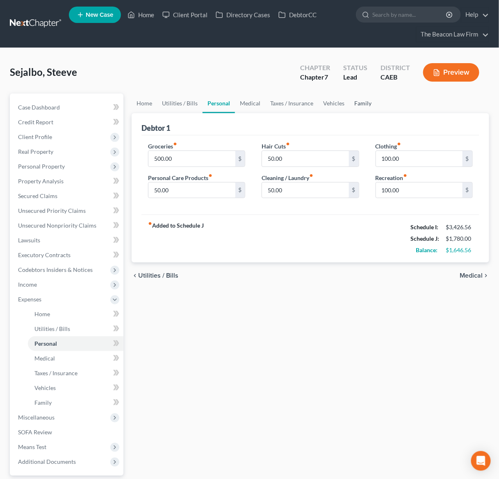
click at [360, 102] on link "Family" at bounding box center [363, 104] width 27 height 20
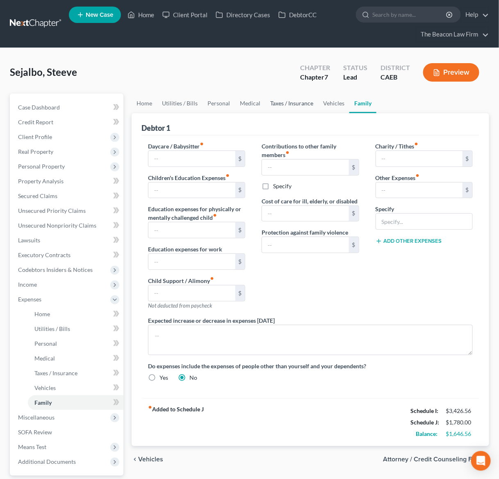
click at [300, 102] on link "Taxes / Insurance" at bounding box center [291, 104] width 53 height 20
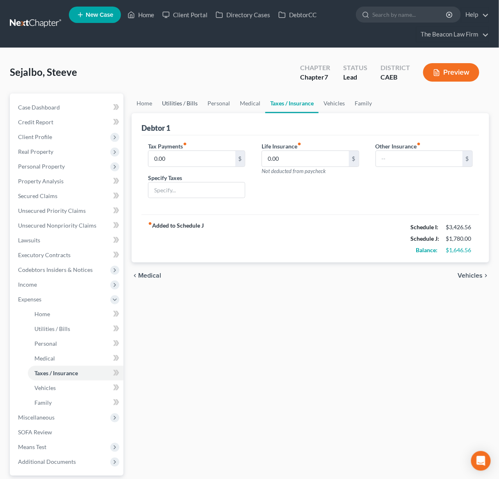
click at [182, 103] on link "Utilities / Bills" at bounding box center [180, 104] width 46 height 20
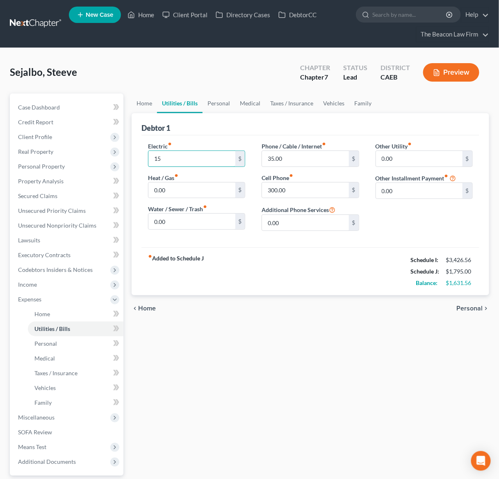
type input "15"
click at [277, 279] on div "fiber_manual_record Added to Schedule J Schedule I: $3,426.56 Schedule J: $1,79…" at bounding box center [311, 271] width 338 height 48
click at [140, 100] on link "Home" at bounding box center [144, 104] width 25 height 20
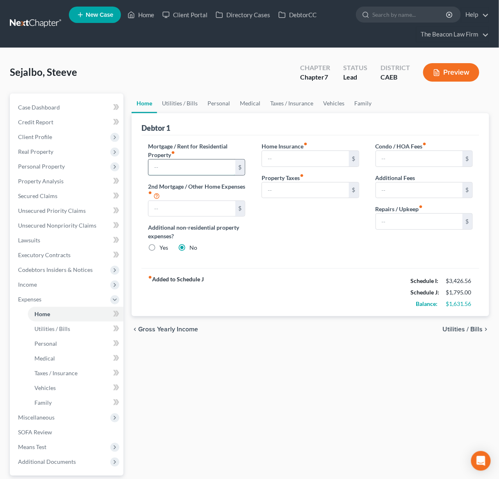
click at [185, 165] on input "text" at bounding box center [191, 168] width 87 height 16
type input "1,500"
click at [313, 268] on div "fiber_manual_record Added to Schedule J Schedule I: $3,426.56 Schedule J: $3,29…" at bounding box center [311, 292] width 338 height 48
click at [176, 101] on link "Utilities / Bills" at bounding box center [180, 104] width 46 height 20
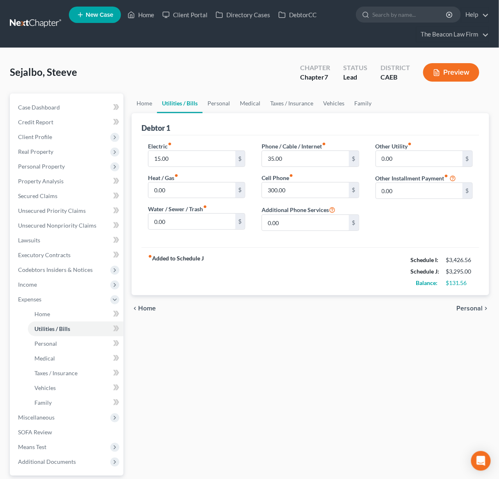
click at [187, 103] on link "Utilities / Bills" at bounding box center [180, 104] width 46 height 20
click at [220, 103] on link "Personal" at bounding box center [219, 104] width 32 height 20
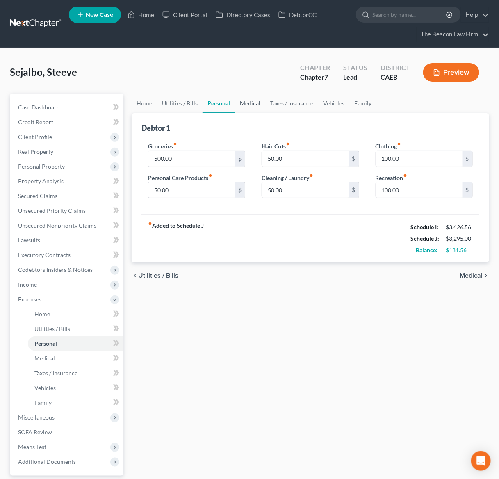
click at [254, 106] on link "Medical" at bounding box center [250, 104] width 30 height 20
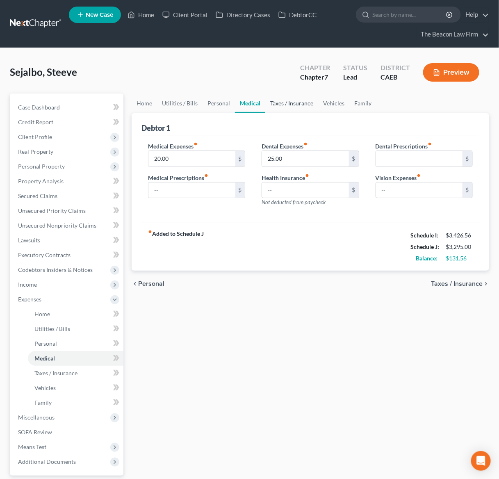
click at [290, 103] on link "Taxes / Insurance" at bounding box center [291, 104] width 53 height 20
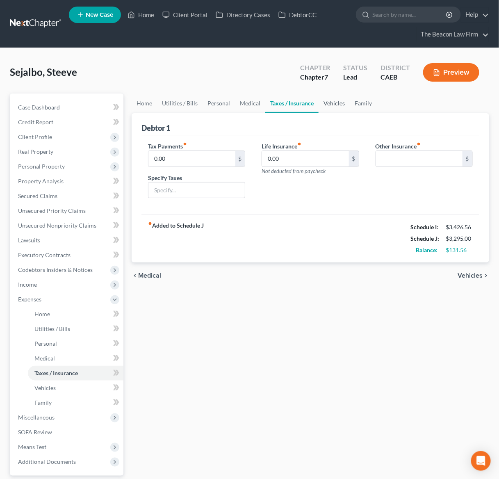
click at [333, 102] on link "Vehicles" at bounding box center [334, 104] width 31 height 20
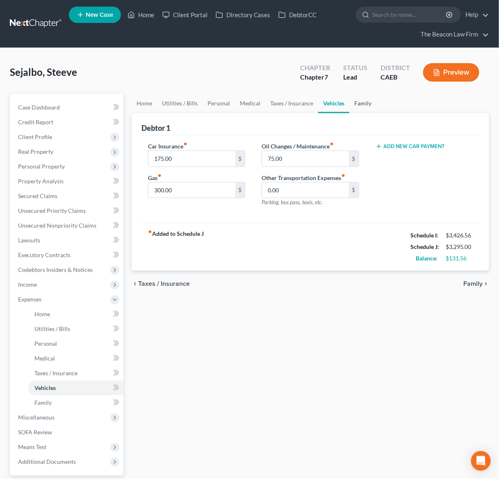
click at [362, 101] on link "Family" at bounding box center [363, 104] width 27 height 20
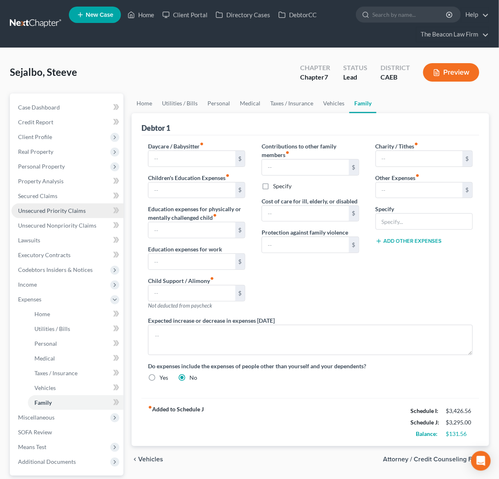
click at [65, 210] on span "Unsecured Priority Claims" at bounding box center [52, 210] width 68 height 7
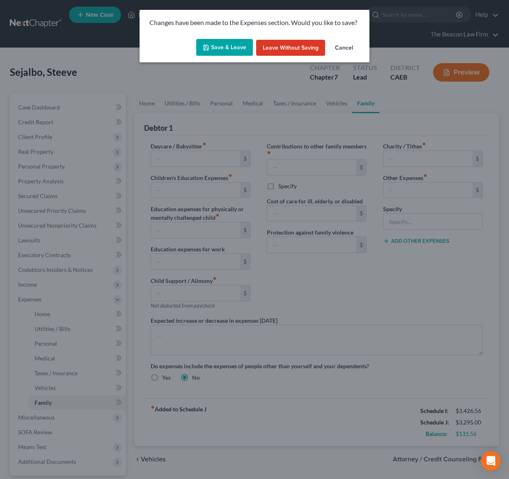
click at [223, 50] on button "Save & Leave" at bounding box center [224, 47] width 57 height 17
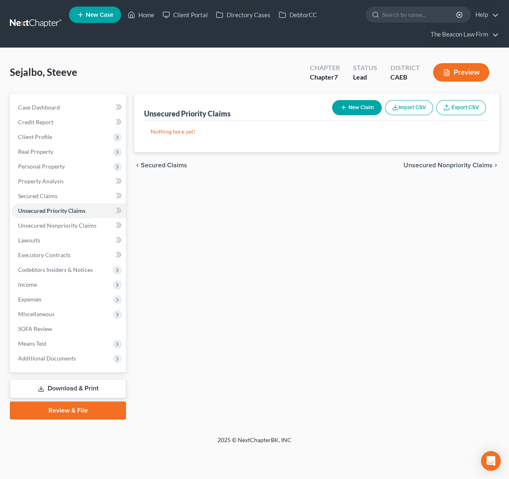
click at [354, 212] on div "Unsecured Priority Claims New Claim Import CSV Export CSV Nothing here yet! Pre…" at bounding box center [316, 257] width 373 height 326
click at [358, 104] on button "New Claim" at bounding box center [357, 107] width 50 height 15
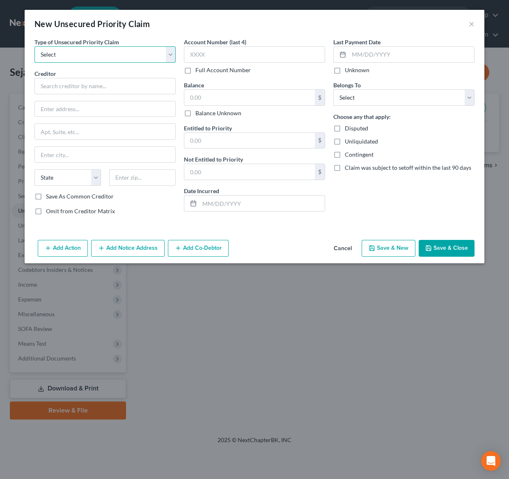
click at [172, 53] on select "Select Taxes & Other Government Units Domestic Support Obligations Extensions o…" at bounding box center [104, 54] width 141 height 16
select select "0"
click at [34, 46] on select "Select Taxes & Other Government Units Domestic Support Obligations Extensions o…" at bounding box center [104, 54] width 141 height 16
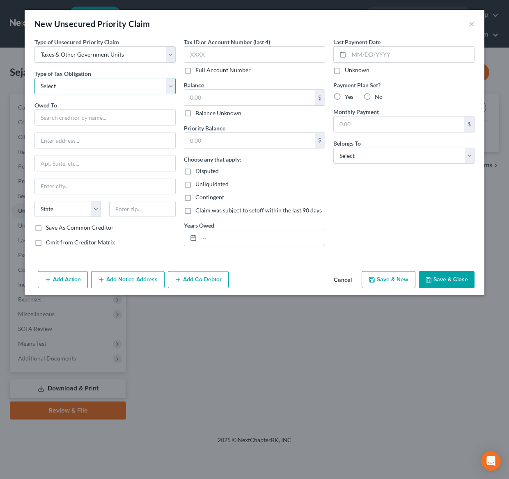
click at [96, 85] on select "Select Federal City State Franchise Tax Board Other" at bounding box center [104, 86] width 141 height 16
select select "0"
click at [34, 78] on select "Select Federal City State Franchise Tax Board Other" at bounding box center [104, 86] width 141 height 16
click at [85, 119] on input "text" at bounding box center [104, 118] width 141 height 16
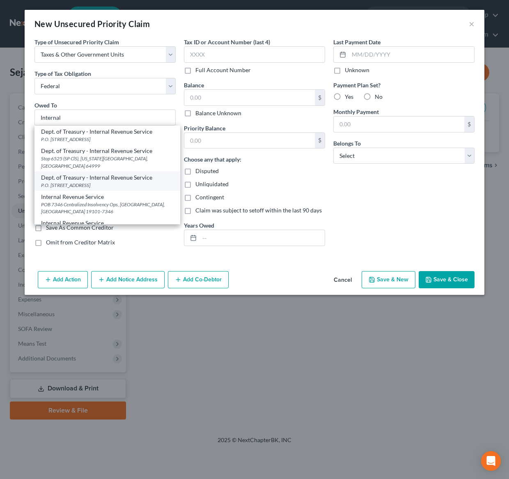
click at [105, 182] on div "P.O. Box 7346, Philadelphia, PA 19101" at bounding box center [107, 185] width 132 height 7
type input "Dept. of Treasury - Internal Revenue Service"
type input "P.O. Box 7346"
type input "Philadelphia"
select select "39"
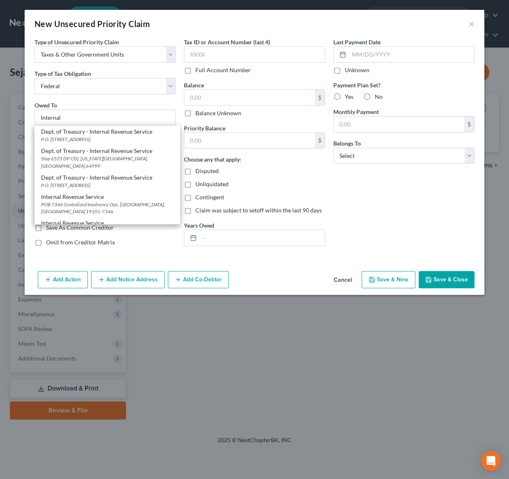
type input "19101"
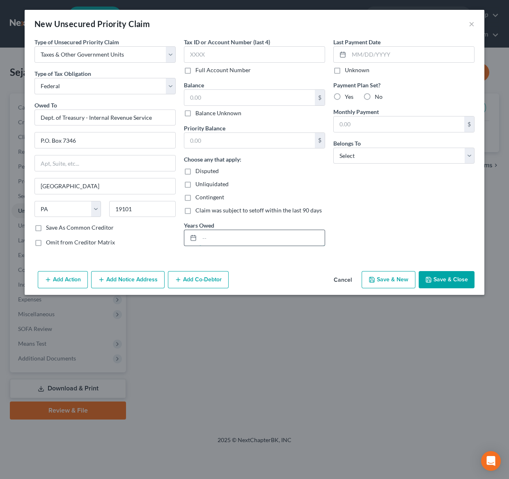
click at [217, 238] on input "text" at bounding box center [261, 238] width 125 height 16
click at [208, 90] on input "text" at bounding box center [249, 98] width 130 height 16
type input "9,178.28"
click at [209, 240] on input "text" at bounding box center [261, 238] width 125 height 16
type input "2023-2024"
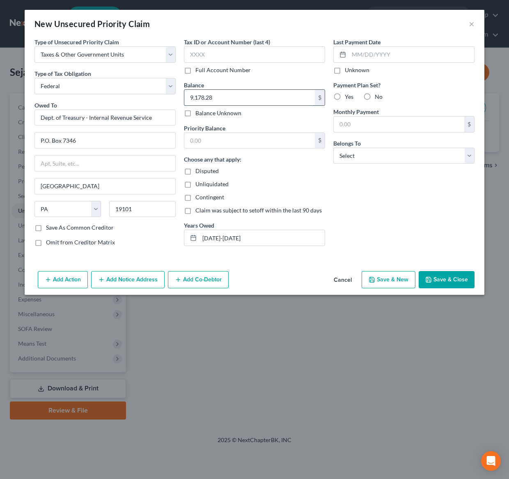
drag, startPoint x: 223, startPoint y: 96, endPoint x: 241, endPoint y: 94, distance: 18.7
click at [223, 96] on input "9,178.28" at bounding box center [249, 98] width 130 height 16
type input "14,005"
click at [245, 185] on div "Unliquidated" at bounding box center [254, 184] width 141 height 8
click at [199, 137] on input "text" at bounding box center [249, 141] width 130 height 16
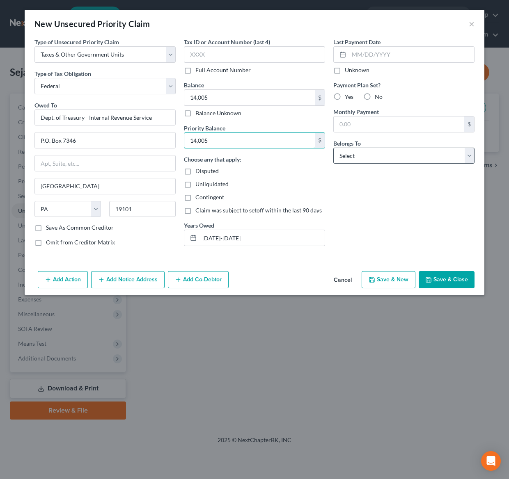
type input "14,005"
drag, startPoint x: 382, startPoint y: 154, endPoint x: 368, endPoint y: 163, distance: 16.8
click at [381, 154] on select "Select Debtor 1 Only Debtor 2 Only Debtor 1 And Debtor 2 Only At Least One Of T…" at bounding box center [403, 156] width 141 height 16
select select "0"
click at [333, 148] on select "Select Debtor 1 Only Debtor 2 Only Debtor 1 And Debtor 2 Only At Least One Of T…" at bounding box center [403, 156] width 141 height 16
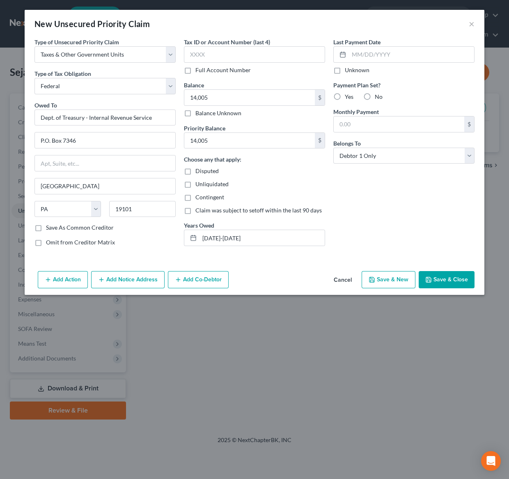
click at [345, 96] on label "Yes" at bounding box center [349, 97] width 9 height 8
click at [348, 96] on input "Yes" at bounding box center [350, 95] width 5 height 5
radio input "true"
click at [359, 124] on input "text" at bounding box center [399, 125] width 130 height 16
type input "100"
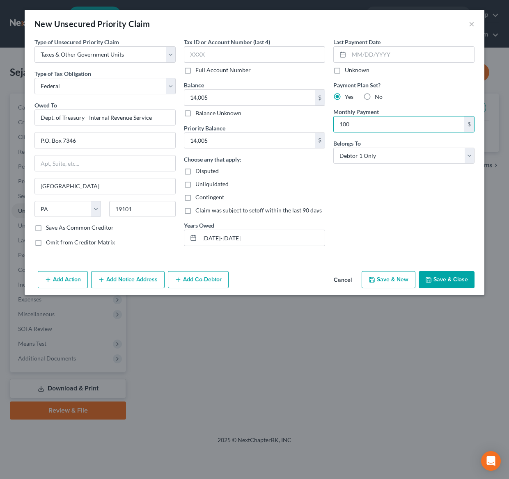
click at [446, 283] on button "Save & Close" at bounding box center [446, 279] width 56 height 17
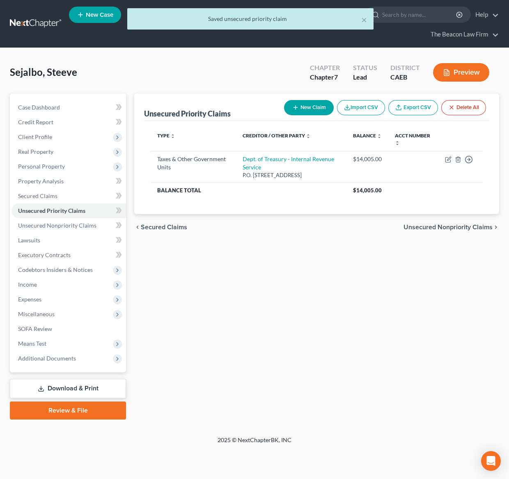
click at [309, 104] on button "New Claim" at bounding box center [309, 107] width 50 height 15
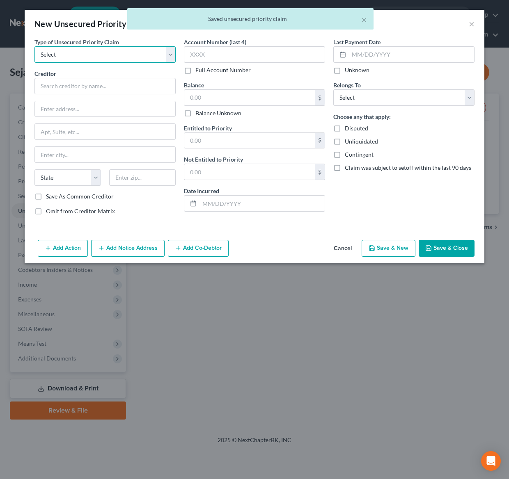
click at [171, 55] on select "Select Taxes & Other Government Units Domestic Support Obligations Extensions o…" at bounding box center [104, 54] width 141 height 16
select select "0"
click at [34, 46] on select "Select Taxes & Other Government Units Domestic Support Obligations Extensions o…" at bounding box center [104, 54] width 141 height 16
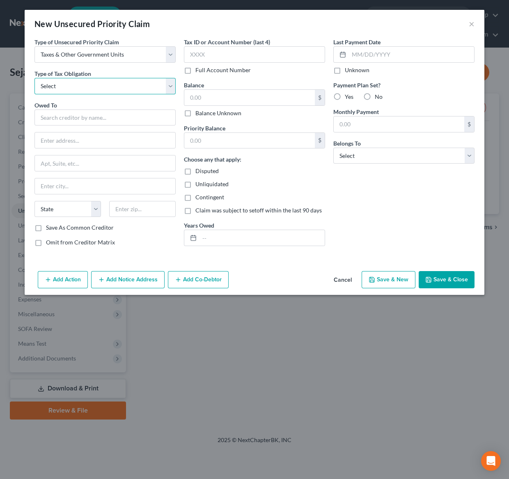
drag, startPoint x: 105, startPoint y: 83, endPoint x: 96, endPoint y: 92, distance: 13.4
click at [105, 83] on select "Select Federal City State Franchise Tax Board Other" at bounding box center [104, 86] width 141 height 16
click at [34, 78] on select "Select Federal City State Franchise Tax Board Other" at bounding box center [104, 86] width 141 height 16
click at [167, 84] on select "Select Federal City State Franchise Tax Board Other" at bounding box center [104, 86] width 141 height 16
select select "3"
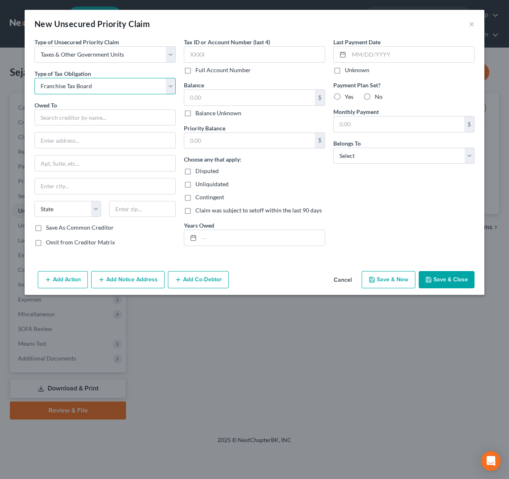
click at [34, 78] on select "Select Federal City State Franchise Tax Board Other" at bounding box center [104, 86] width 141 height 16
click at [71, 116] on input "text" at bounding box center [104, 118] width 141 height 16
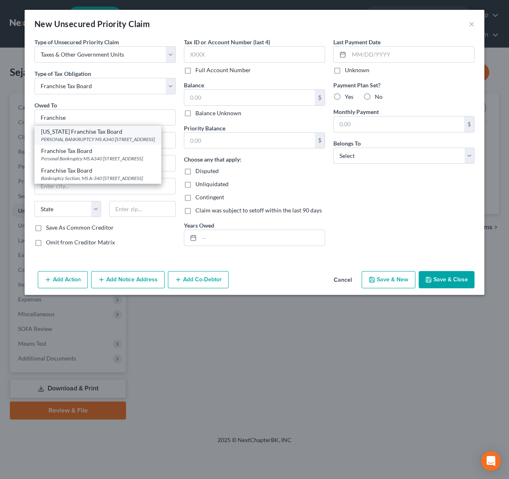
click at [91, 139] on div "PERSONAL BANKRUPTCY MS A340 PO BOX 2952, Sacramento, CA 95812" at bounding box center [98, 139] width 114 height 7
type input "California Franchise Tax Board"
type input "PERSONAL BANKRUPTCY MS A340"
type input "PO BOX 2952"
type input "Sacramento"
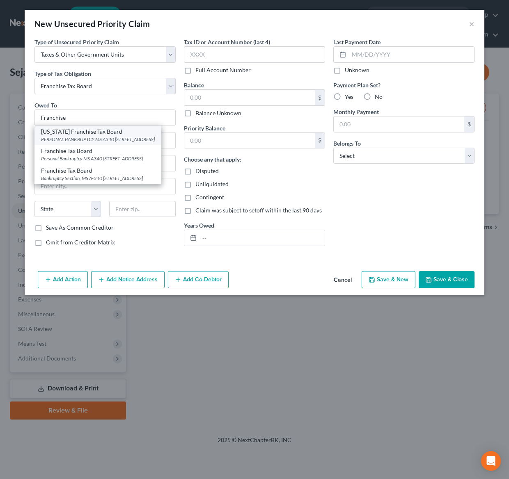
select select "4"
type input "95812"
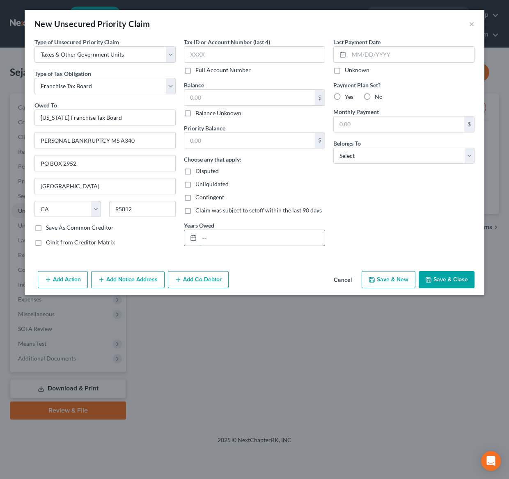
click at [232, 238] on input "text" at bounding box center [261, 238] width 125 height 16
type input "2023-2024"
drag, startPoint x: 360, startPoint y: 151, endPoint x: 365, endPoint y: 163, distance: 12.9
click at [361, 151] on select "Select Debtor 1 Only Debtor 2 Only Debtor 1 And Debtor 2 Only At Least One Of T…" at bounding box center [403, 156] width 141 height 16
select select "0"
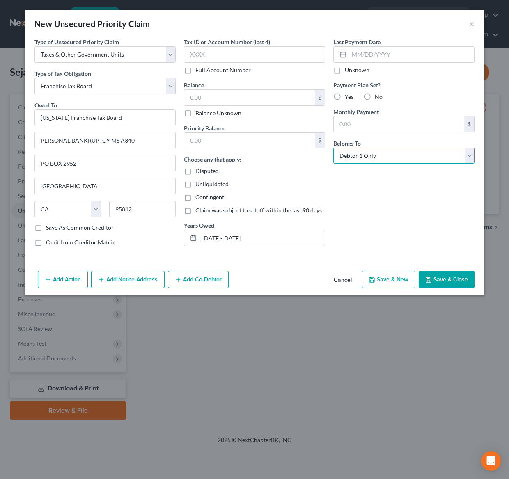
click at [333, 148] on select "Select Debtor 1 Only Debtor 2 Only Debtor 1 And Debtor 2 Only At Least One Of T…" at bounding box center [403, 156] width 141 height 16
click at [210, 99] on input "text" at bounding box center [249, 98] width 130 height 16
type input "7,000"
click at [392, 195] on div "Last Payment Date Unknown Payment Plan Set? Yes No Monthly Payment $ Belongs To…" at bounding box center [403, 145] width 149 height 215
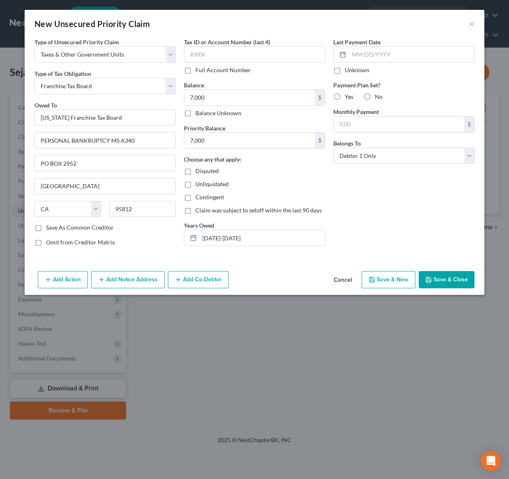
drag, startPoint x: 337, startPoint y: 98, endPoint x: 325, endPoint y: 230, distance: 133.0
click at [345, 98] on label "Yes" at bounding box center [349, 97] width 9 height 8
click at [348, 98] on input "Yes" at bounding box center [350, 95] width 5 height 5
radio input "true"
click at [375, 96] on label "No" at bounding box center [379, 97] width 8 height 8
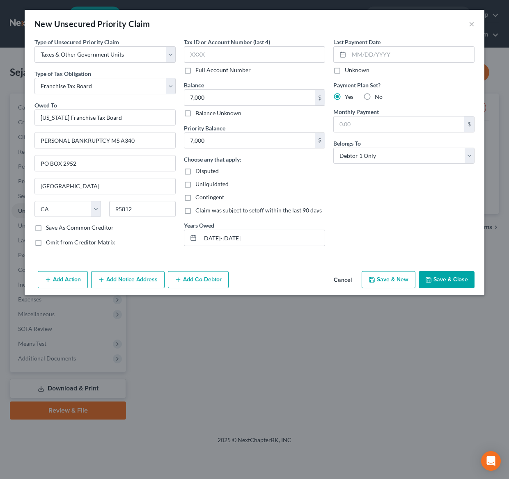
click at [378, 96] on input "No" at bounding box center [380, 95] width 5 height 5
radio input "true"
click at [449, 285] on button "Save & Close" at bounding box center [446, 279] width 56 height 17
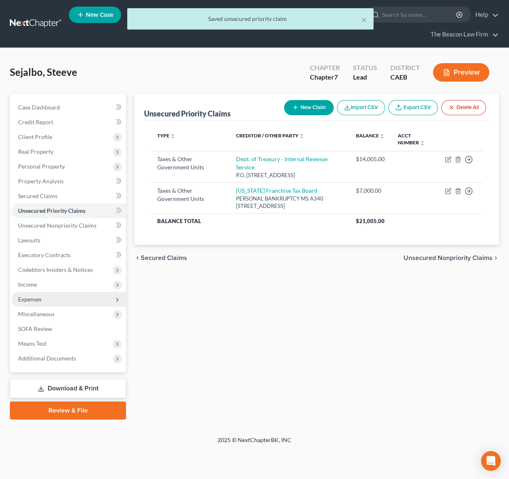
click at [34, 298] on span "Expenses" at bounding box center [29, 299] width 23 height 7
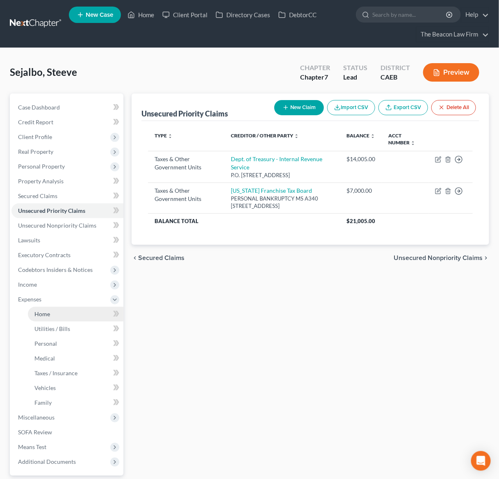
click at [43, 312] on span "Home" at bounding box center [42, 314] width 16 height 7
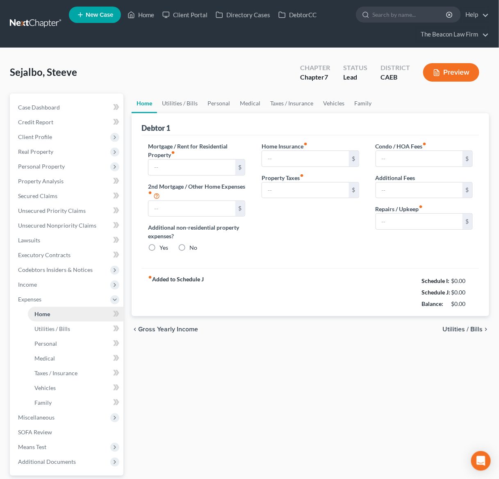
type input "1,500.00"
radio input "true"
click at [184, 99] on link "Utilities / Bills" at bounding box center [180, 104] width 46 height 20
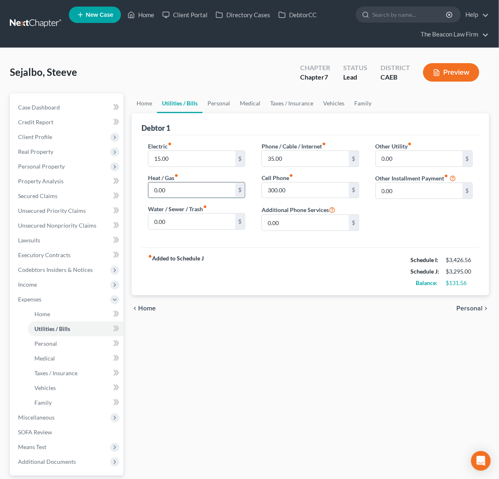
click at [168, 186] on input "0.00" at bounding box center [191, 191] width 87 height 16
click at [172, 158] on input "15.00" at bounding box center [191, 159] width 87 height 16
click at [169, 187] on input "0.00" at bounding box center [191, 191] width 87 height 16
click at [178, 241] on div "Electric fiber_manual_record 15.00 $ Heat / Gas fiber_manual_record 50 $ Water …" at bounding box center [311, 191] width 338 height 112
click at [208, 266] on div "fiber_manual_record Added to Schedule J Schedule I: $3,426.56 Schedule J: $3,29…" at bounding box center [311, 271] width 338 height 48
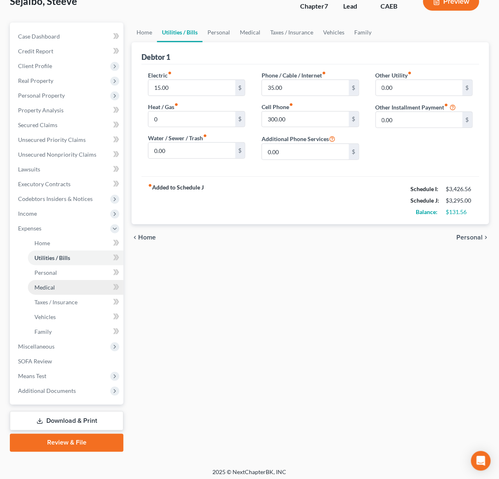
scroll to position [74, 0]
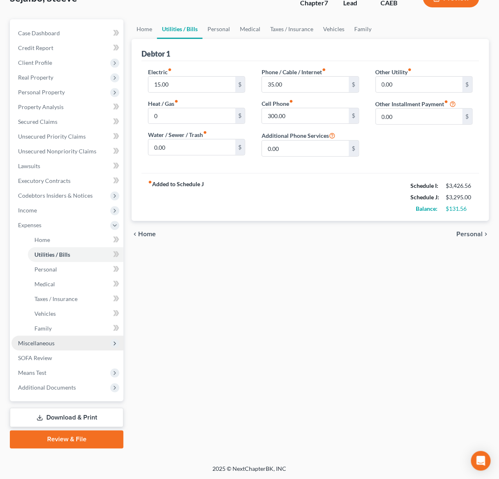
click at [31, 342] on span "Miscellaneous" at bounding box center [36, 343] width 37 height 7
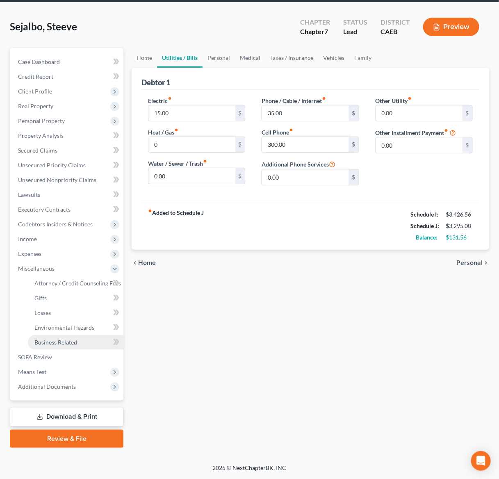
scroll to position [44, 0]
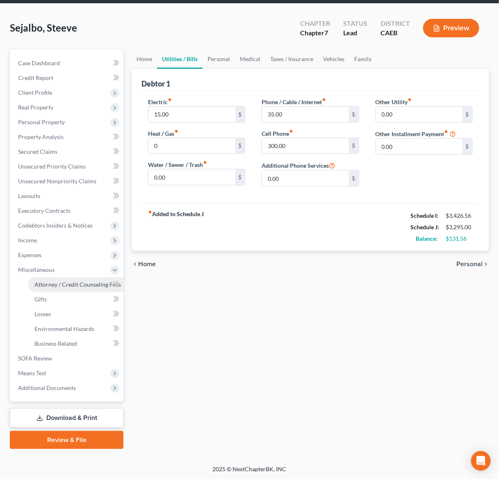
click at [75, 282] on span "Attorney / Credit Counseling Fees" at bounding box center [77, 284] width 87 height 7
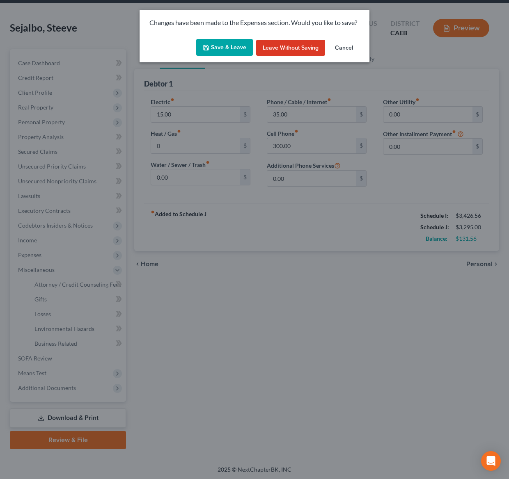
click at [216, 48] on button "Save & Leave" at bounding box center [224, 47] width 57 height 17
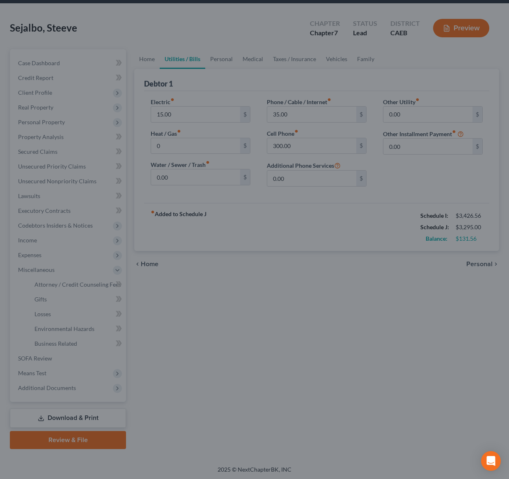
type input "0.00"
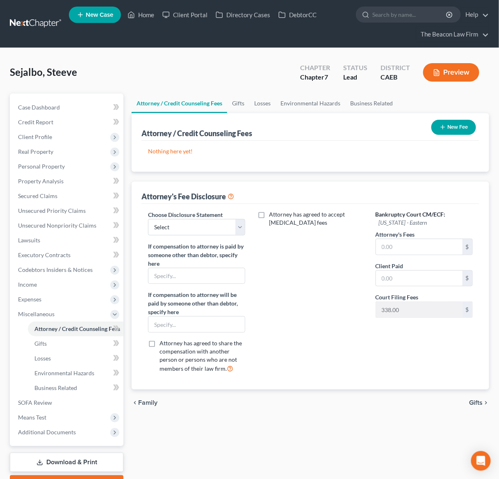
click at [460, 125] on button "New Fee" at bounding box center [454, 127] width 45 height 15
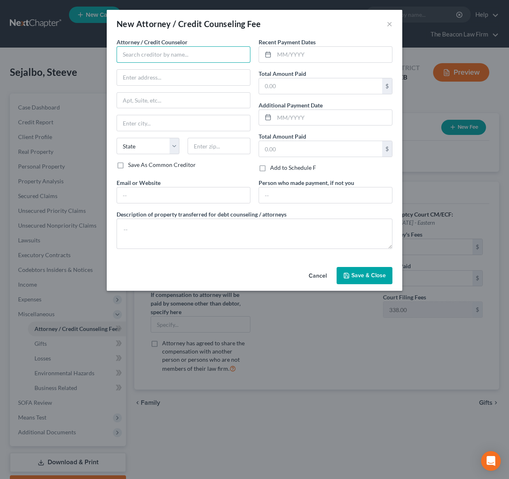
click at [185, 55] on input "text" at bounding box center [184, 54] width 134 height 16
type input "Beacon Law Firm"
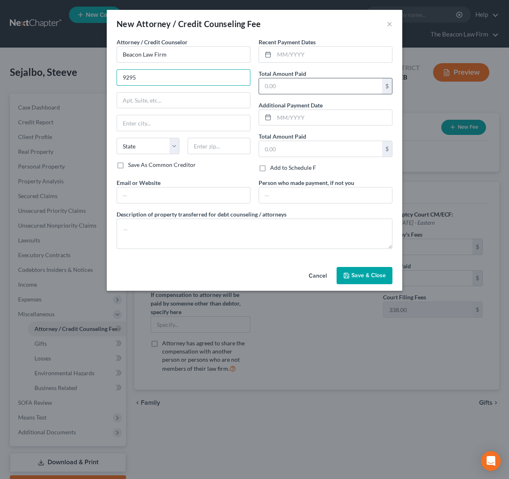
type input "9295 E Stockton Blvd, Suite 20"
type input "Elk Grove"
select select "4"
type input "95624"
type input "[EMAIL_ADDRESS][DOMAIN_NAME]"
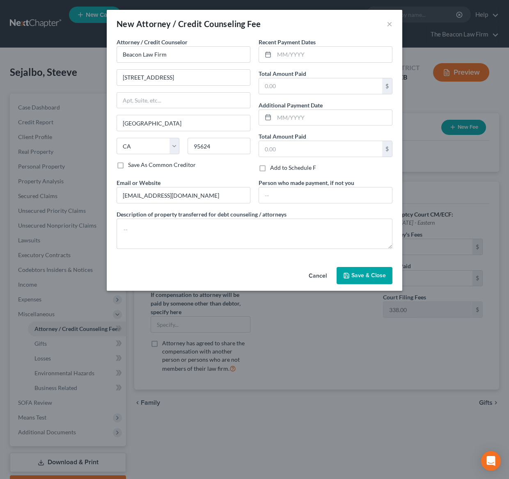
click at [128, 167] on label "Save As Common Creditor" at bounding box center [162, 165] width 68 height 8
click at [131, 166] on input "Save As Common Creditor" at bounding box center [133, 163] width 5 height 5
checkbox input "true"
click at [307, 80] on input "text" at bounding box center [320, 86] width 123 height 16
type input "1,700"
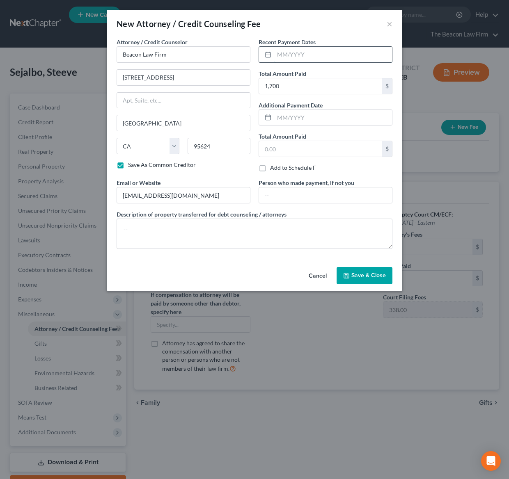
click at [308, 53] on input "text" at bounding box center [333, 55] width 118 height 16
type input "09/2025"
click at [240, 251] on div "Attorney / Credit Counselor * Beacon Law Firm 9295 E Stockton Blvd, Suite 20 El…" at bounding box center [254, 147] width 284 height 218
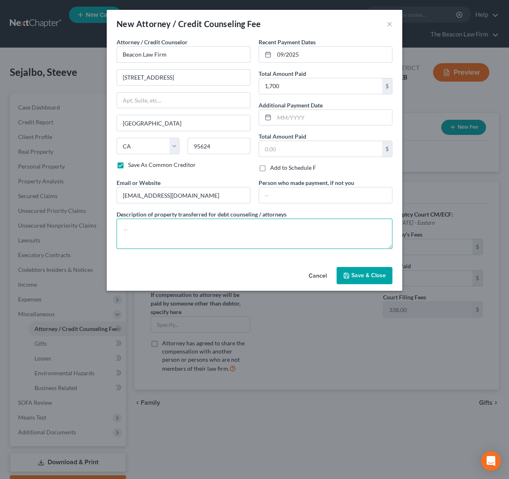
click at [213, 235] on textarea at bounding box center [255, 234] width 276 height 30
type textarea "Attorneys fee"
click at [358, 279] on span "Save & Close" at bounding box center [368, 275] width 34 height 7
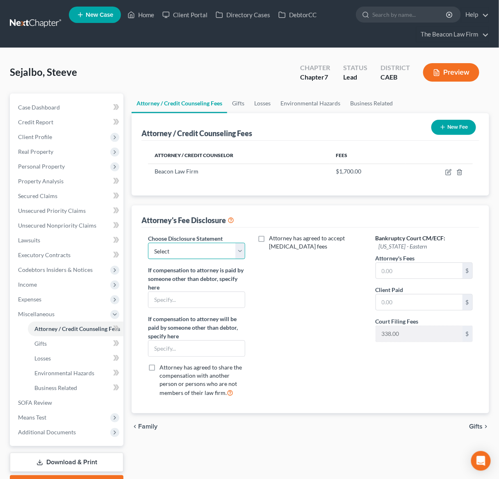
click at [217, 250] on select "Select WDPa - Andrew Carroll NY Eastern June 2 - June Nguyen (Chapter 13 FL Onl…" at bounding box center [196, 251] width 97 height 16
select select "7"
click at [148, 243] on select "Select WDPa - Andrew Carroll NY Eastern June 2 - June Nguyen (Chapter 13 FL Onl…" at bounding box center [196, 251] width 97 height 16
click at [409, 271] on input "text" at bounding box center [419, 271] width 87 height 16
type input "1,700"
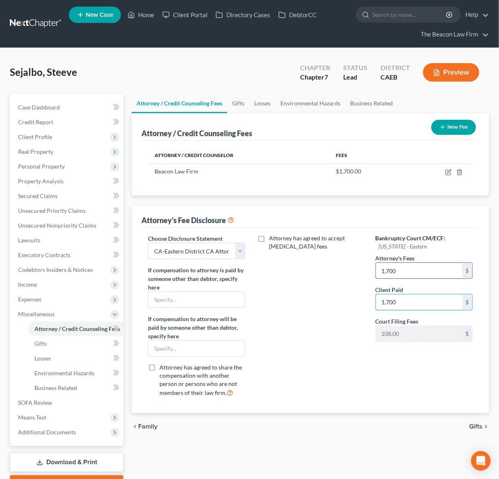
type input "1,700"
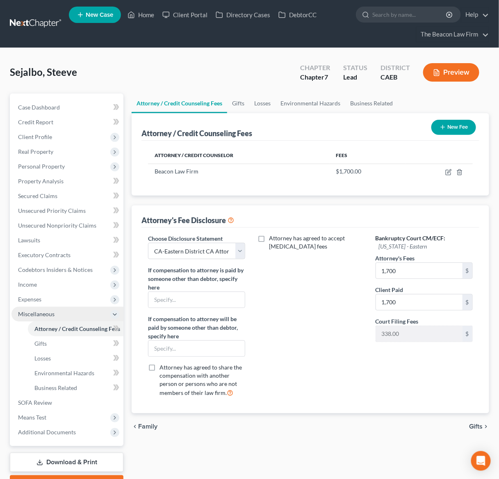
drag, startPoint x: 324, startPoint y: 345, endPoint x: 62, endPoint y: 312, distance: 264.6
click at [314, 351] on div "Attorney has agreed to accept retainer fees" at bounding box center [311, 318] width 114 height 169
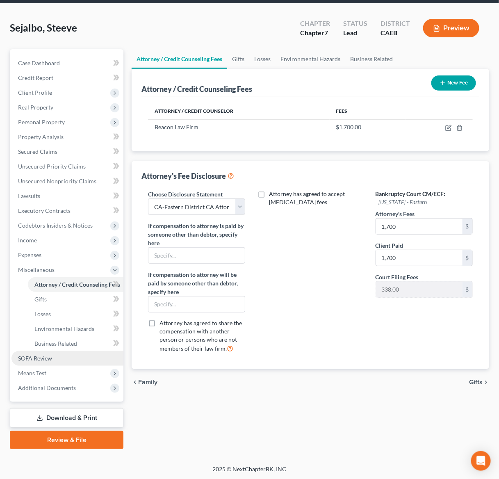
click at [36, 360] on span "SOFA Review" at bounding box center [35, 358] width 34 height 7
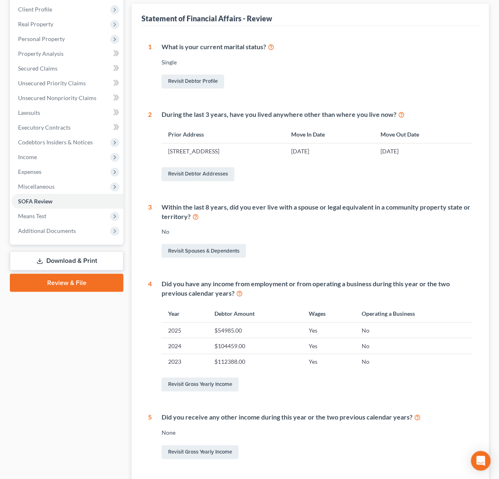
scroll to position [196, 0]
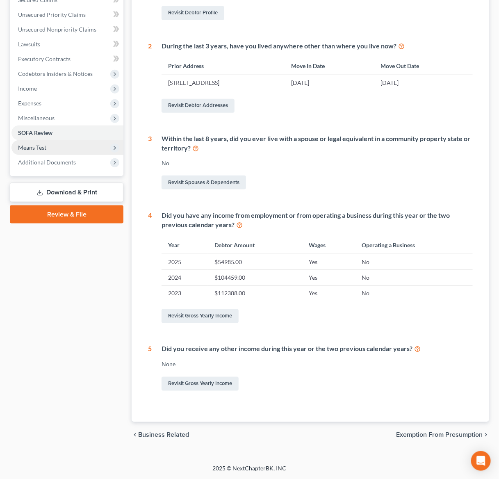
click at [43, 147] on span "Means Test" at bounding box center [32, 147] width 28 height 7
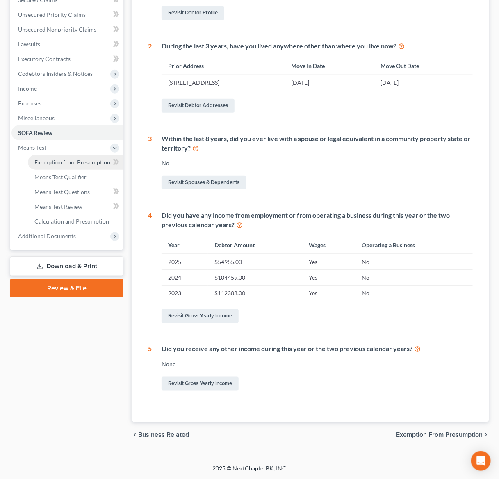
click at [78, 160] on span "Exemption from Presumption" at bounding box center [72, 162] width 76 height 7
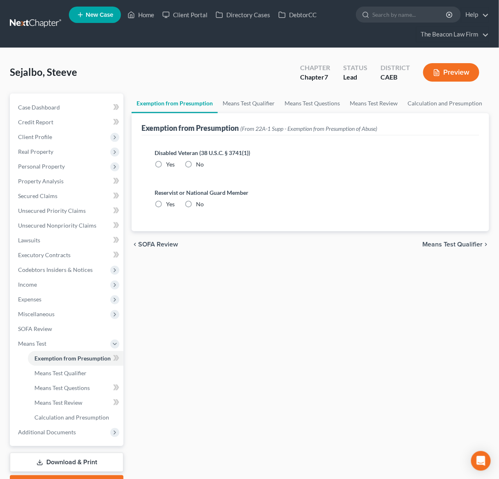
drag, startPoint x: 190, startPoint y: 162, endPoint x: 187, endPoint y: 201, distance: 39.1
click at [196, 162] on label "No" at bounding box center [200, 164] width 8 height 8
click at [199, 162] on input "No" at bounding box center [201, 162] width 5 height 5
radio input "true"
drag, startPoint x: 187, startPoint y: 203, endPoint x: 118, endPoint y: 304, distance: 122.7
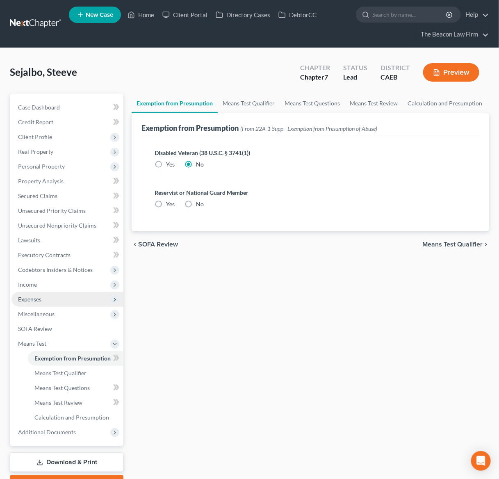
click at [196, 202] on label "No" at bounding box center [200, 204] width 8 height 8
click at [199, 202] on input "No" at bounding box center [201, 202] width 5 height 5
radio input "true"
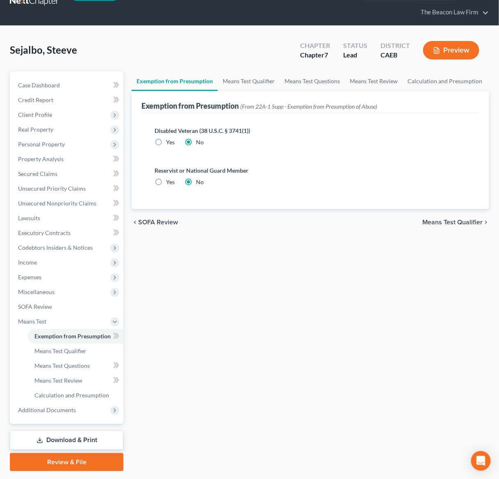
scroll to position [44, 0]
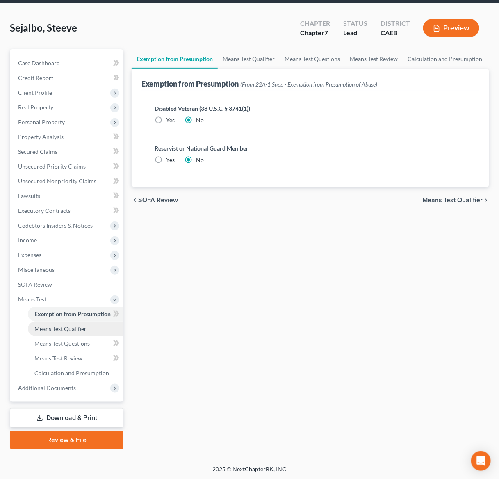
click at [61, 329] on span "Means Test Qualifier" at bounding box center [60, 328] width 52 height 7
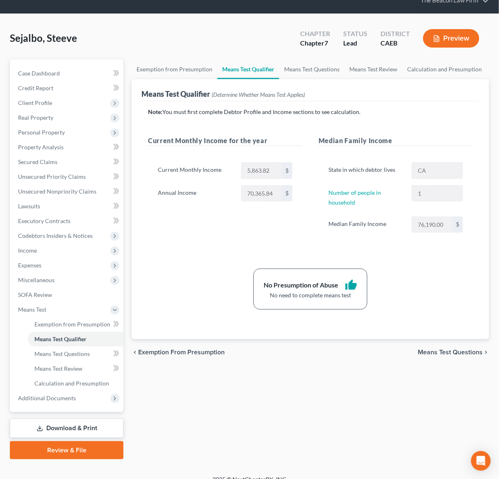
scroll to position [44, 0]
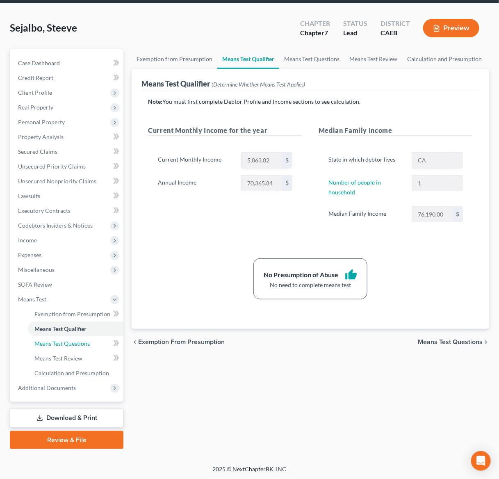
drag, startPoint x: 69, startPoint y: 345, endPoint x: 209, endPoint y: 236, distance: 177.4
click at [69, 345] on span "Means Test Questions" at bounding box center [61, 343] width 55 height 7
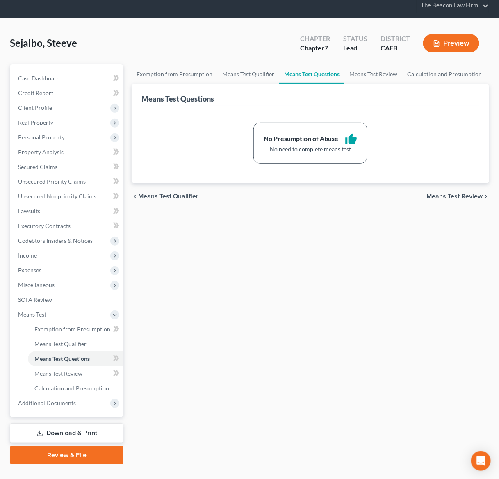
scroll to position [44, 0]
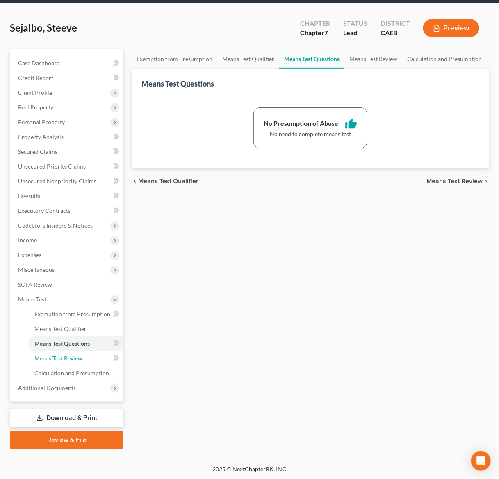
drag, startPoint x: 75, startPoint y: 359, endPoint x: 165, endPoint y: 280, distance: 119.8
click at [75, 358] on span "Means Test Review" at bounding box center [58, 358] width 48 height 7
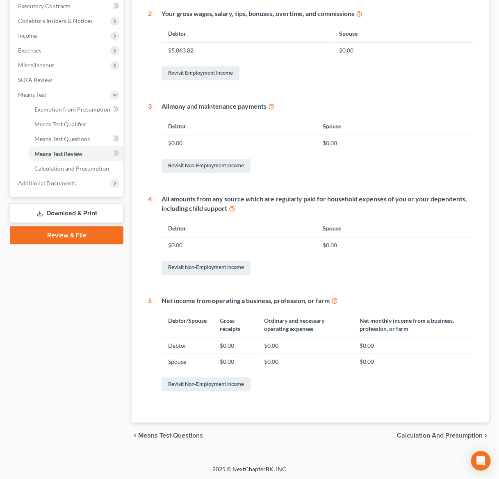
scroll to position [250, 0]
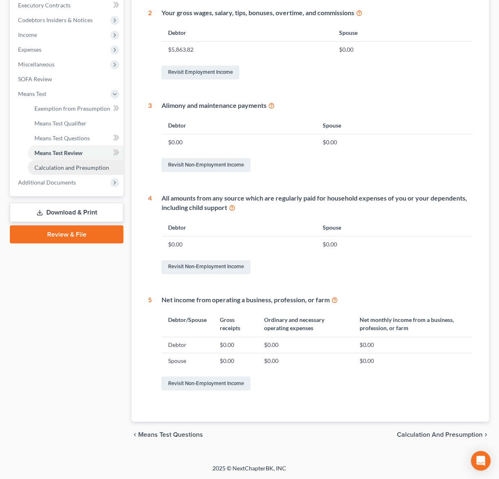
click at [78, 166] on span "Calculation and Presumption" at bounding box center [71, 167] width 75 height 7
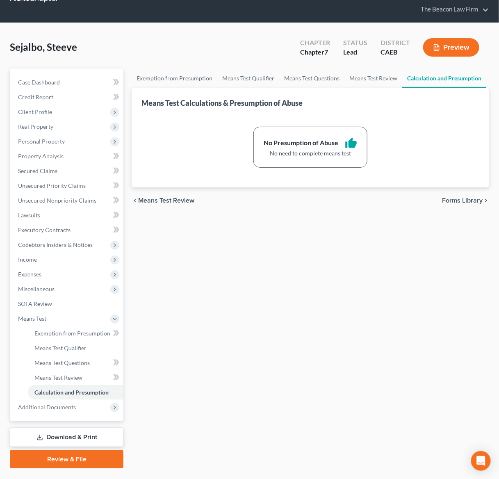
scroll to position [44, 0]
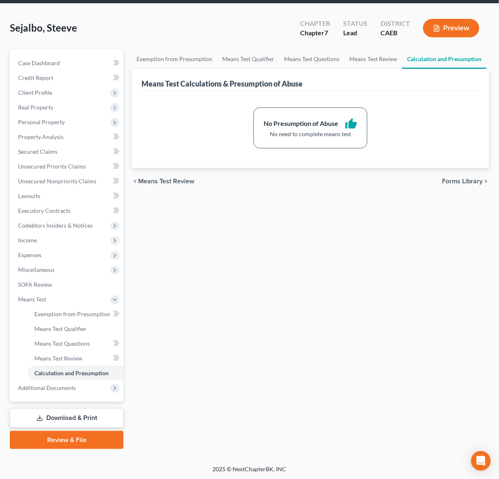
click at [210, 331] on div "Exemption from Presumption Means Test Qualifier Means Test Questions Means Test…" at bounding box center [311, 249] width 366 height 400
click at [63, 417] on link "Download & Print" at bounding box center [67, 418] width 114 height 19
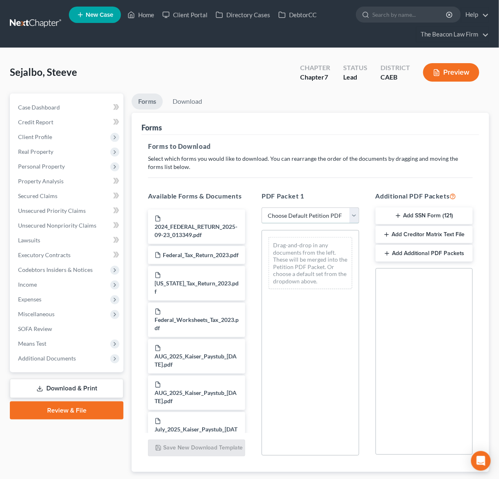
click at [352, 214] on select "Choose Default Petition PDF Packet Complete Bankruptcy Petition (all forms and …" at bounding box center [310, 216] width 97 height 16
select select "0"
click at [262, 208] on select "Choose Default Petition PDF Packet Complete Bankruptcy Petition (all forms and …" at bounding box center [310, 216] width 97 height 16
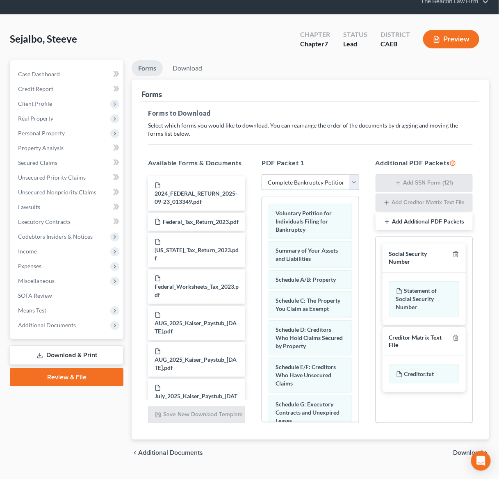
scroll to position [51, 0]
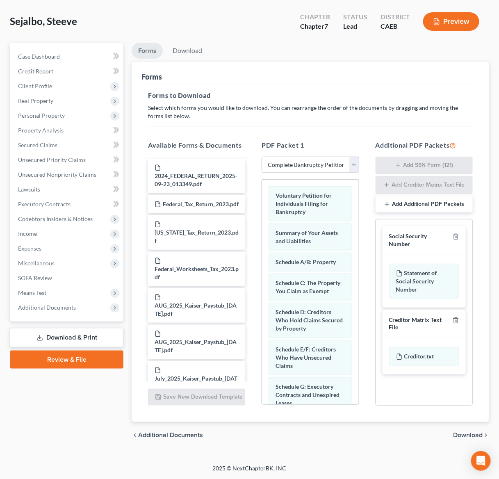
click at [474, 435] on span "Download" at bounding box center [468, 435] width 30 height 7
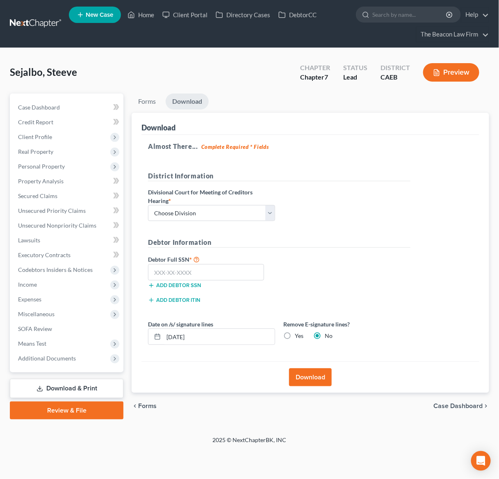
scroll to position [0, 0]
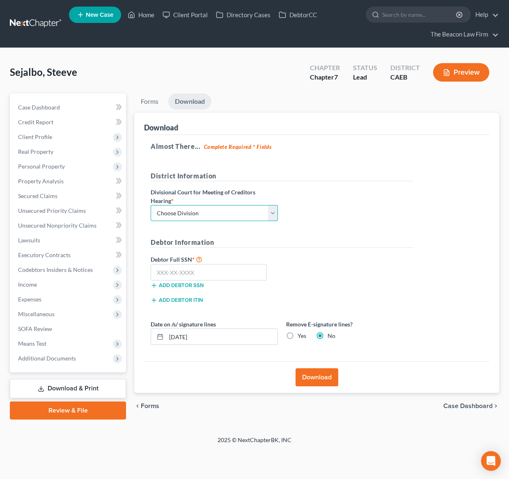
click at [270, 210] on select "Choose Division Fresno Modesto Sacramento" at bounding box center [214, 213] width 127 height 16
click at [274, 217] on select "Choose Division Fresno Modesto Sacramento" at bounding box center [214, 213] width 127 height 16
select select "2"
click at [151, 205] on select "Choose Division Fresno Modesto Sacramento" at bounding box center [214, 213] width 127 height 16
click at [201, 272] on input "text" at bounding box center [209, 272] width 116 height 16
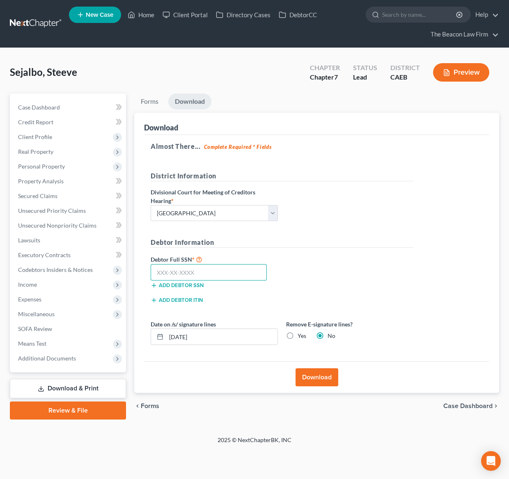
click at [200, 270] on input "text" at bounding box center [209, 272] width 116 height 16
type input "625-23-4456"
click at [315, 377] on button "Download" at bounding box center [316, 377] width 43 height 18
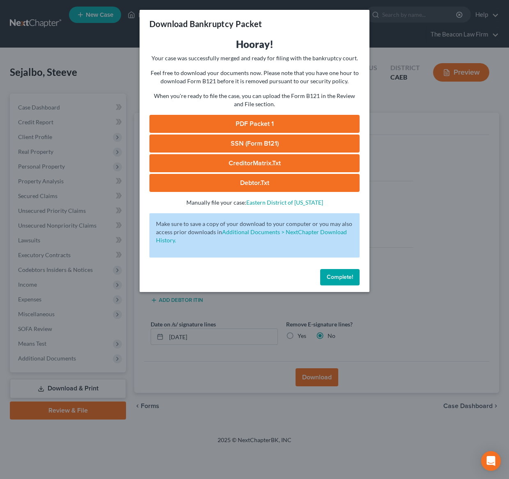
click at [253, 121] on link "PDF Packet 1" at bounding box center [254, 124] width 210 height 18
click at [249, 144] on link "SSN (Form B121)" at bounding box center [254, 144] width 210 height 18
drag, startPoint x: 333, startPoint y: 272, endPoint x: 325, endPoint y: 276, distance: 8.5
click at [333, 273] on button "Complete!" at bounding box center [339, 277] width 39 height 16
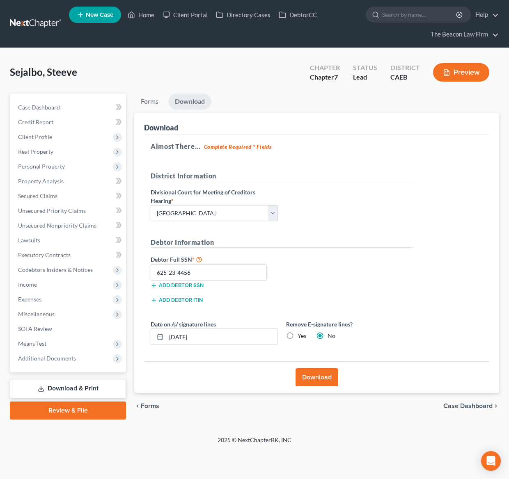
click at [319, 232] on form "District Information Divisional Court for Meeting of Creditors Hearing * Choose…" at bounding box center [282, 261] width 263 height 180
click at [45, 162] on span "Personal Property" at bounding box center [68, 166] width 114 height 15
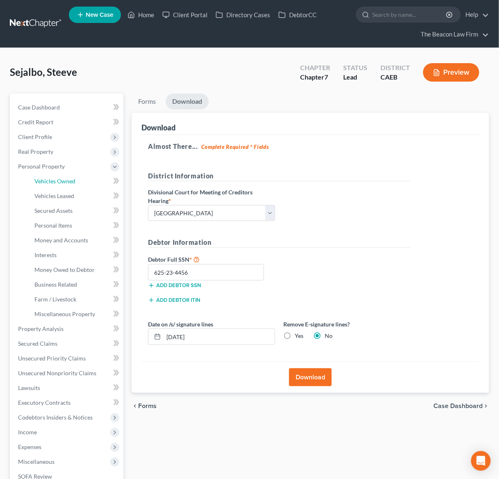
click at [65, 180] on span "Vehicles Owned" at bounding box center [54, 181] width 41 height 7
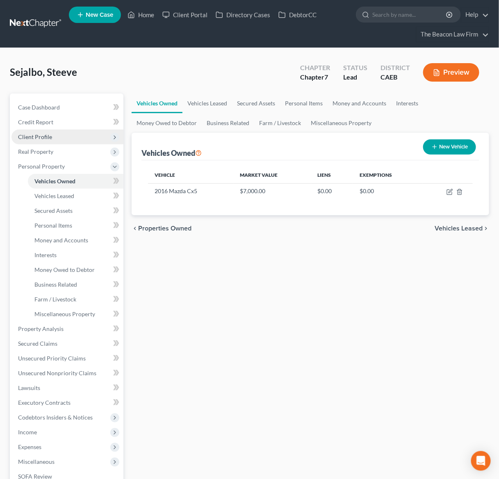
click at [41, 137] on span "Client Profile" at bounding box center [35, 136] width 34 height 7
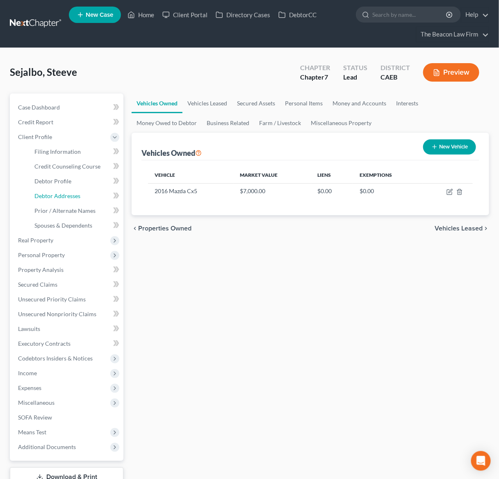
drag, startPoint x: 70, startPoint y: 194, endPoint x: 482, endPoint y: 210, distance: 411.7
click at [71, 194] on span "Debtor Addresses" at bounding box center [57, 195] width 46 height 7
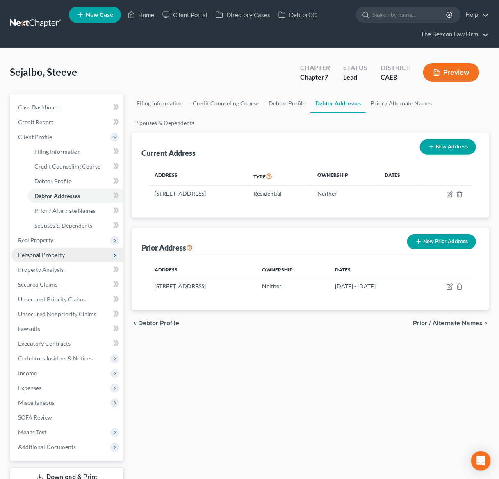
drag, startPoint x: 43, startPoint y: 253, endPoint x: 62, endPoint y: 260, distance: 20.5
click at [43, 253] on span "Personal Property" at bounding box center [41, 254] width 47 height 7
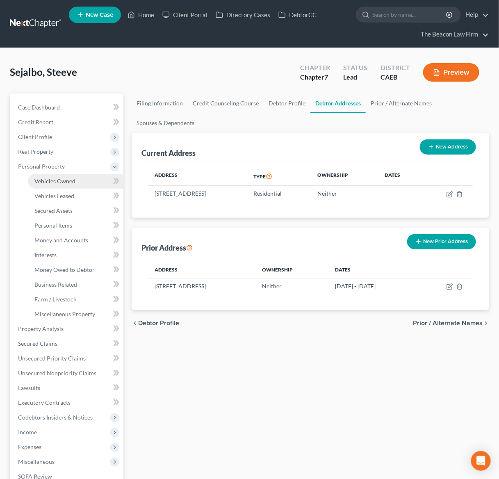
click at [50, 181] on span "Vehicles Owned" at bounding box center [54, 181] width 41 height 7
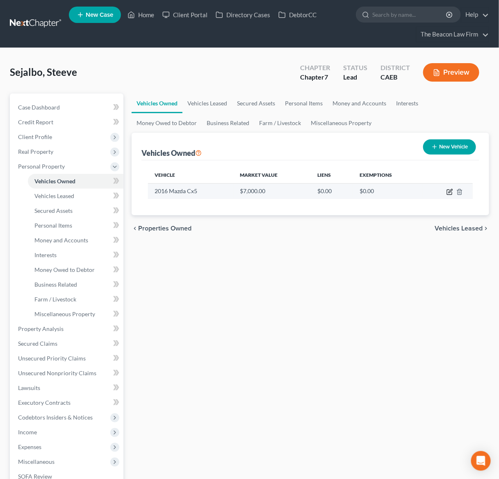
click at [450, 192] on icon "button" at bounding box center [451, 191] width 4 height 4
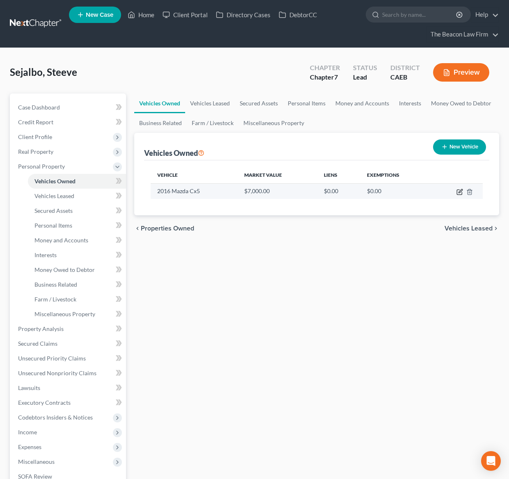
select select "0"
select select "10"
select select "2"
select select "0"
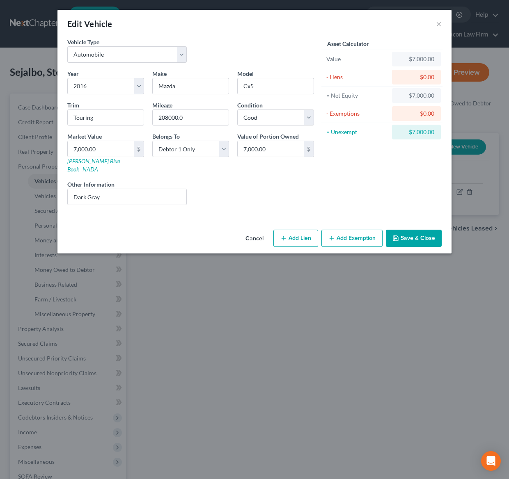
click at [430, 232] on button "Save & Close" at bounding box center [414, 238] width 56 height 17
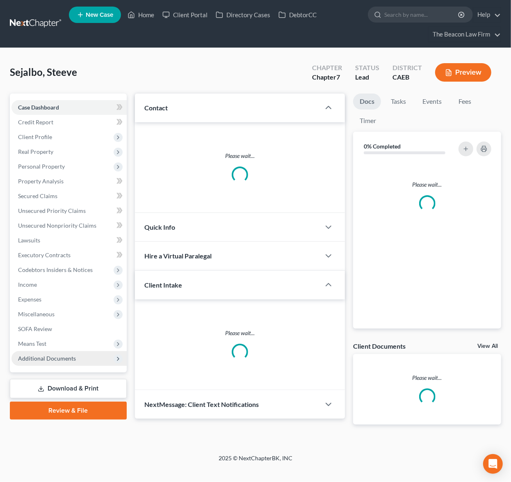
click at [48, 359] on span "Additional Documents" at bounding box center [47, 358] width 58 height 7
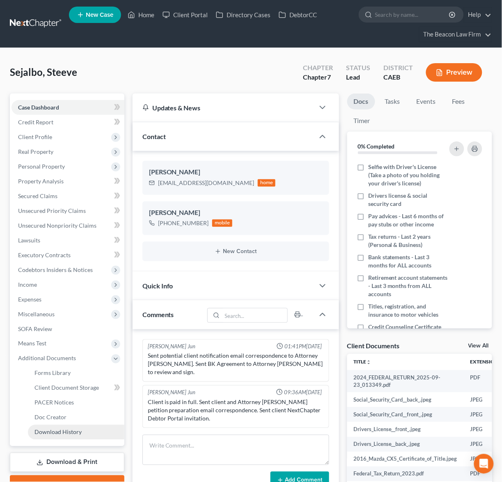
click at [75, 429] on span "Download History" at bounding box center [57, 432] width 47 height 7
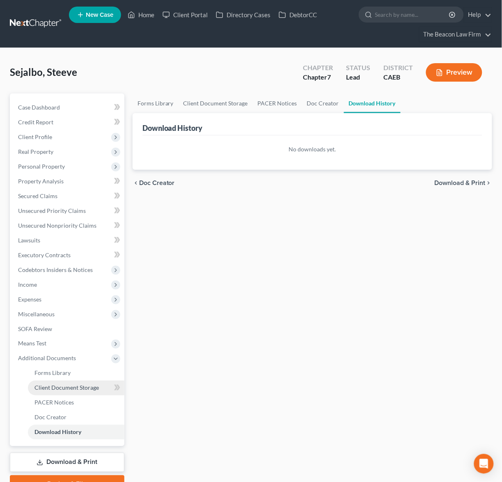
click at [75, 382] on link "Client Document Storage" at bounding box center [76, 388] width 96 height 15
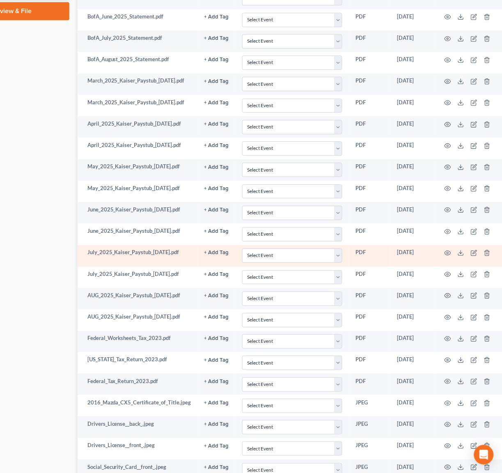
scroll to position [492, 55]
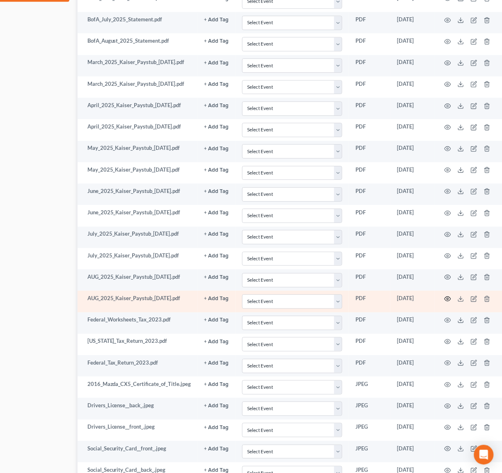
click at [449, 301] on icon "button" at bounding box center [448, 298] width 6 height 5
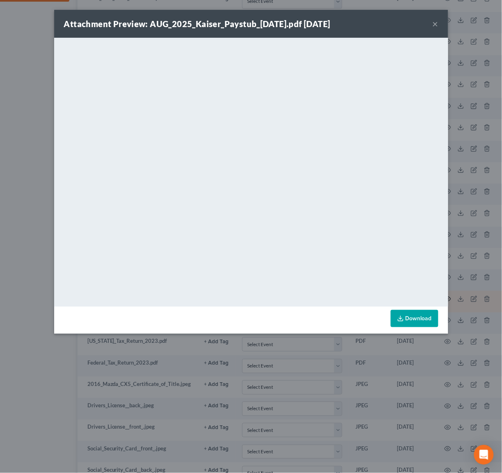
scroll to position [492, 48]
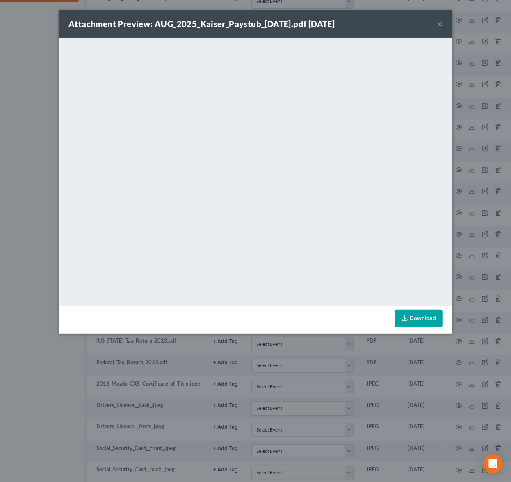
click at [440, 24] on button "×" at bounding box center [440, 24] width 6 height 10
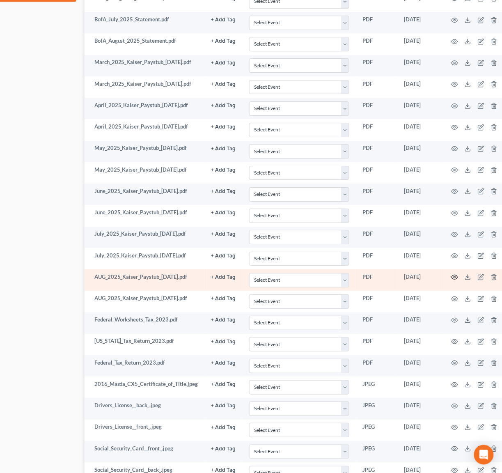
click at [454, 280] on icon "button" at bounding box center [454, 277] width 7 height 7
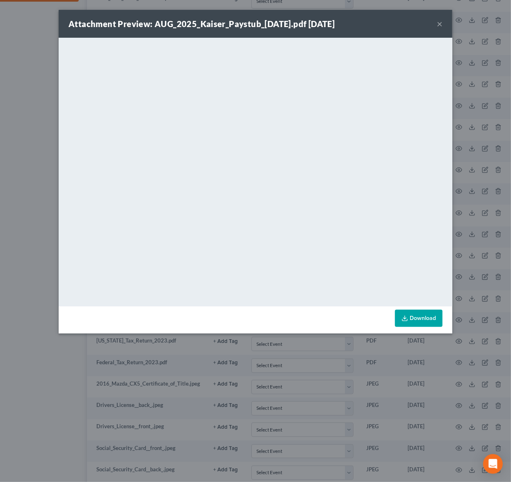
click at [439, 22] on button "×" at bounding box center [440, 24] width 6 height 10
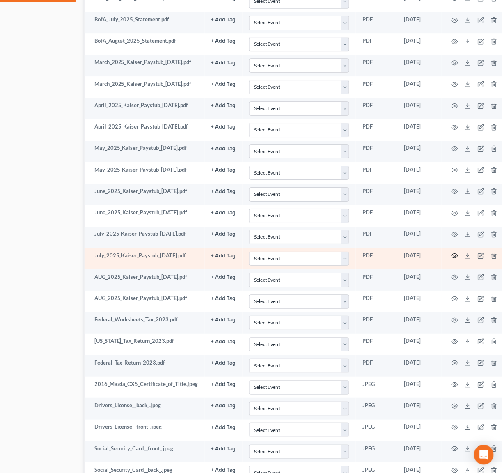
click at [454, 256] on circle "button" at bounding box center [455, 256] width 2 height 2
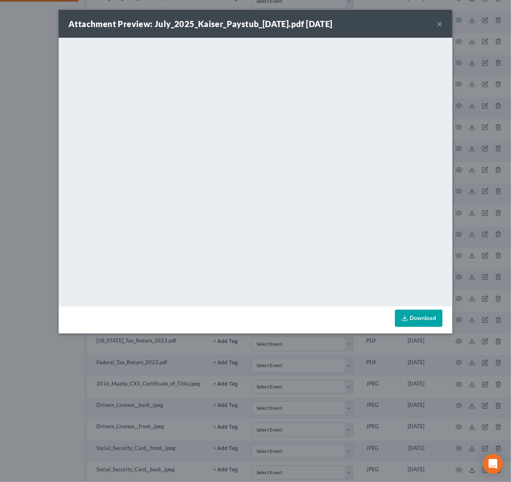
click at [438, 24] on button "×" at bounding box center [440, 24] width 6 height 10
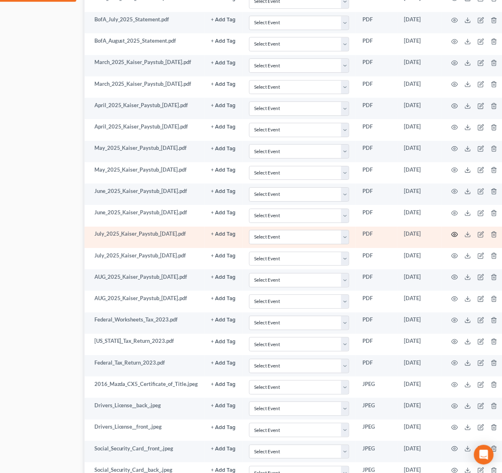
click at [454, 235] on circle "button" at bounding box center [455, 234] width 2 height 2
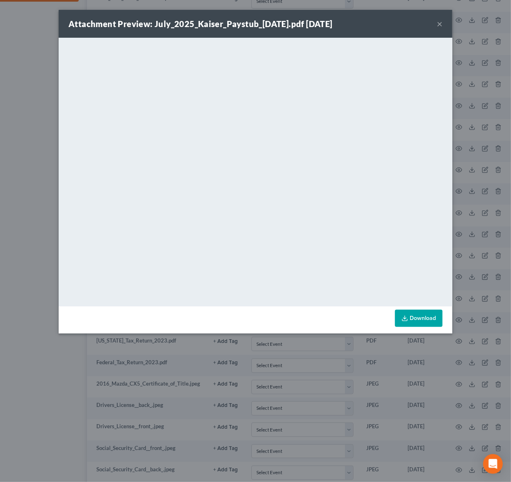
click at [441, 25] on button "×" at bounding box center [440, 24] width 6 height 10
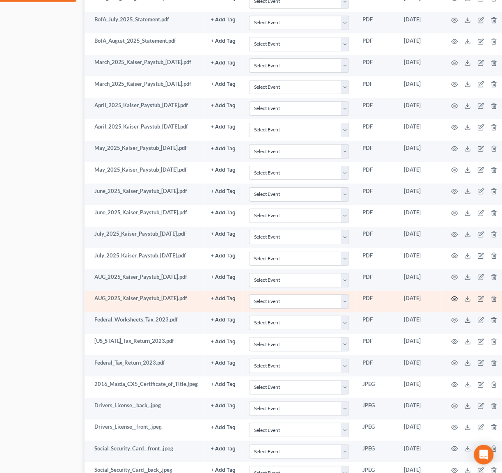
click at [455, 302] on icon "button" at bounding box center [454, 298] width 7 height 7
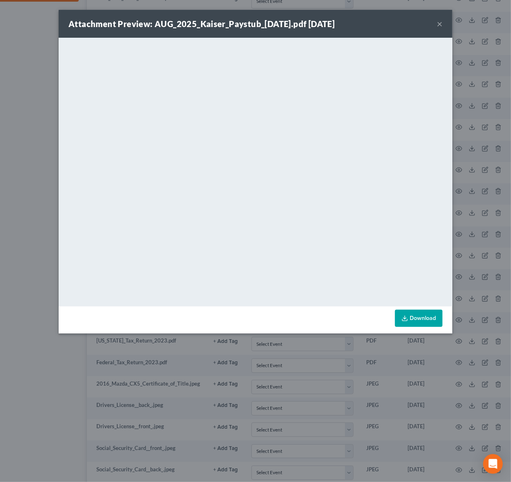
click at [440, 20] on button "×" at bounding box center [440, 24] width 6 height 10
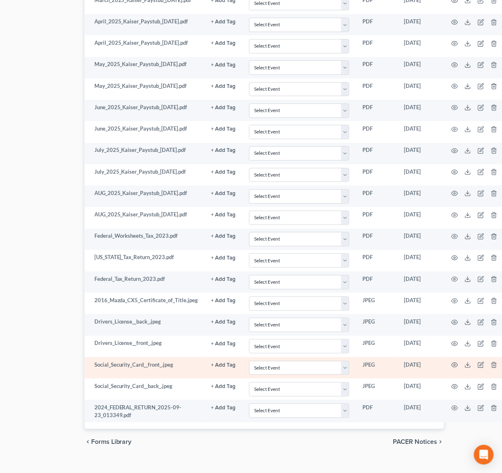
scroll to position [596, 48]
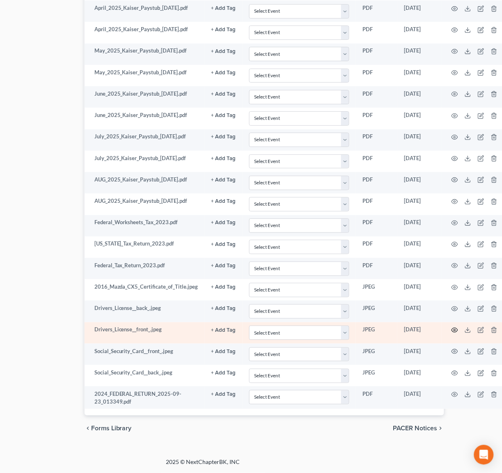
click at [455, 329] on icon "button" at bounding box center [454, 330] width 7 height 7
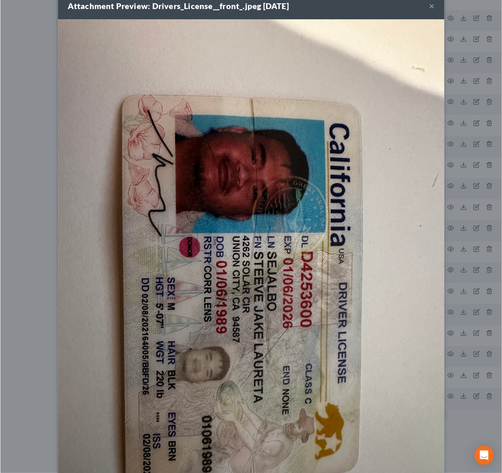
scroll to position [0, 0]
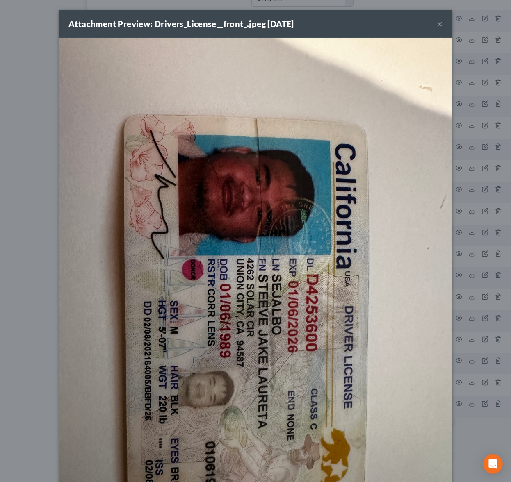
click at [438, 25] on button "×" at bounding box center [440, 24] width 6 height 10
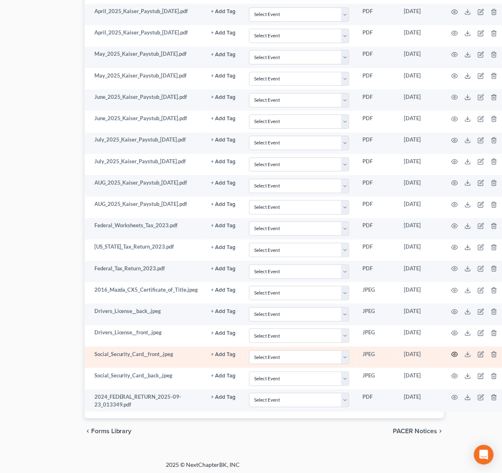
click at [452, 358] on icon "button" at bounding box center [454, 354] width 7 height 7
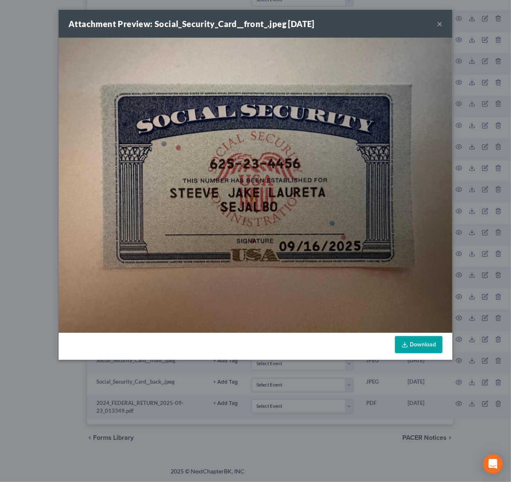
click at [441, 24] on button "×" at bounding box center [440, 24] width 6 height 10
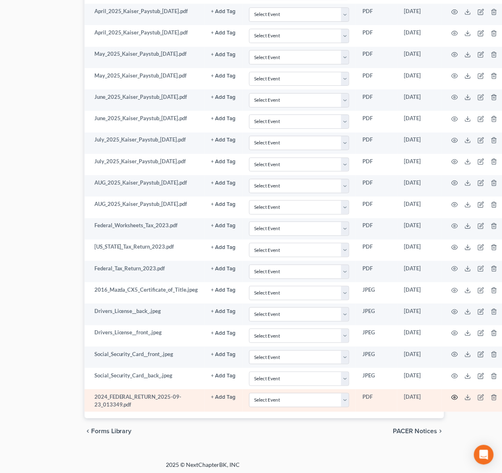
click at [452, 400] on icon "button" at bounding box center [455, 397] width 6 height 5
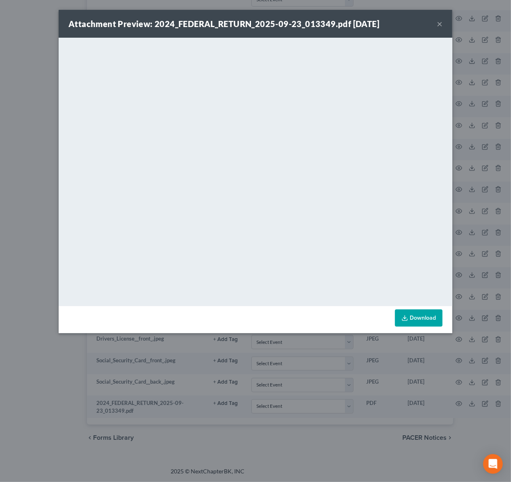
click at [441, 22] on button "×" at bounding box center [440, 24] width 6 height 10
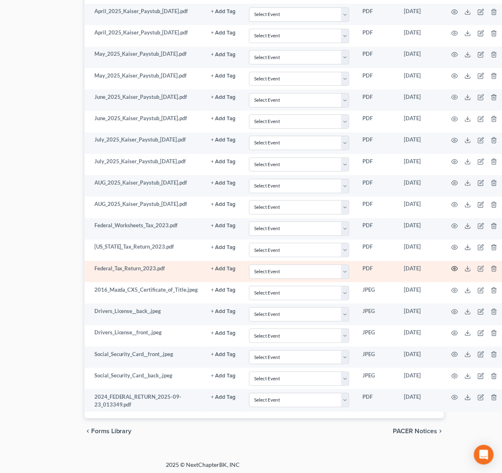
click at [455, 272] on icon "button" at bounding box center [454, 268] width 7 height 7
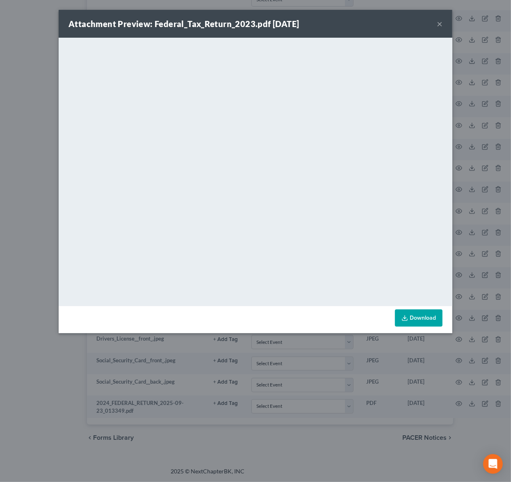
click at [437, 24] on div "Attachment Preview: Federal_Tax_Return_2023.pdf [DATE] ×" at bounding box center [256, 24] width 394 height 28
click at [437, 25] on button "×" at bounding box center [440, 24] width 6 height 10
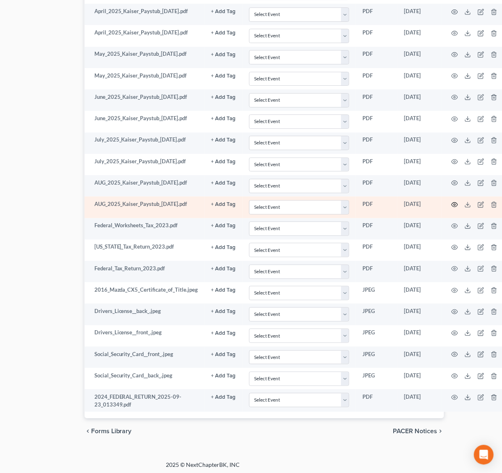
click at [454, 206] on circle "button" at bounding box center [455, 205] width 2 height 2
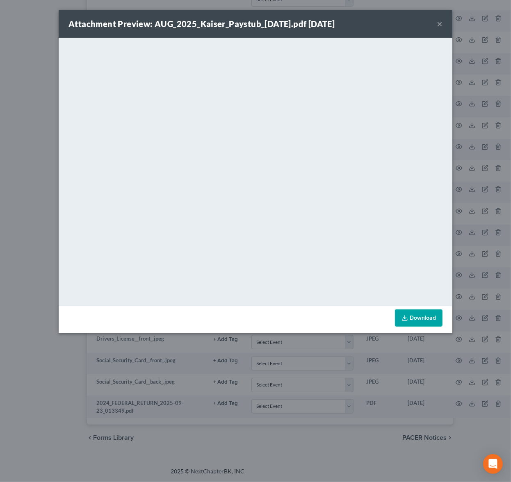
click at [440, 24] on button "×" at bounding box center [440, 24] width 6 height 10
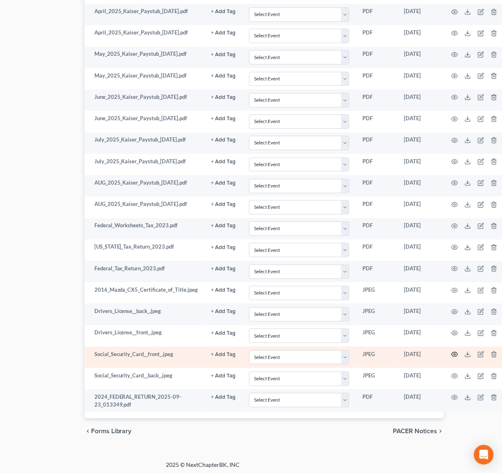
click at [454, 355] on circle "button" at bounding box center [455, 355] width 2 height 2
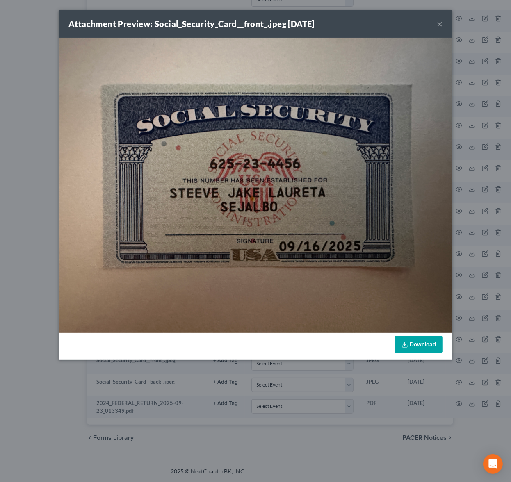
click at [440, 23] on button "×" at bounding box center [440, 24] width 6 height 10
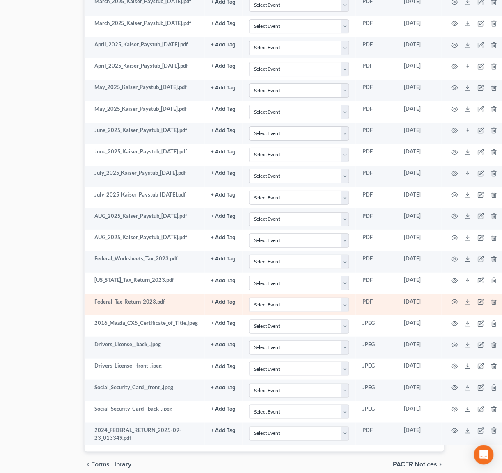
scroll to position [472, 48]
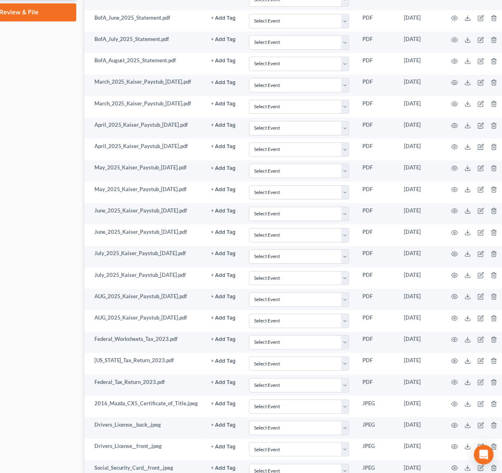
click at [55, 148] on div "Case Dashboard Payments Invoices Payments Payments Credit Report Client Profile" at bounding box center [19, 89] width 123 height 937
